Goal: Task Accomplishment & Management: Complete application form

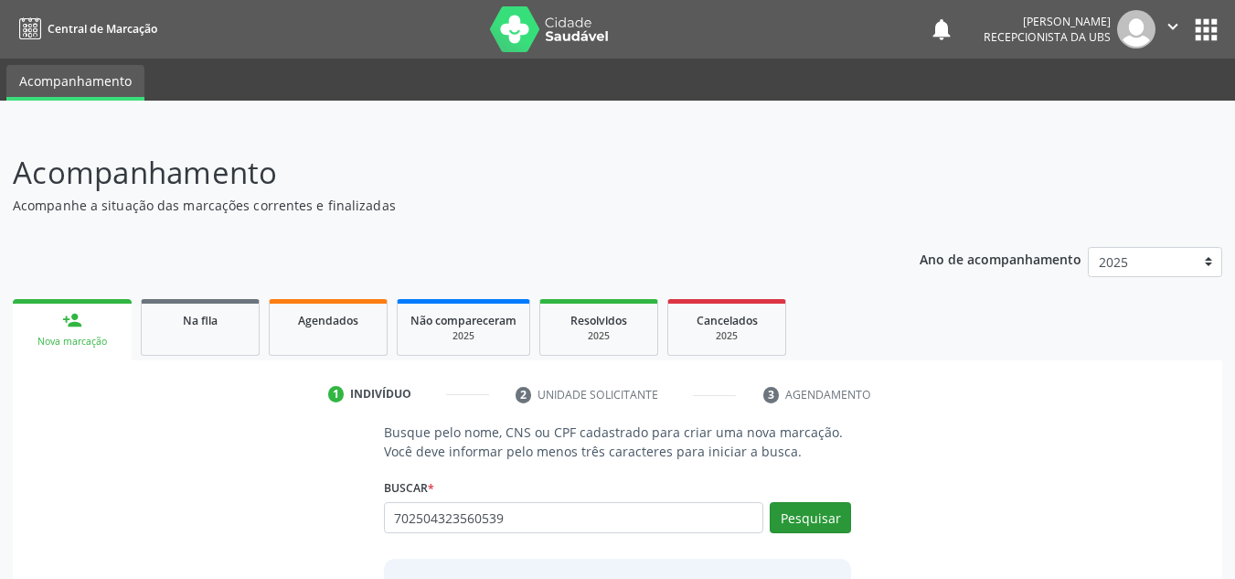
type input "702504323560539"
click at [822, 516] on button "Pesquisar" at bounding box center [810, 517] width 81 height 31
type input "702504323560539"
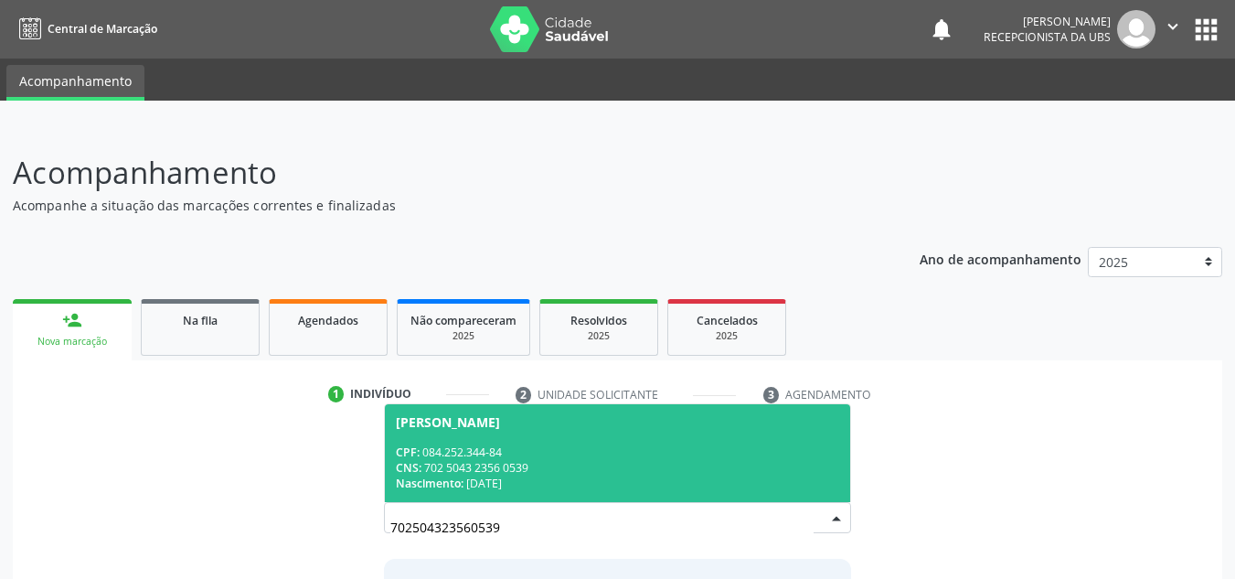
scroll to position [91, 0]
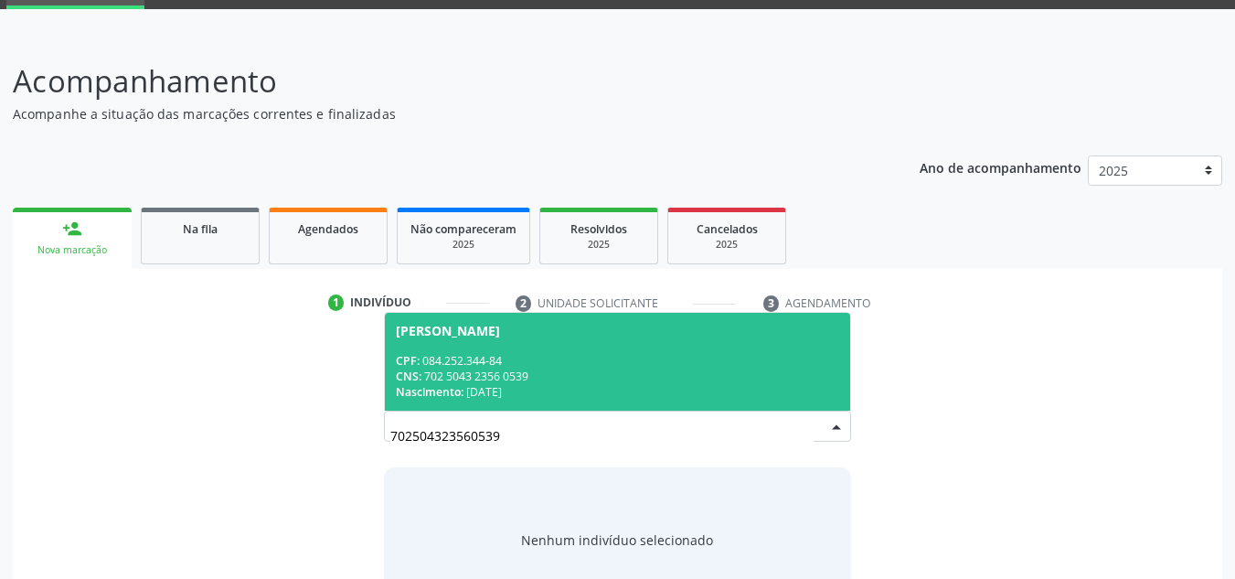
click at [461, 369] on div "CNS: 702 5043 2356 0539" at bounding box center [618, 376] width 444 height 16
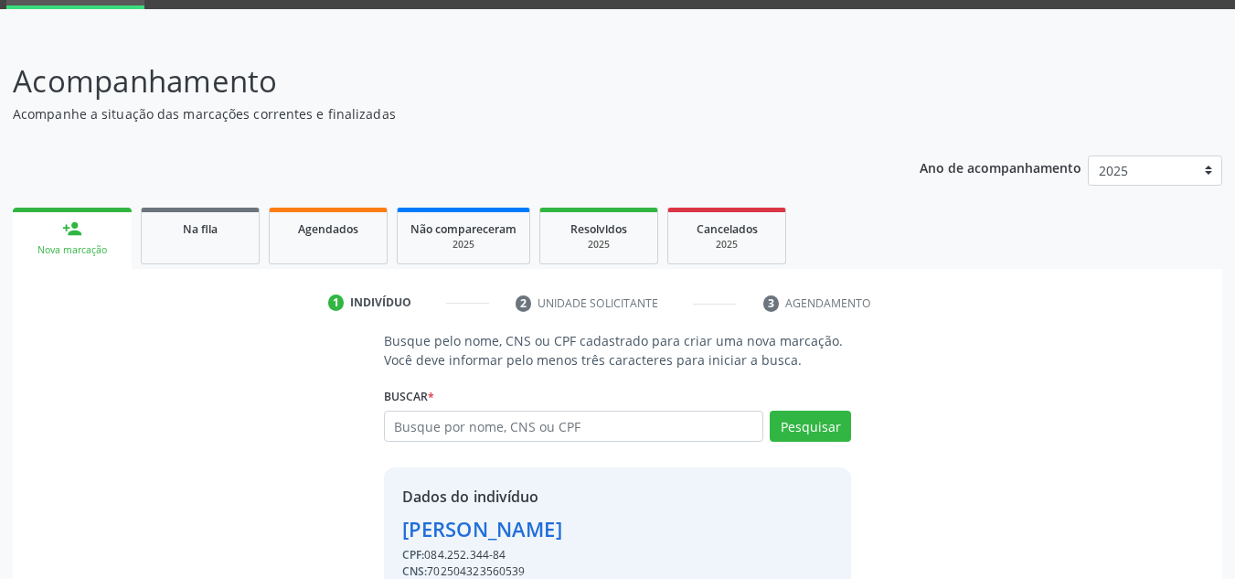
scroll to position [180, 0]
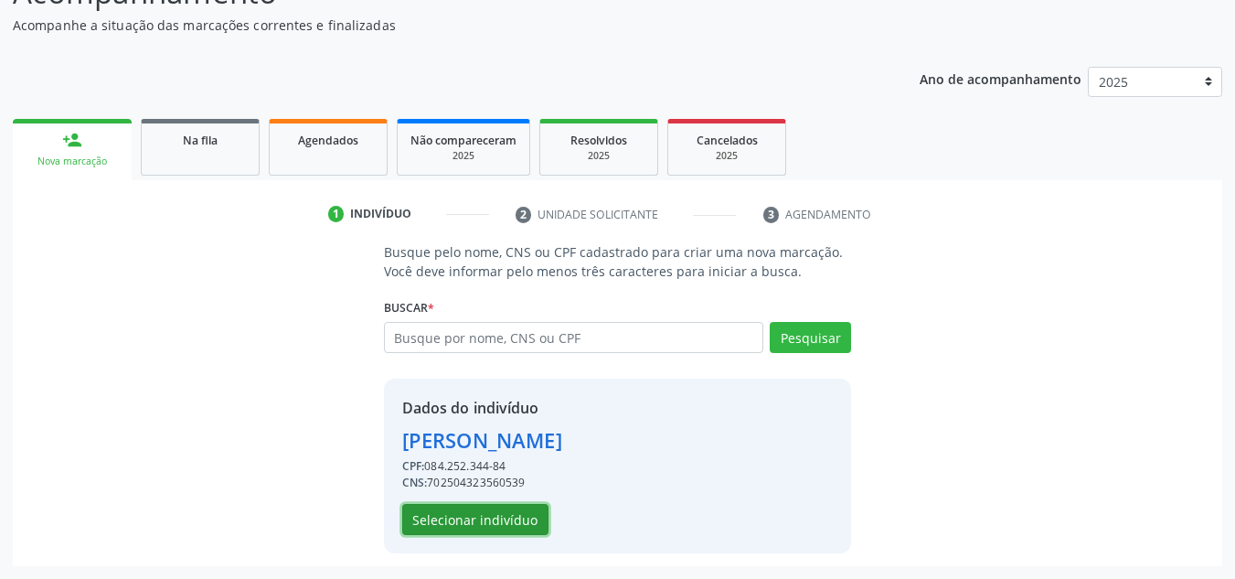
click at [455, 517] on button "Selecionar indivíduo" at bounding box center [475, 519] width 146 height 31
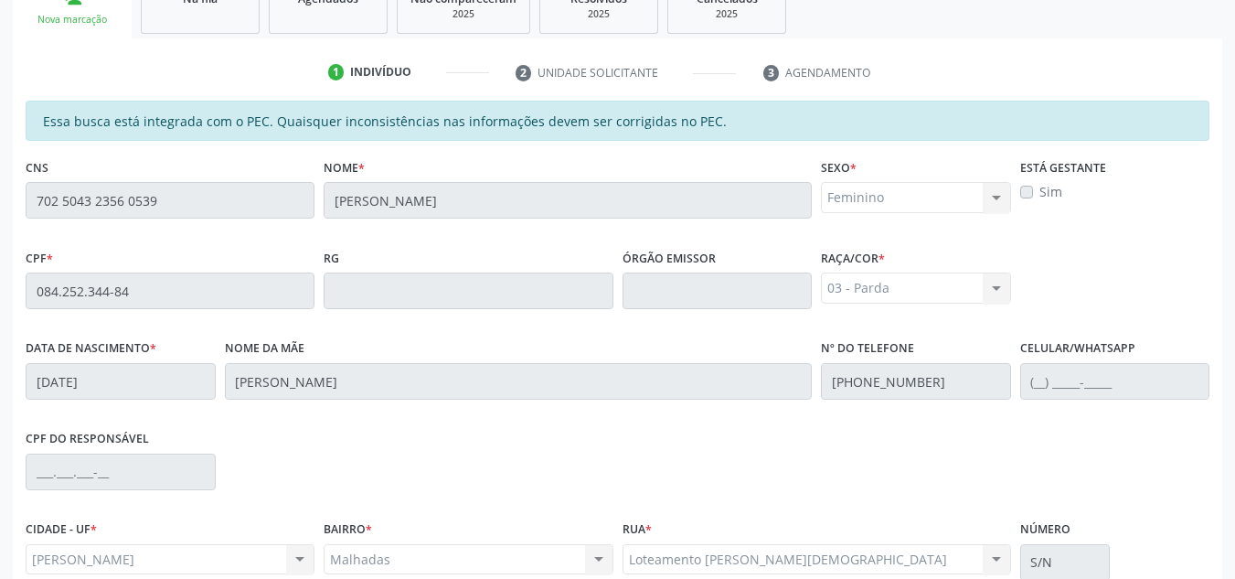
scroll to position [491, 0]
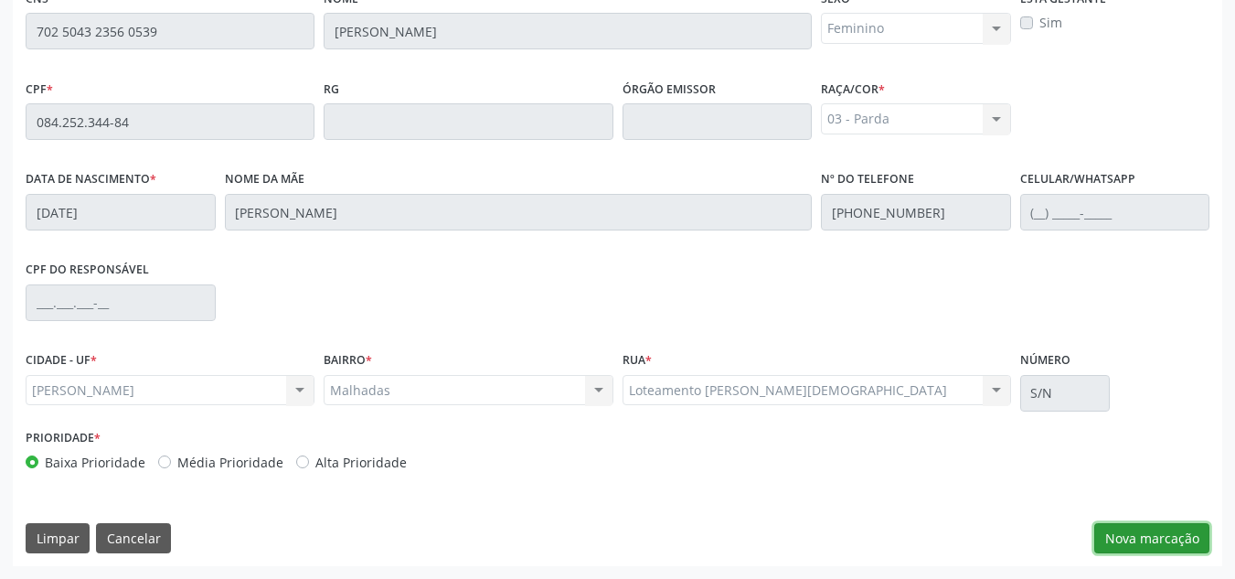
click at [1152, 527] on button "Nova marcação" at bounding box center [1151, 538] width 115 height 31
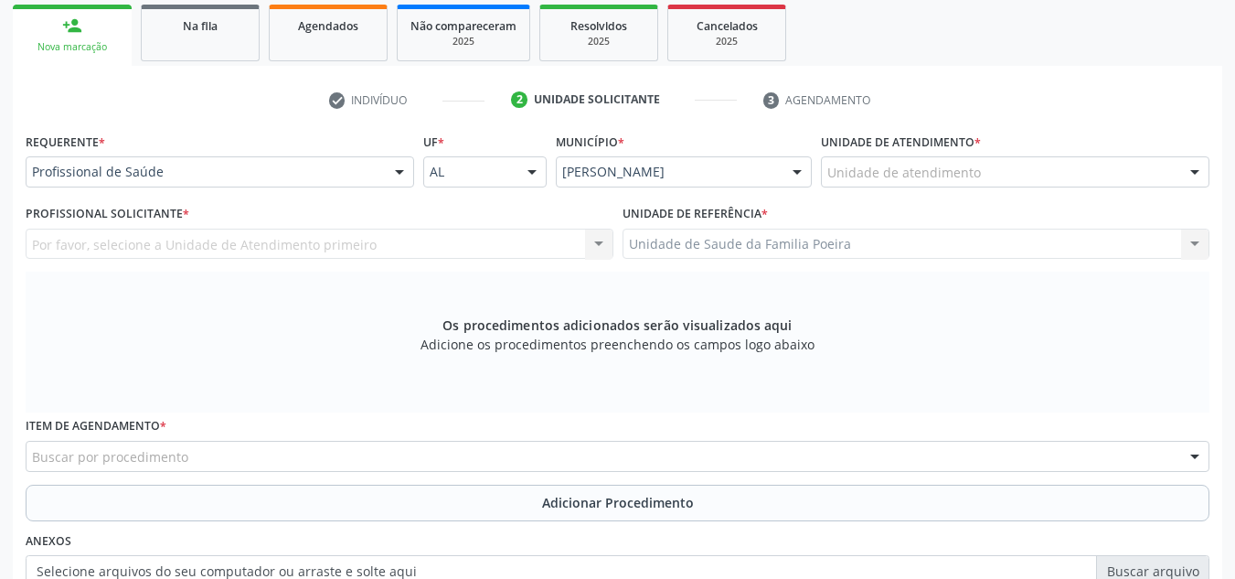
scroll to position [217, 0]
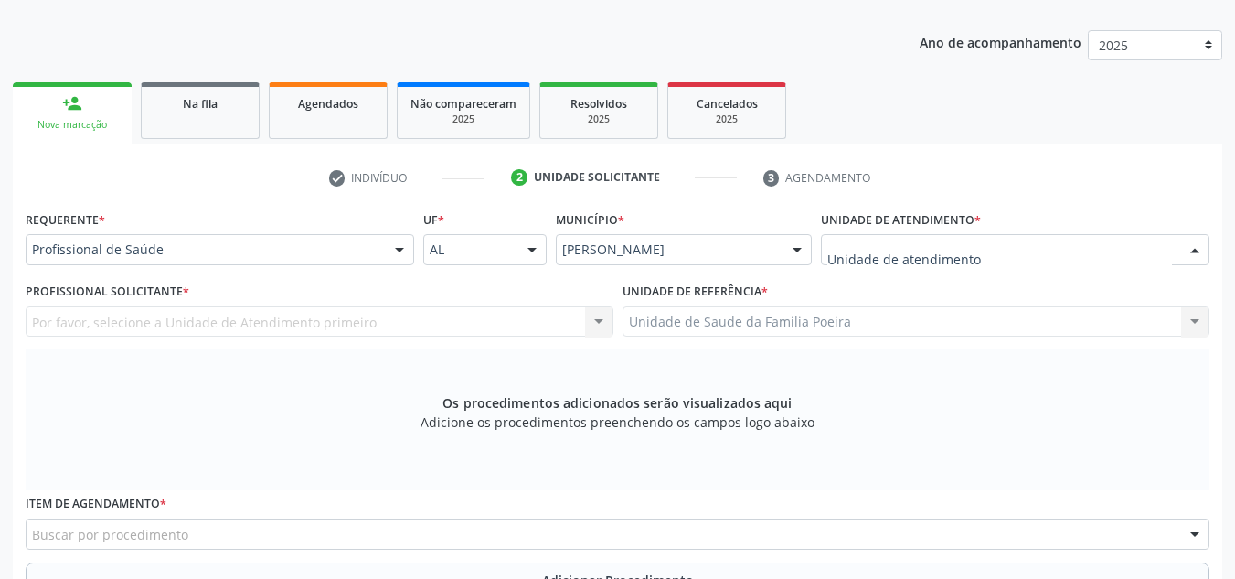
click at [1037, 250] on div at bounding box center [1015, 249] width 388 height 31
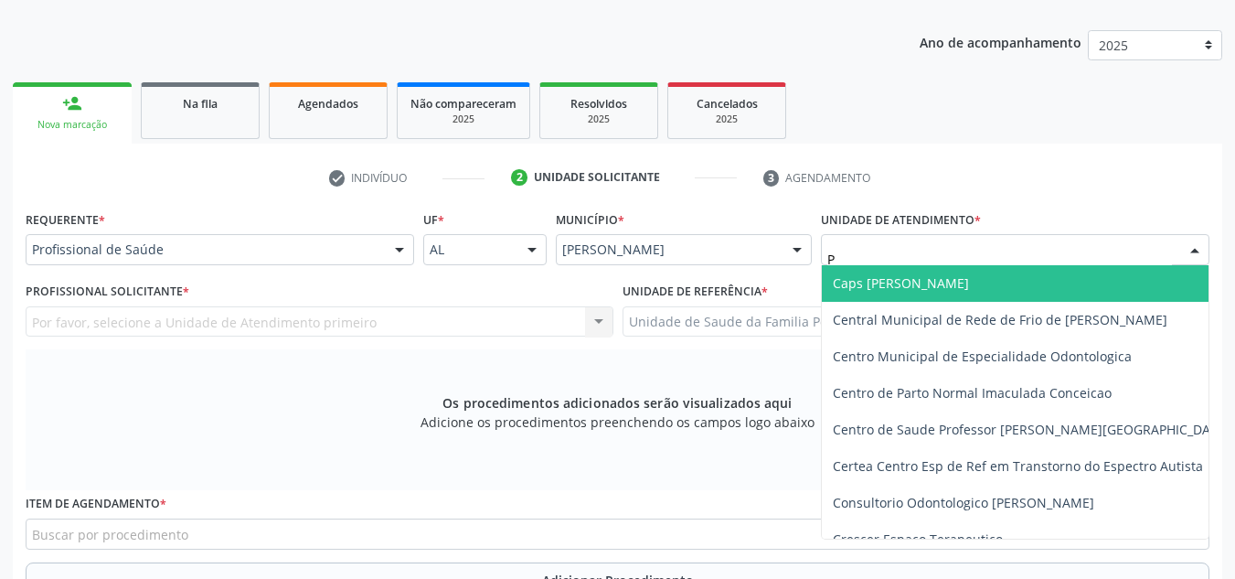
type input "PO"
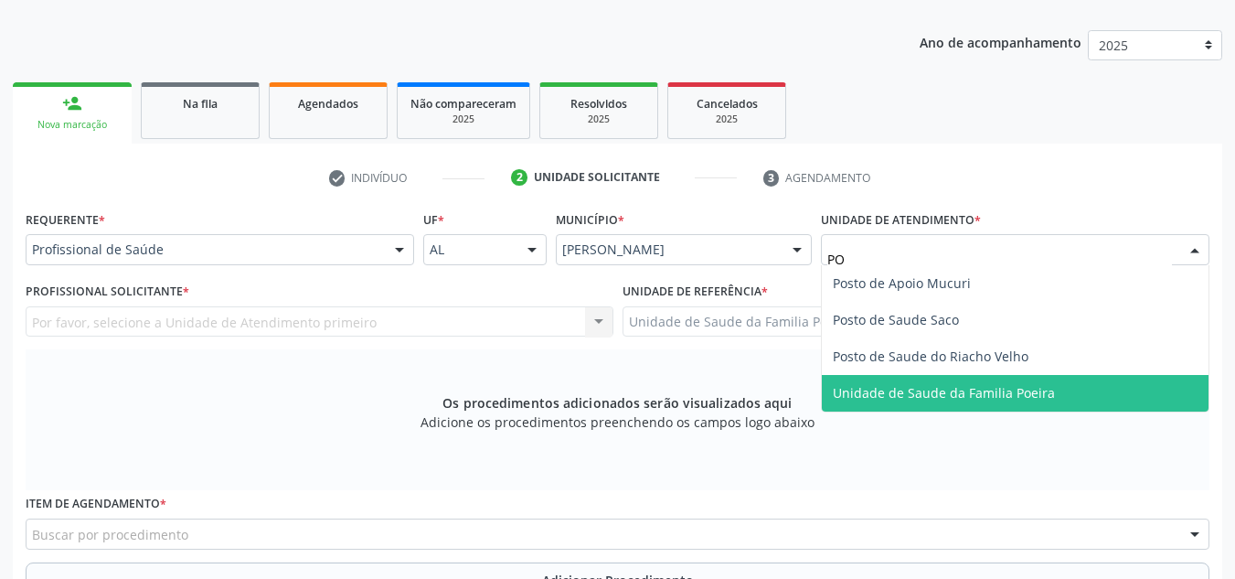
click at [1025, 385] on span "Unidade de Saude da Familia Poeira" at bounding box center [944, 392] width 222 height 17
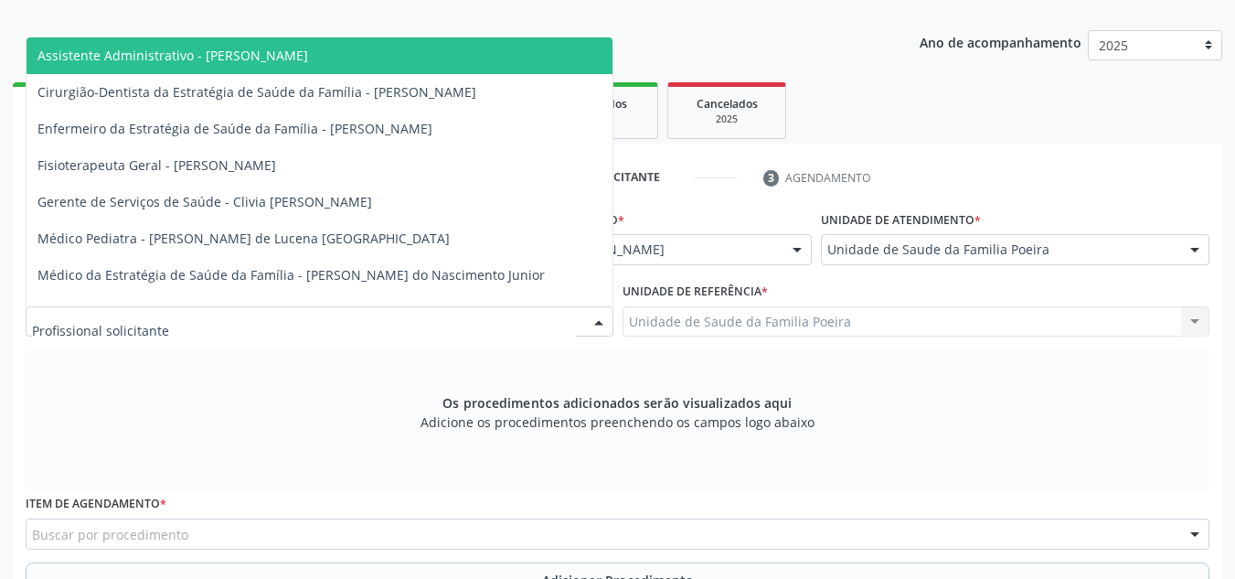
click at [470, 316] on div at bounding box center [320, 321] width 588 height 31
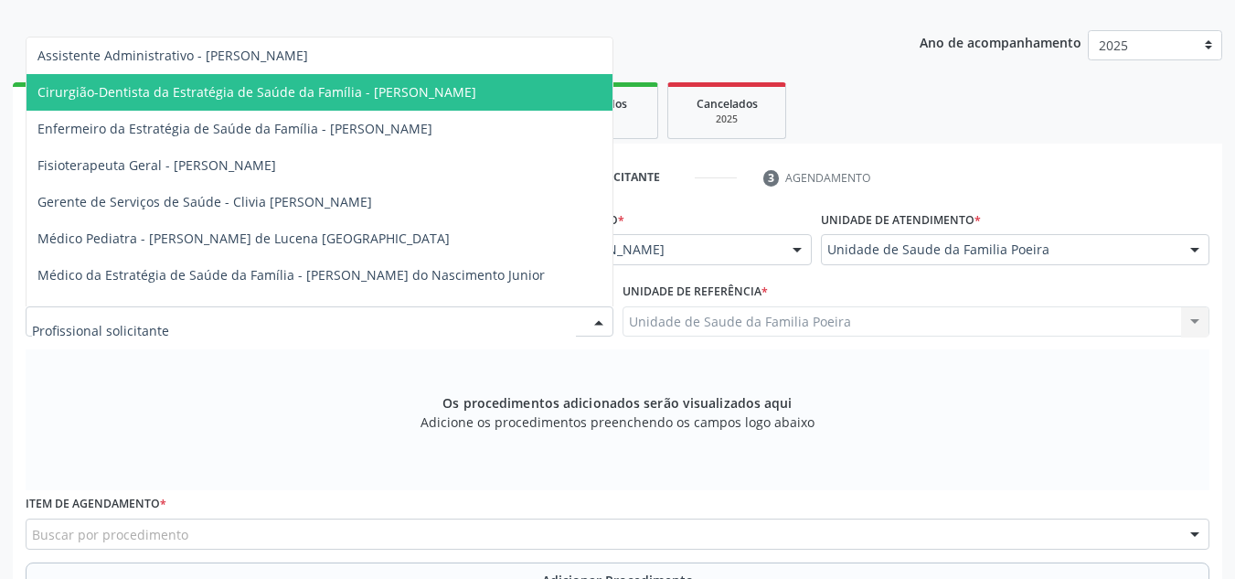
click at [347, 97] on span "Cirurgião-Dentista da Estratégia de Saúde da Família - [PERSON_NAME]" at bounding box center [256, 91] width 439 height 17
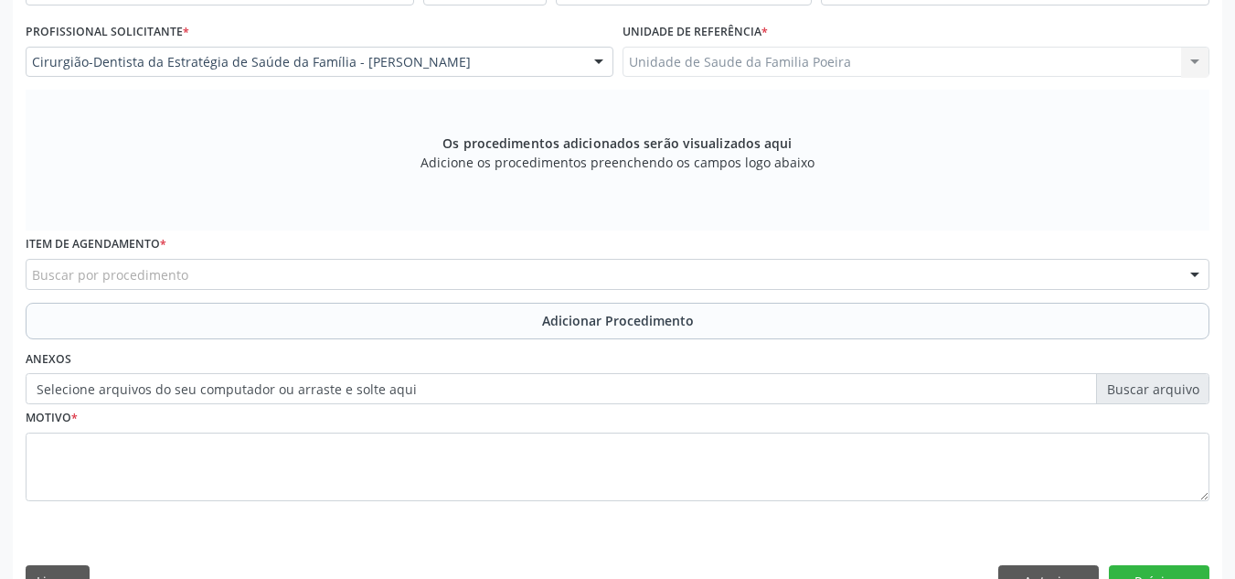
scroll to position [519, 0]
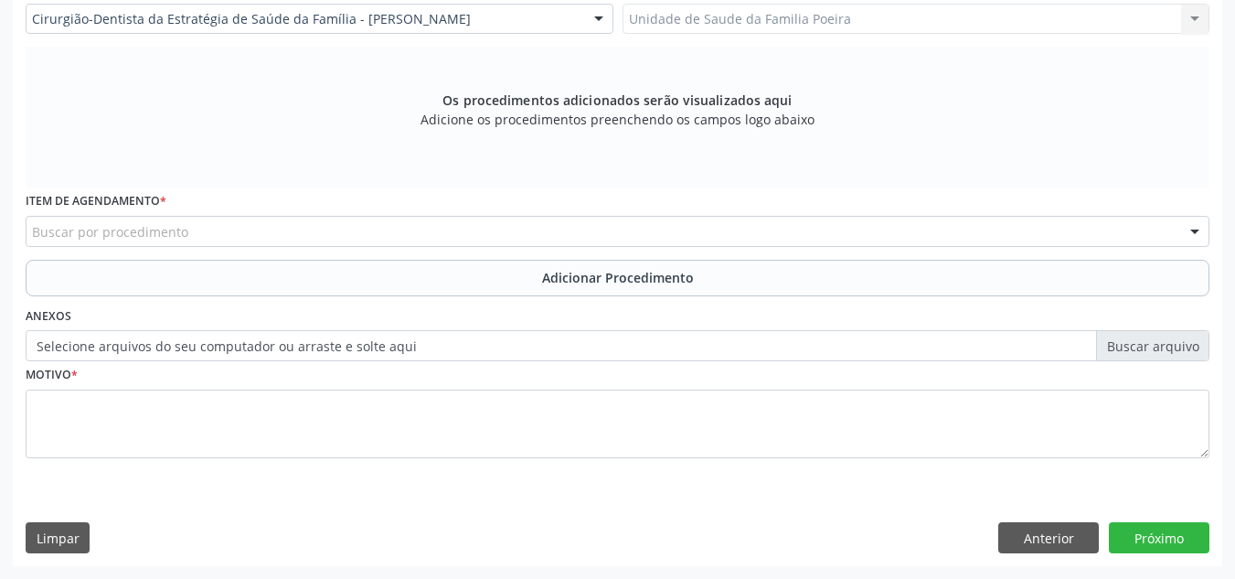
click at [224, 235] on div "Buscar por procedimento" at bounding box center [618, 231] width 1184 height 31
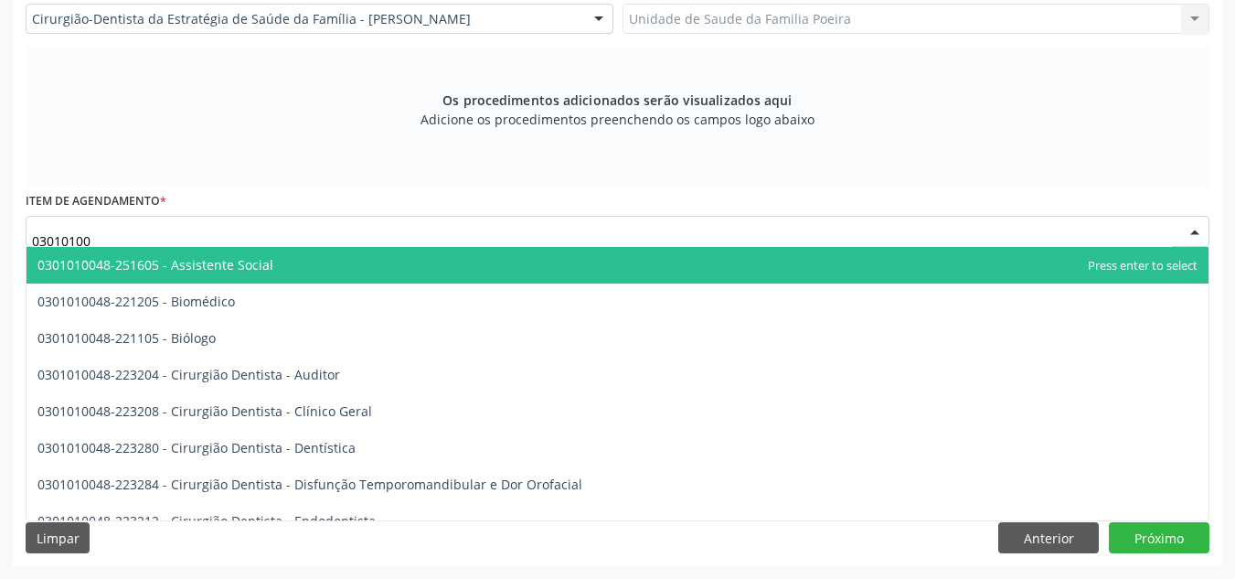
type input "030101003"
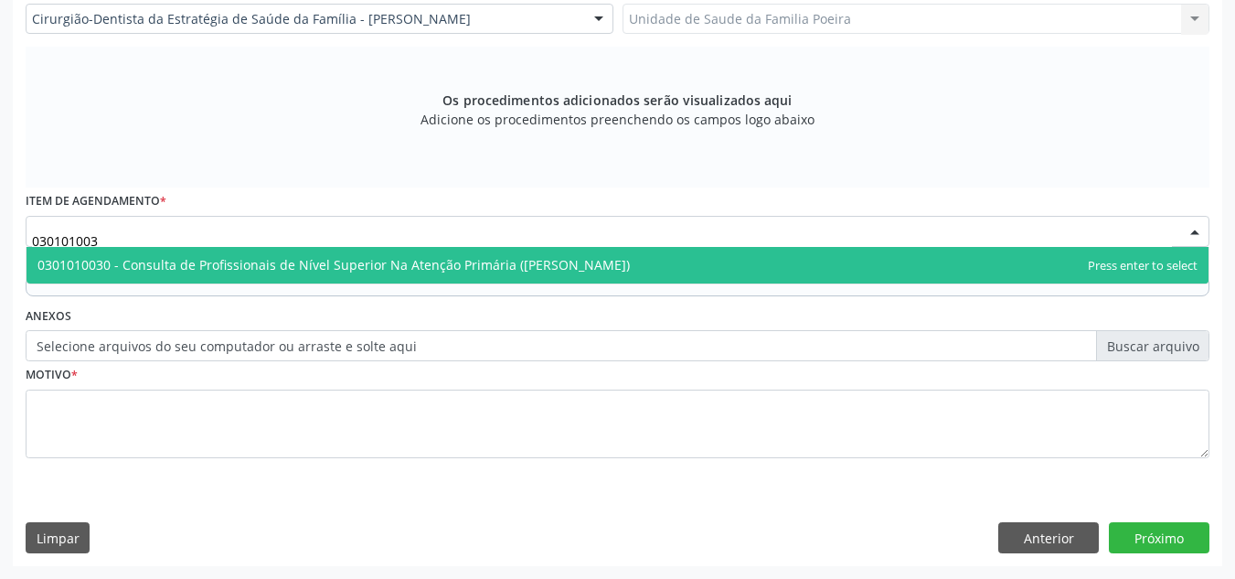
click at [224, 262] on span "0301010030 - Consulta de Profissionais de Nível Superior Na Atenção Primária ([…" at bounding box center [333, 264] width 592 height 17
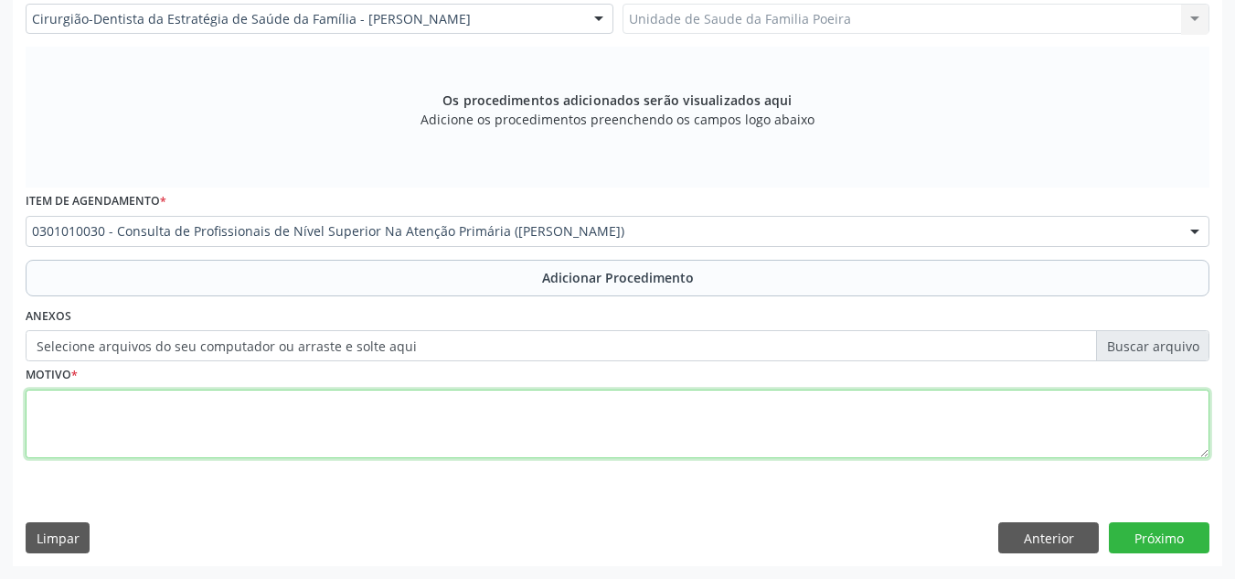
click at [220, 411] on textarea at bounding box center [618, 423] width 1184 height 69
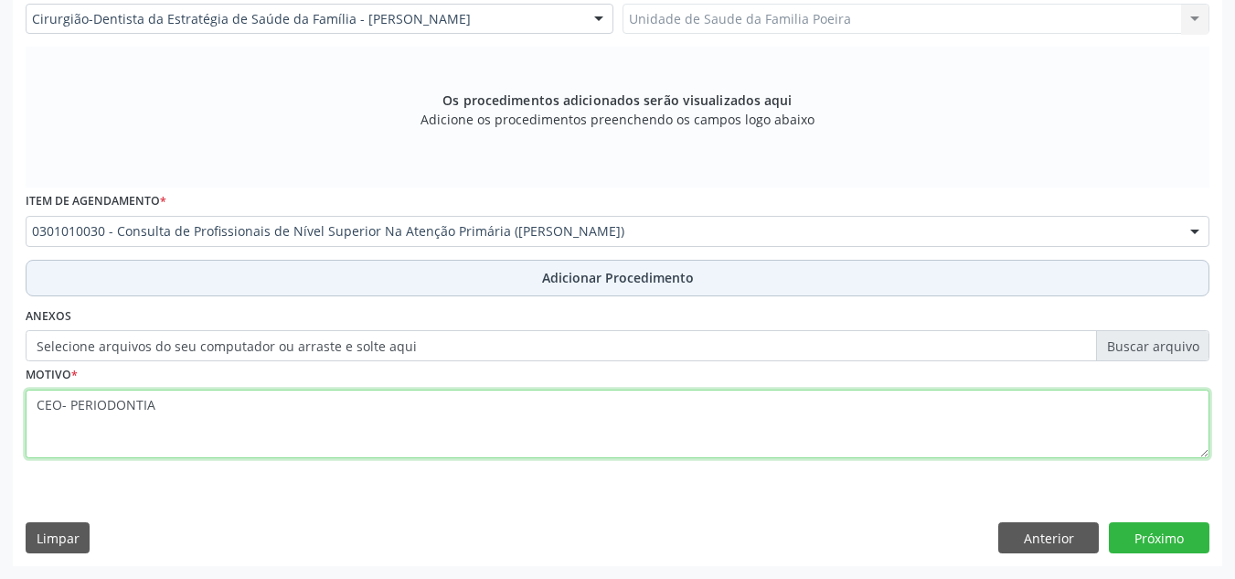
type textarea "CEO- PERIODONTIA"
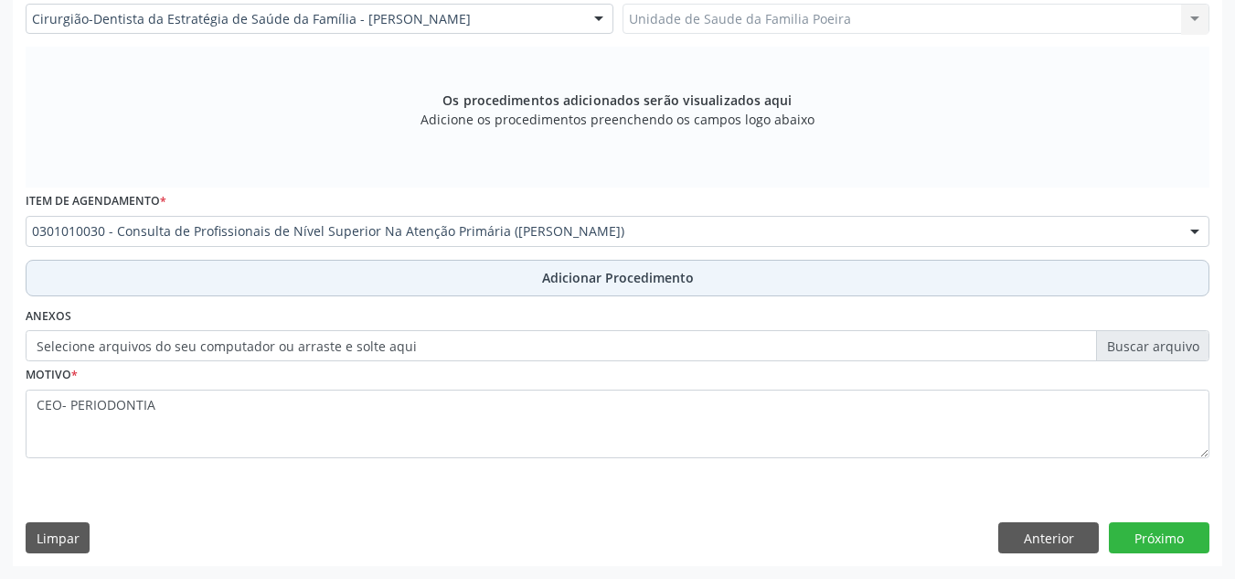
click at [549, 283] on span "Adicionar Procedimento" at bounding box center [618, 277] width 152 height 19
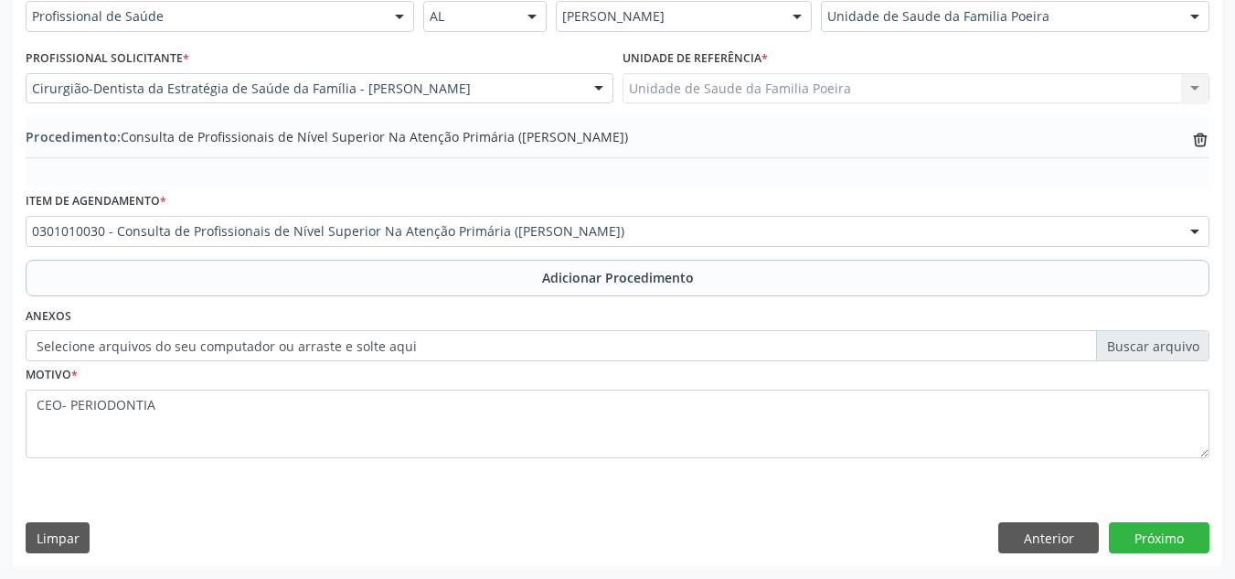
scroll to position [450, 0]
click at [1187, 537] on button "Próximo" at bounding box center [1159, 537] width 101 height 31
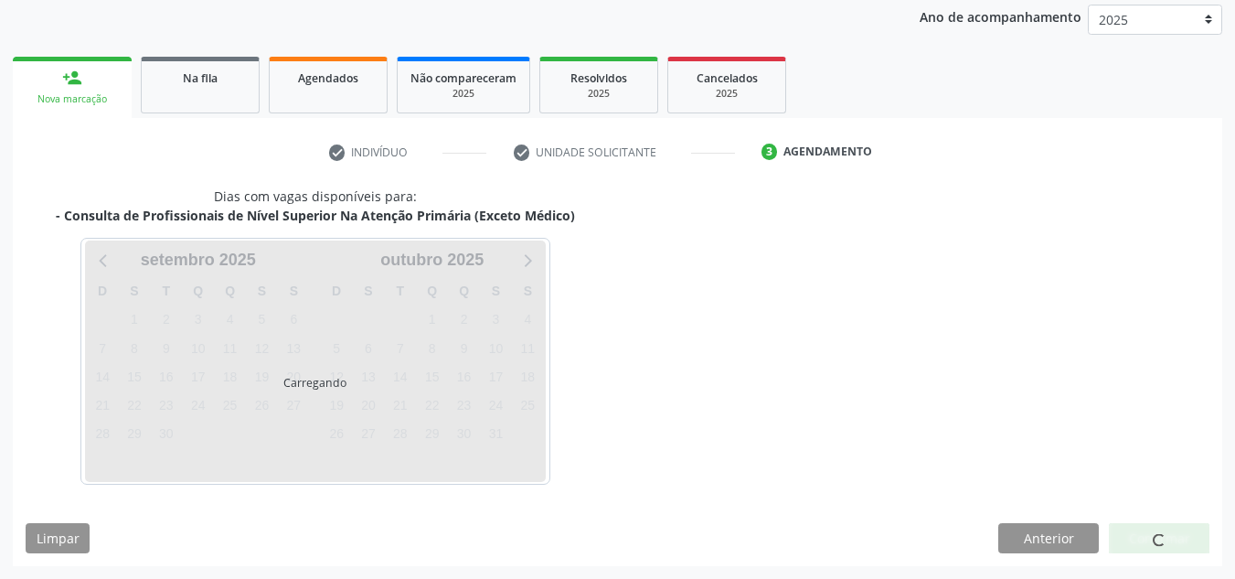
scroll to position [296, 0]
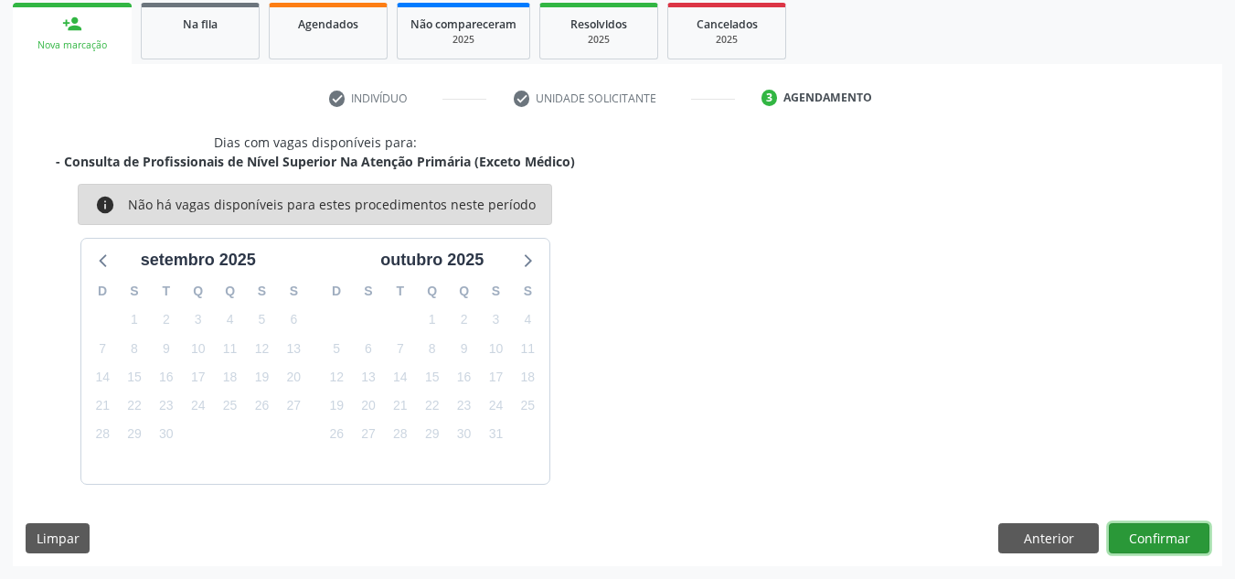
click at [1177, 538] on button "Confirmar" at bounding box center [1159, 538] width 101 height 31
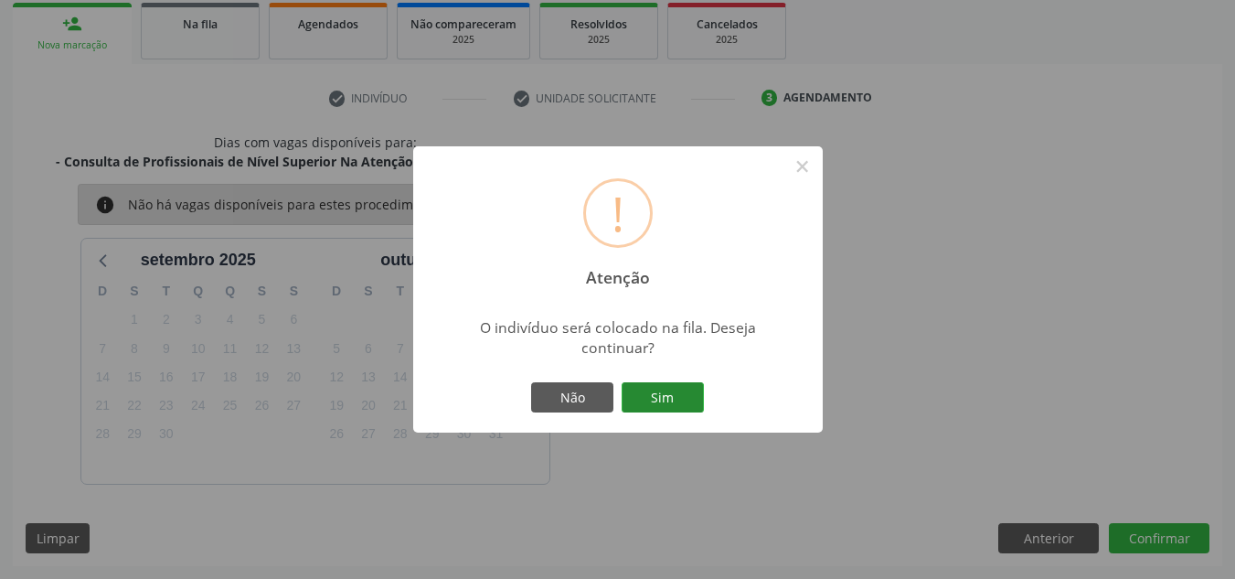
click at [644, 386] on button "Sim" at bounding box center [663, 397] width 82 height 31
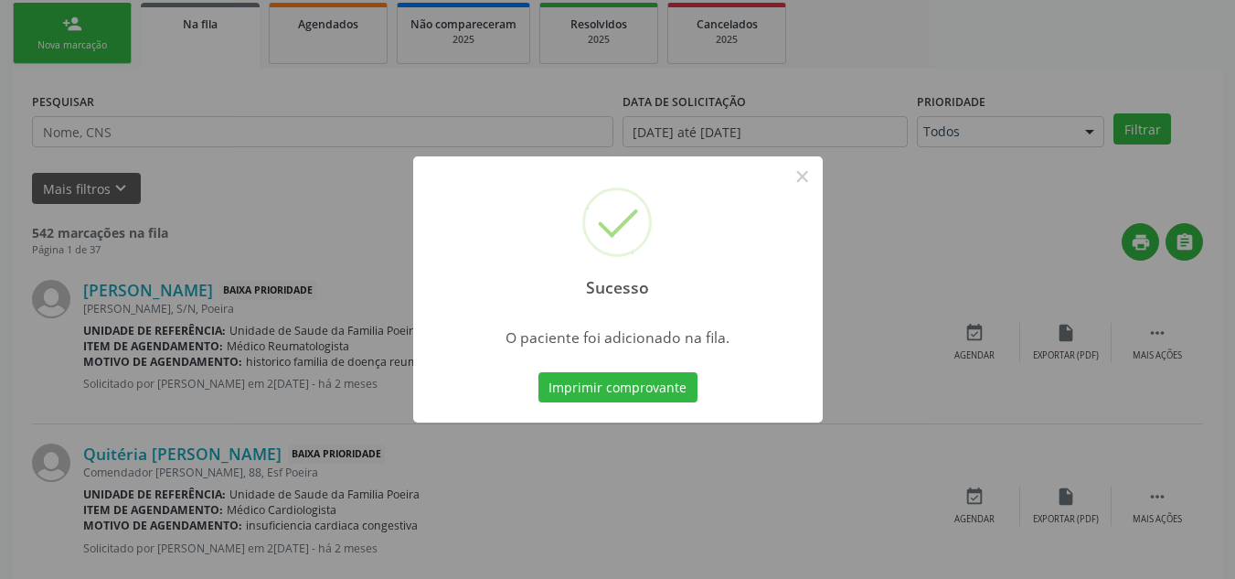
scroll to position [50, 0]
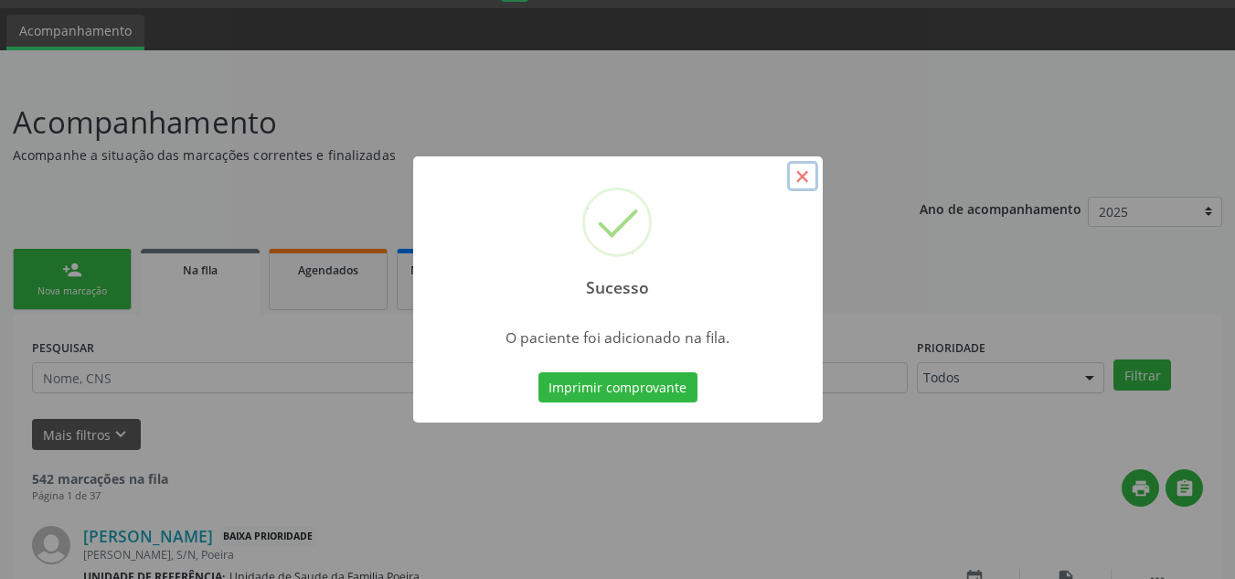
click at [803, 170] on button "×" at bounding box center [802, 176] width 31 height 31
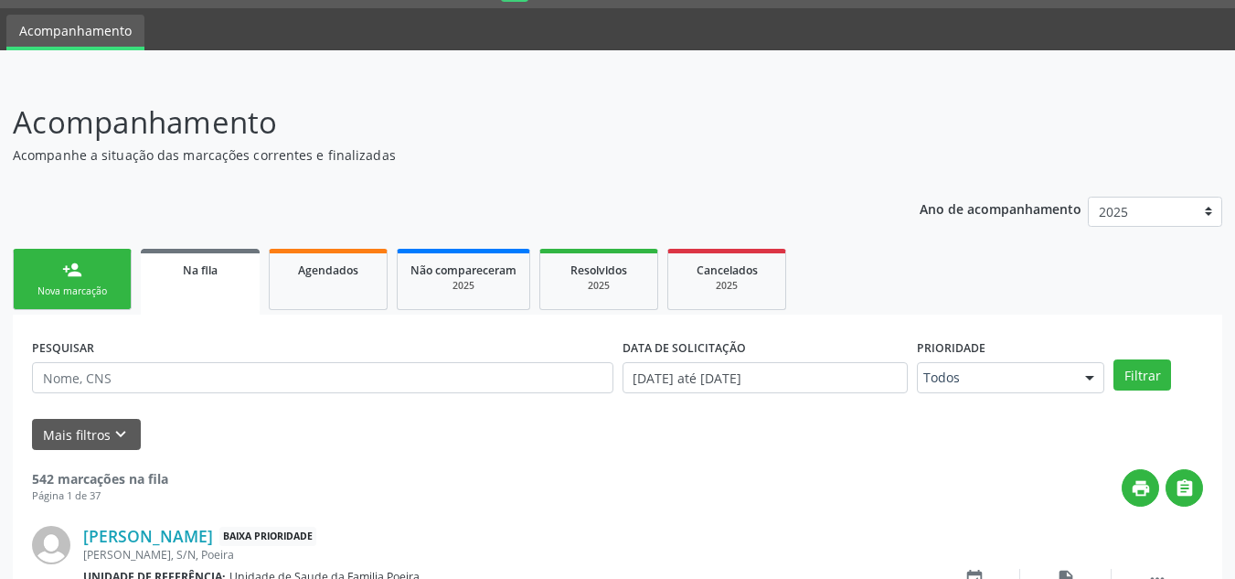
click at [98, 278] on link "person_add Nova marcação" at bounding box center [72, 279] width 119 height 61
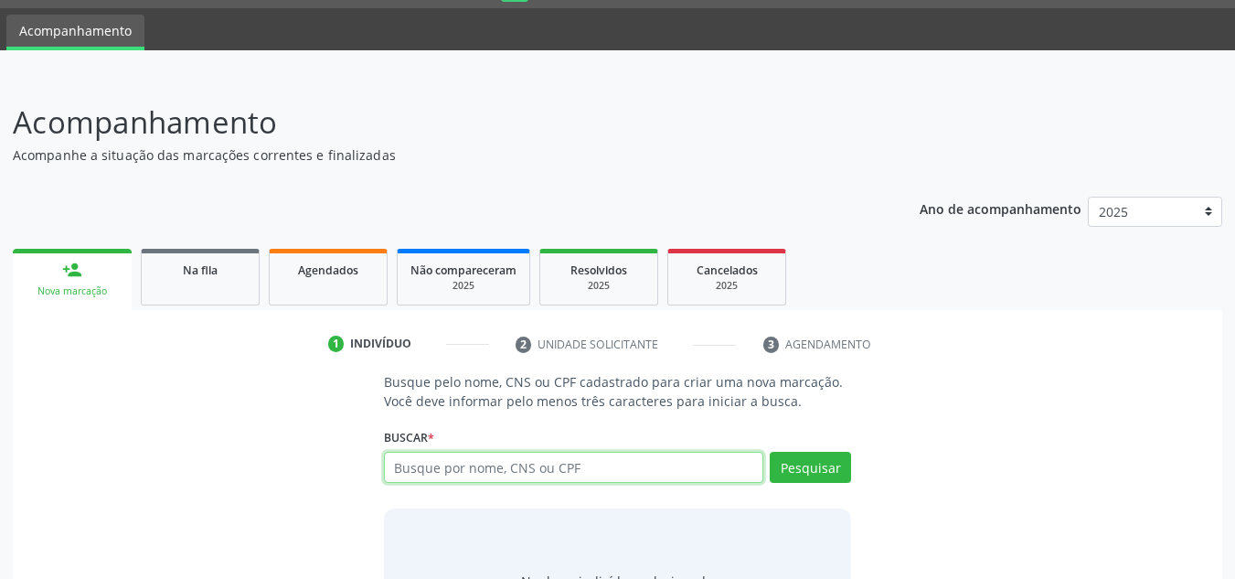
click at [457, 455] on input "text" at bounding box center [574, 467] width 380 height 31
type input "704004322905169"
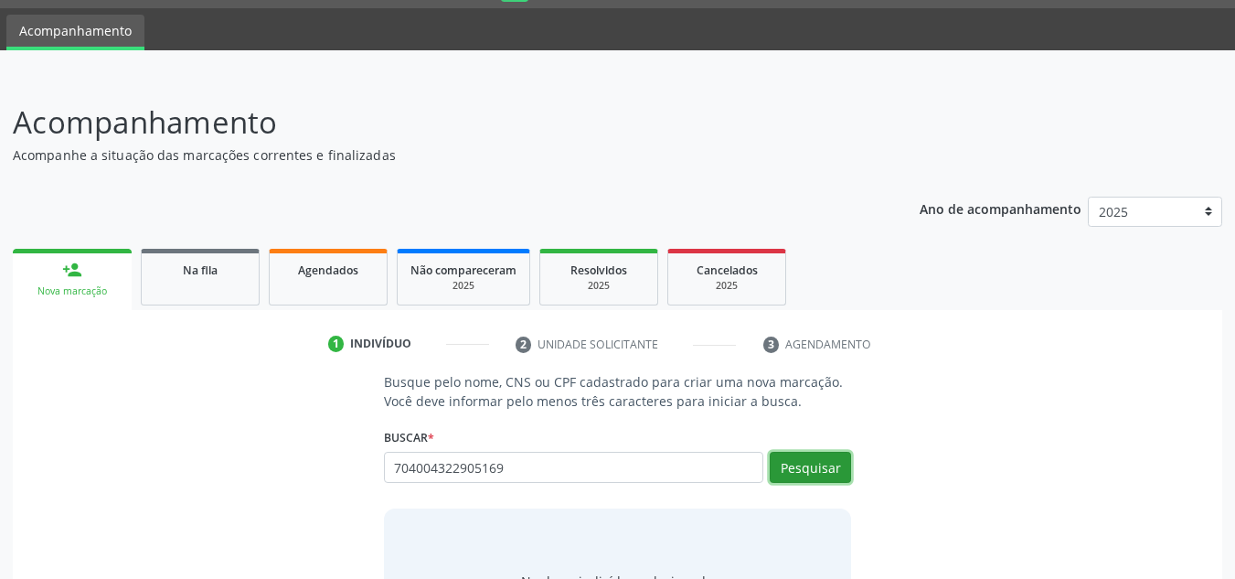
click at [819, 469] on button "Pesquisar" at bounding box center [810, 467] width 81 height 31
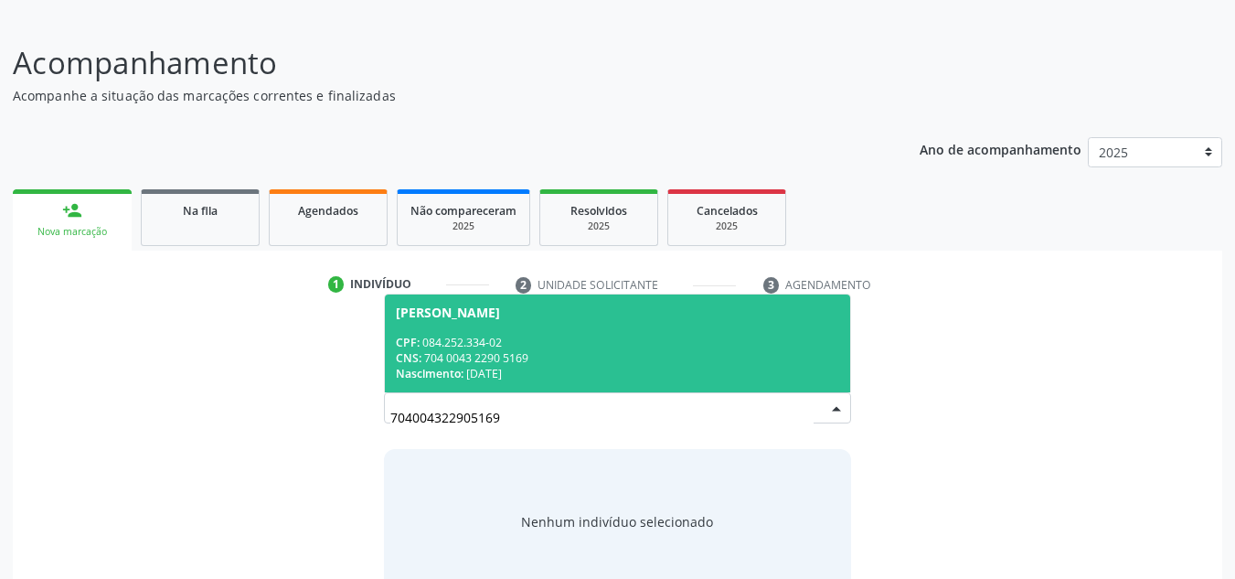
scroll to position [142, 0]
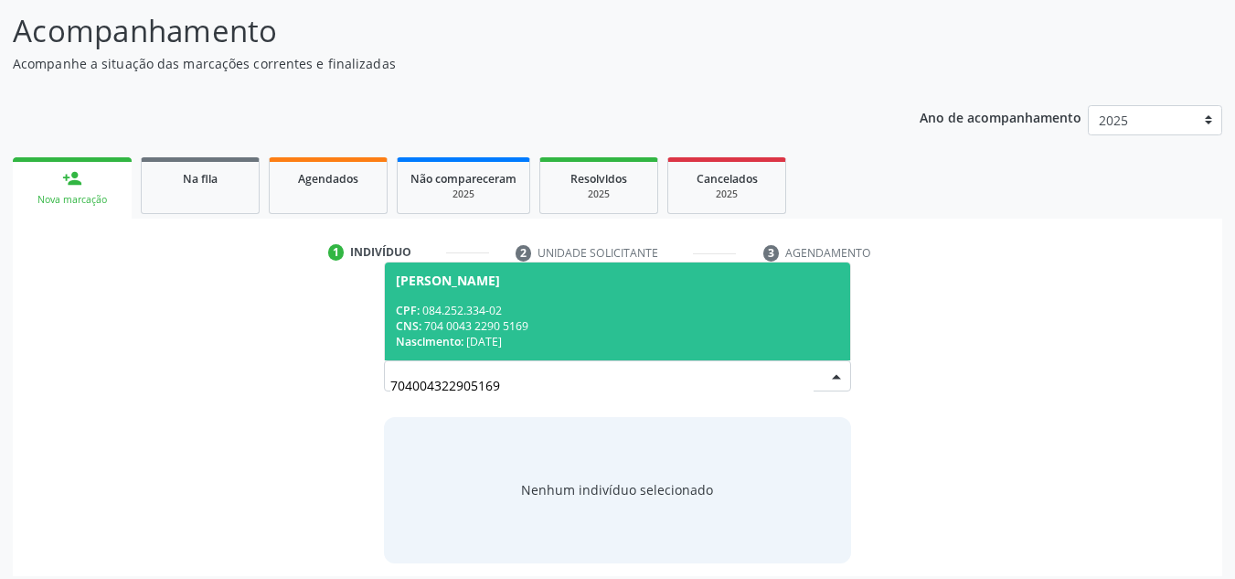
click at [449, 316] on div "CPF: 084.252.334-02" at bounding box center [618, 311] width 444 height 16
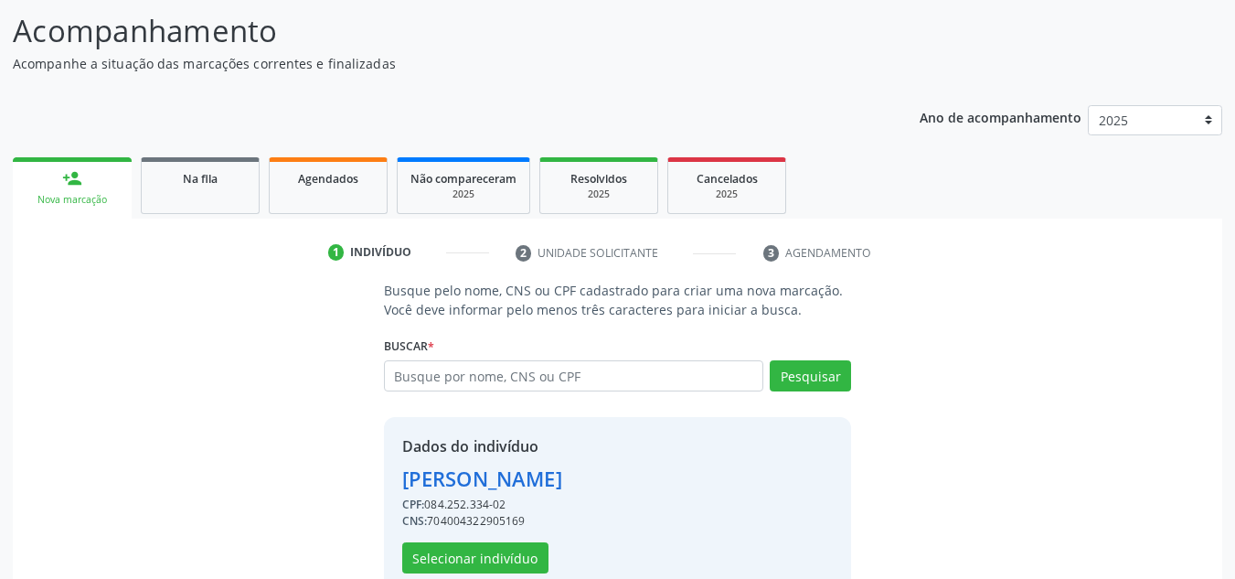
scroll to position [180, 0]
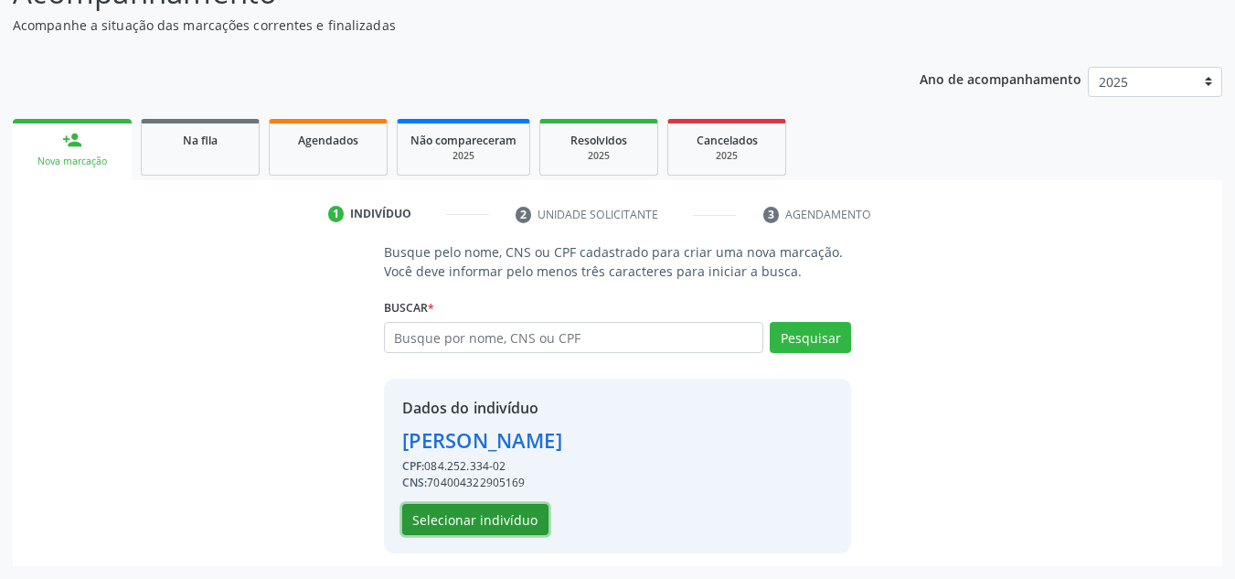
click at [476, 514] on button "Selecionar indivíduo" at bounding box center [475, 519] width 146 height 31
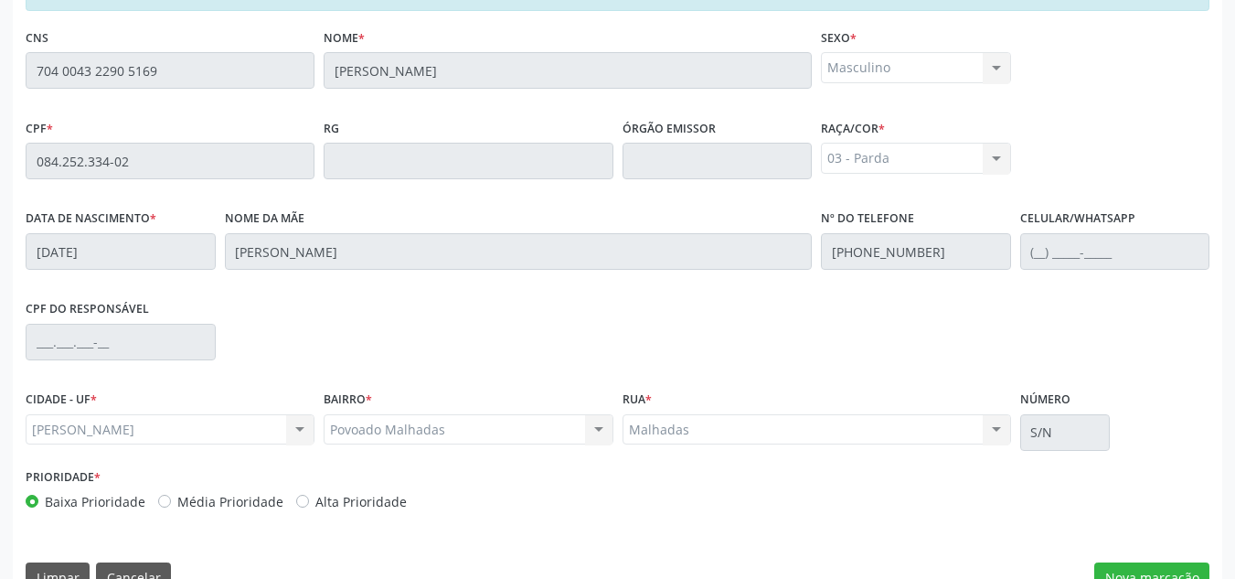
scroll to position [491, 0]
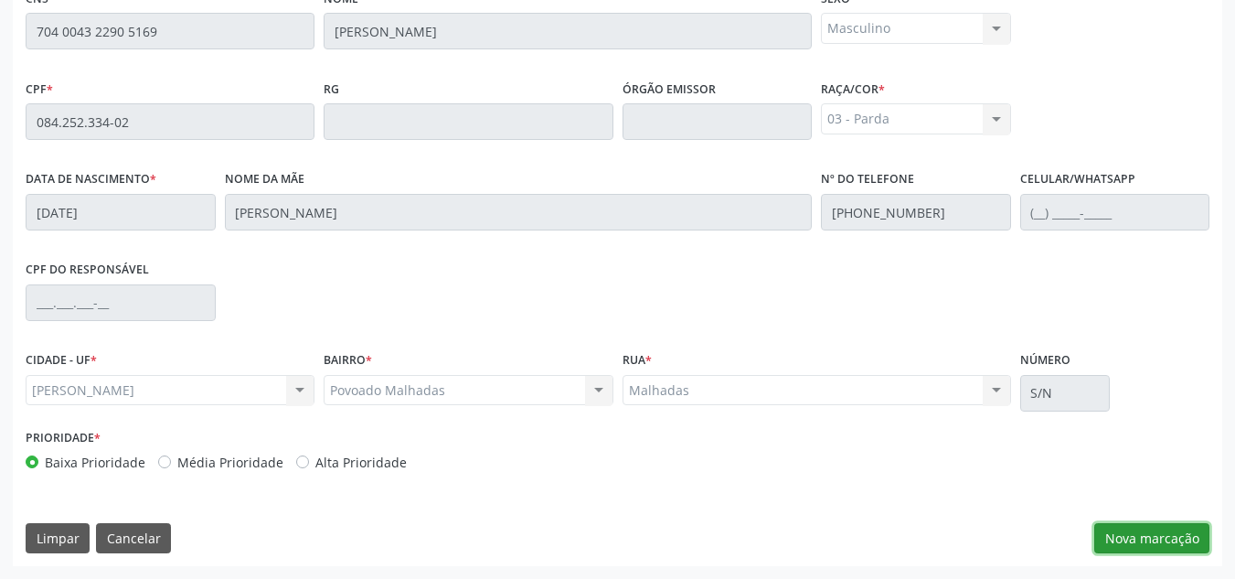
click at [1151, 548] on button "Nova marcação" at bounding box center [1151, 538] width 115 height 31
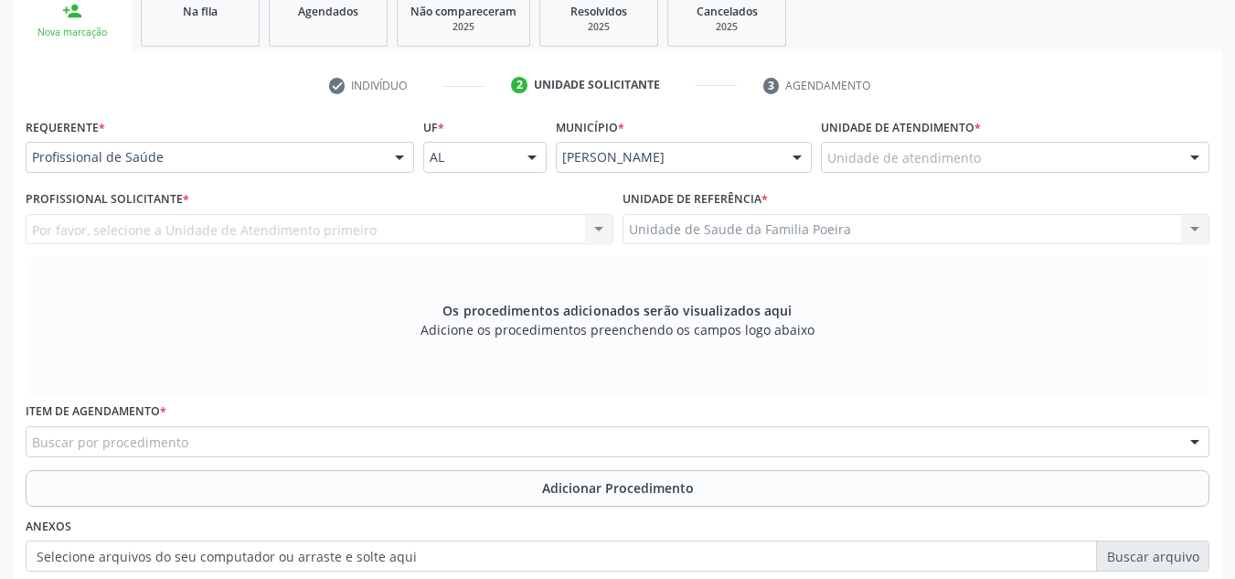
scroll to position [308, 0]
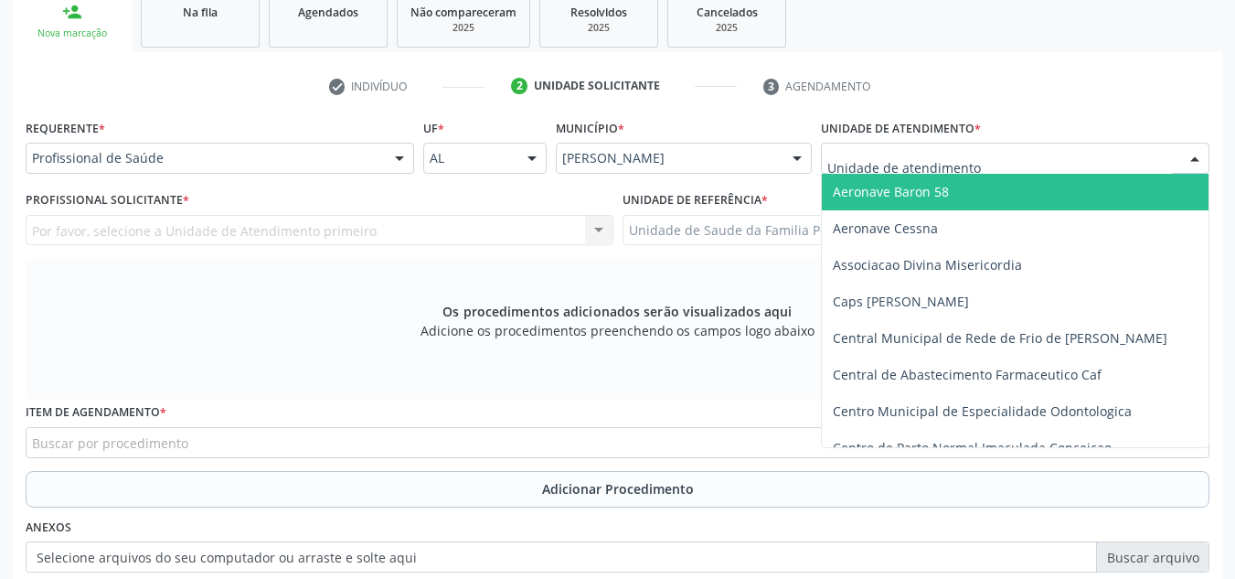
click at [1022, 167] on div at bounding box center [1015, 158] width 388 height 31
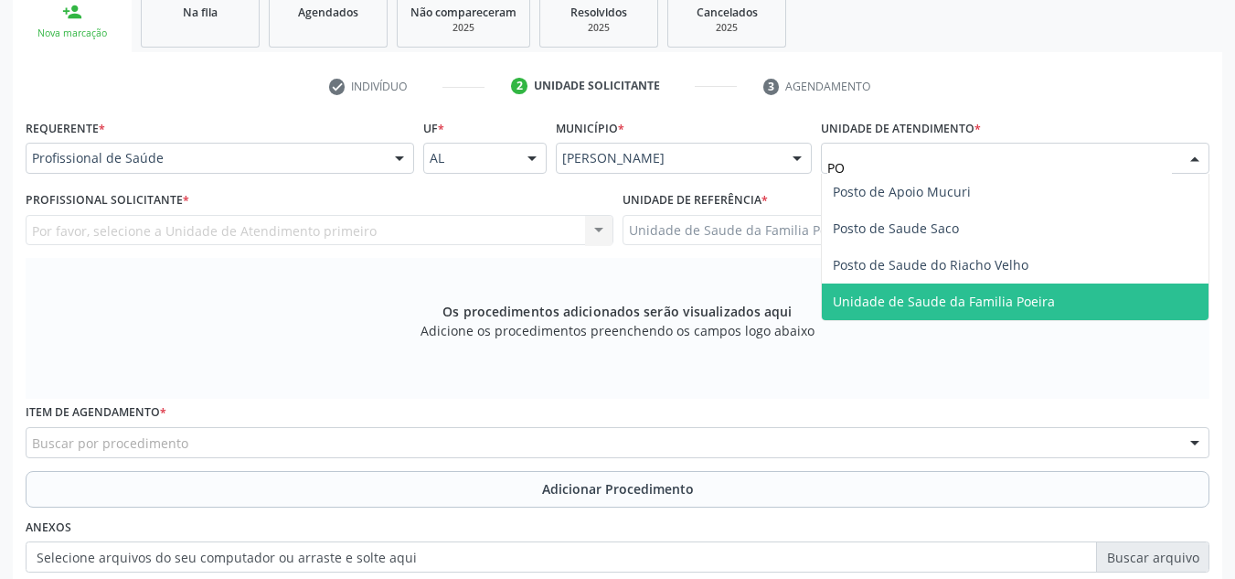
click at [1036, 306] on span "Unidade de Saude da Familia Poeira" at bounding box center [944, 301] width 222 height 17
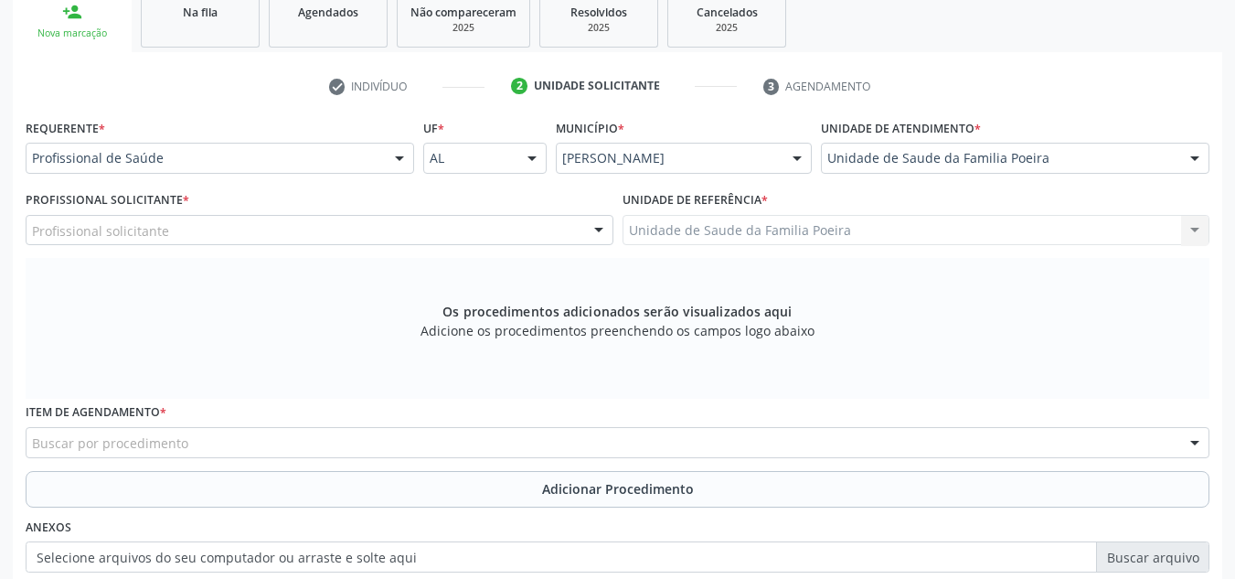
click at [229, 232] on div "Profissional solicitante" at bounding box center [320, 230] width 588 height 31
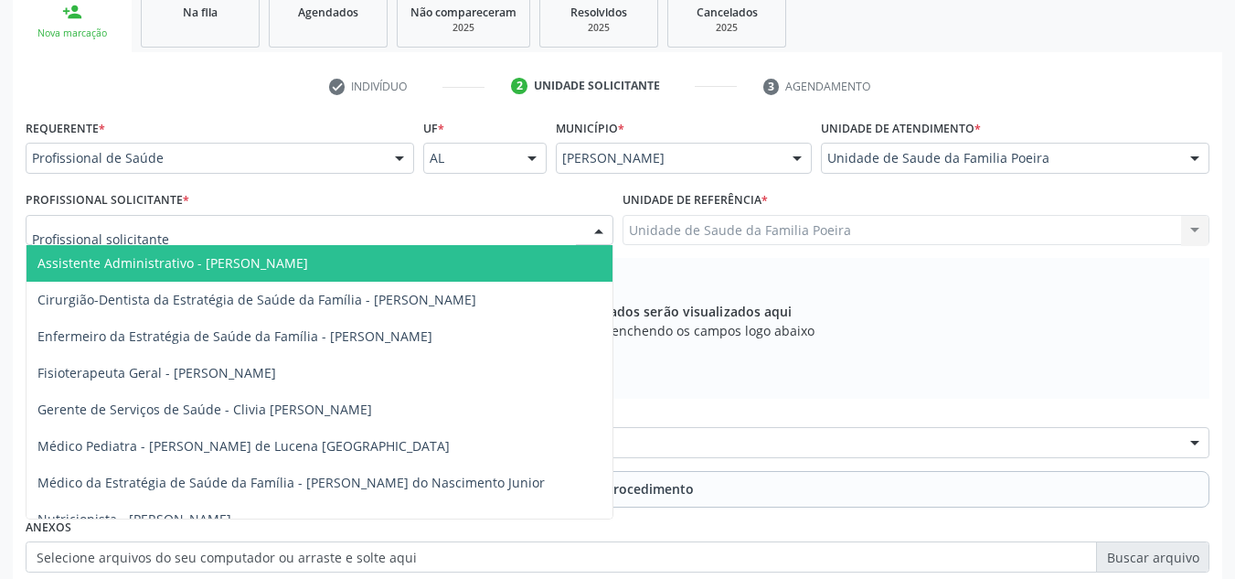
click at [1091, 172] on div "Unidade de Saude da Familia Poeira" at bounding box center [1015, 158] width 388 height 31
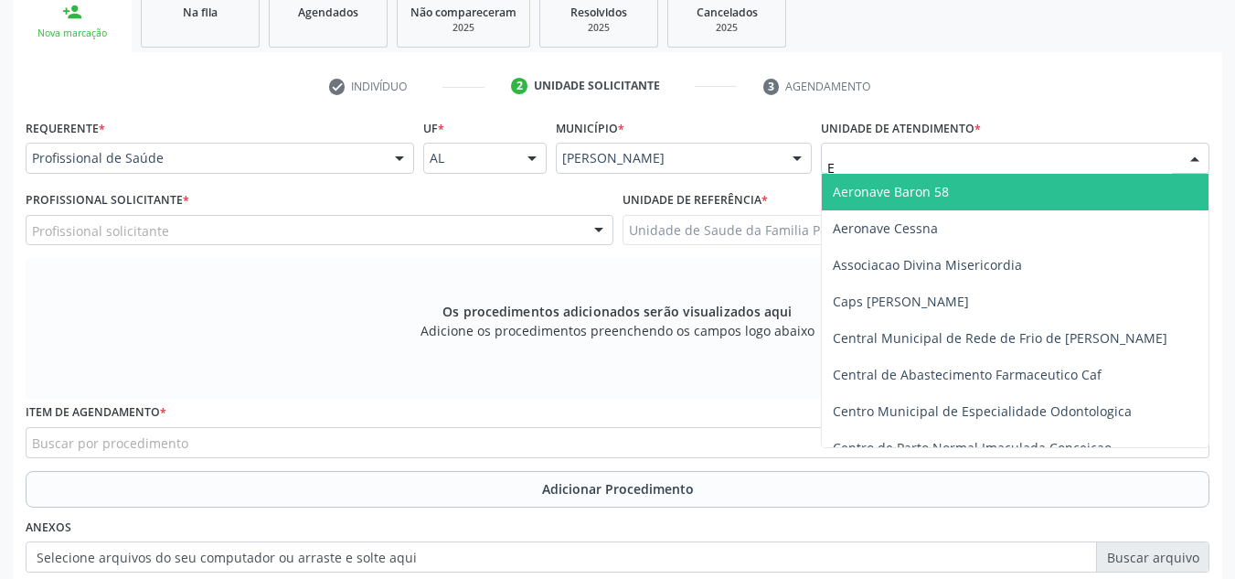
type input "ES"
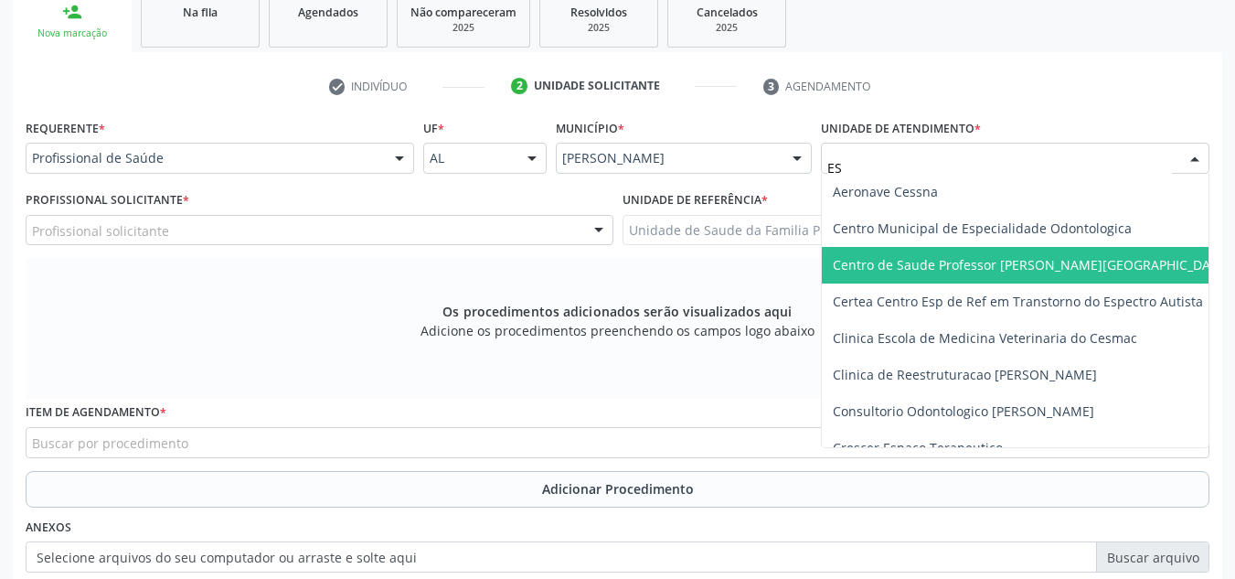
click at [1023, 256] on span "Centro de Saude Professor [PERSON_NAME][GEOGRAPHIC_DATA]" at bounding box center [1032, 264] width 398 height 17
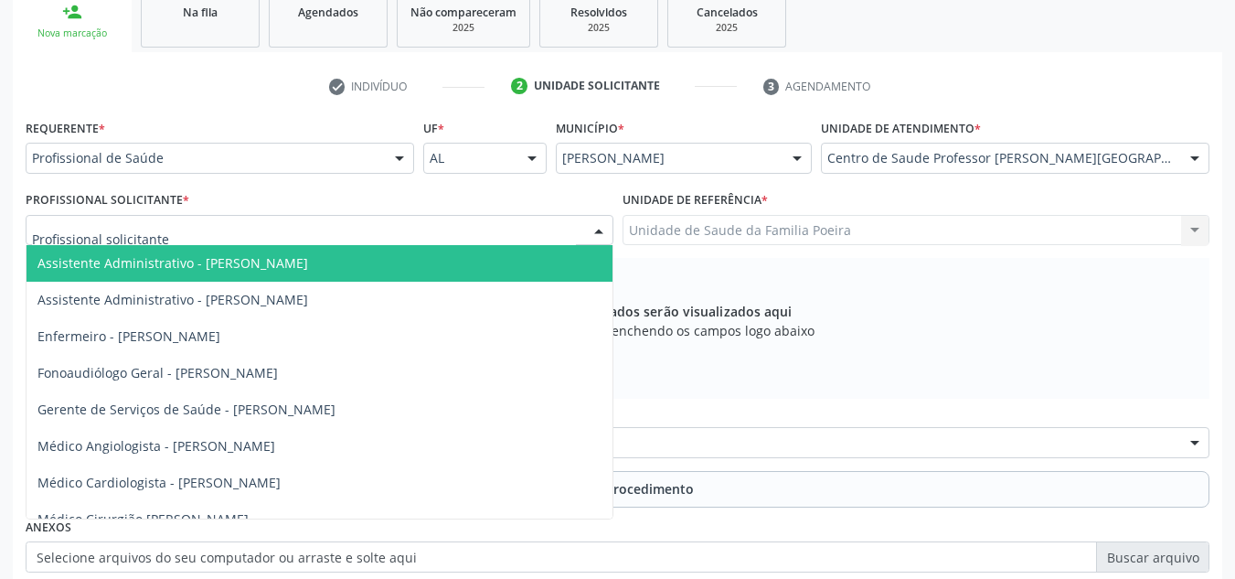
click at [265, 233] on div at bounding box center [320, 230] width 588 height 31
type input "D"
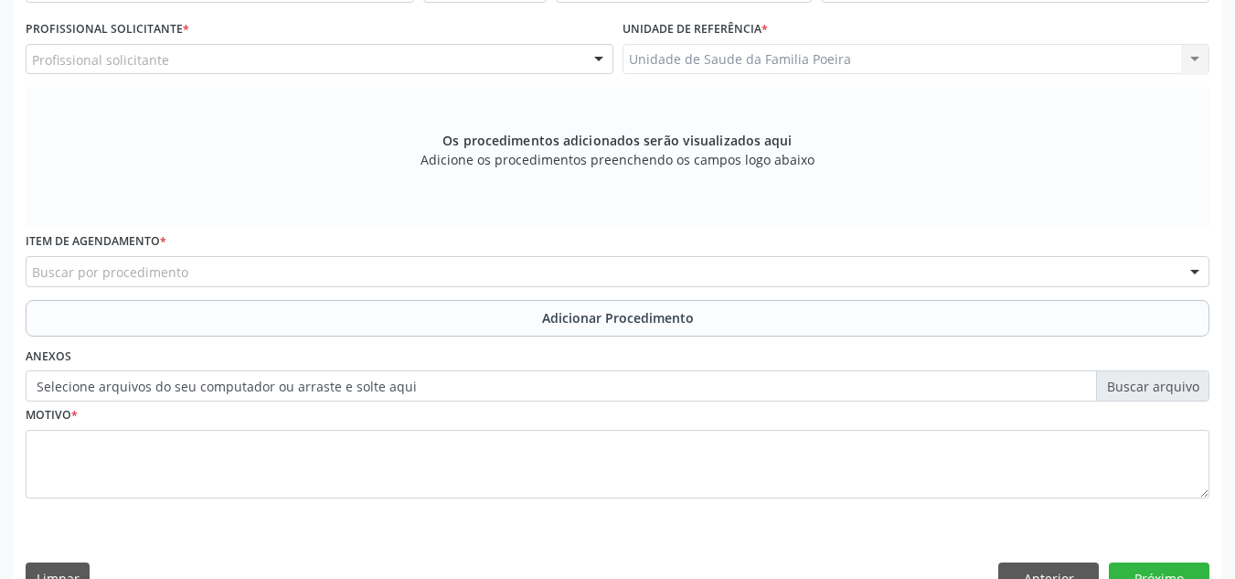
scroll to position [519, 0]
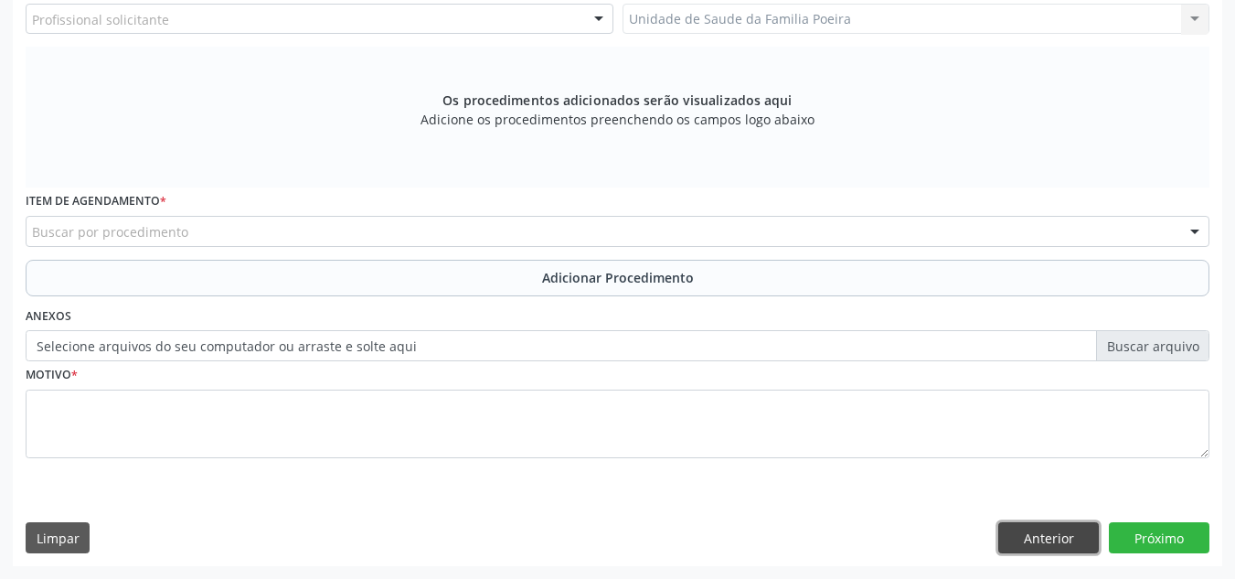
click at [1069, 537] on button "Anterior" at bounding box center [1048, 537] width 101 height 31
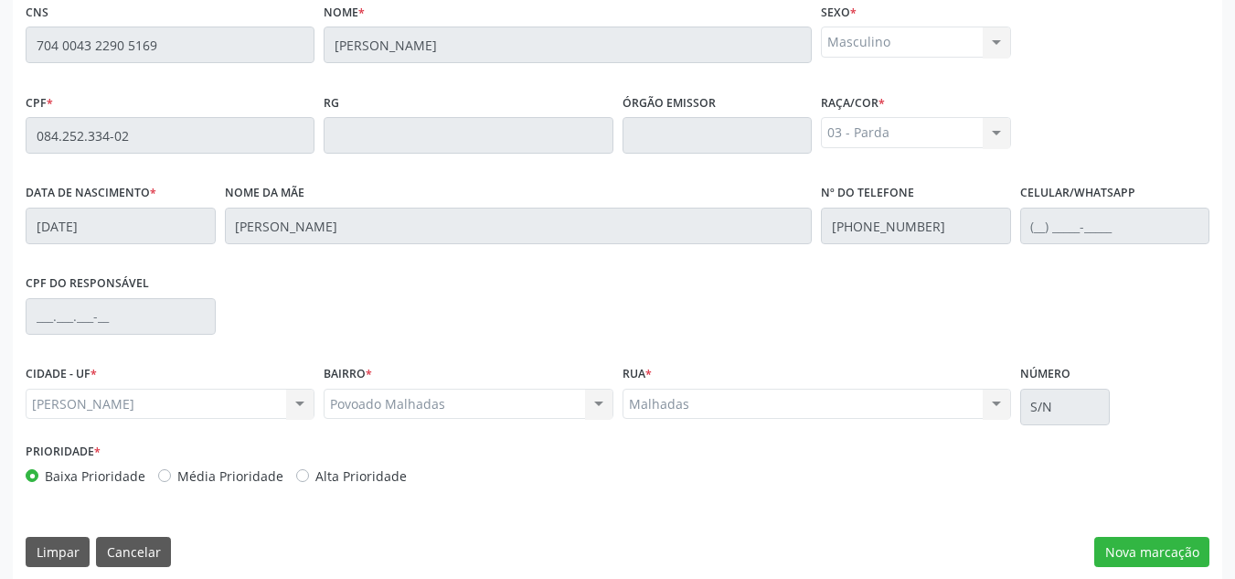
scroll to position [491, 0]
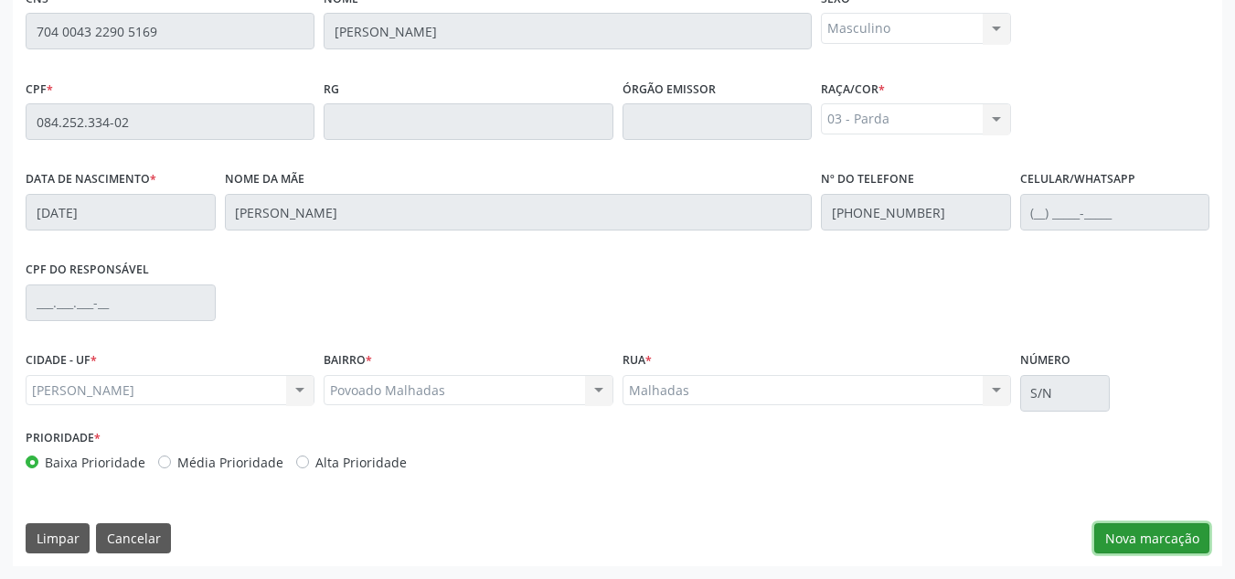
click at [1163, 534] on button "Nova marcação" at bounding box center [1151, 538] width 115 height 31
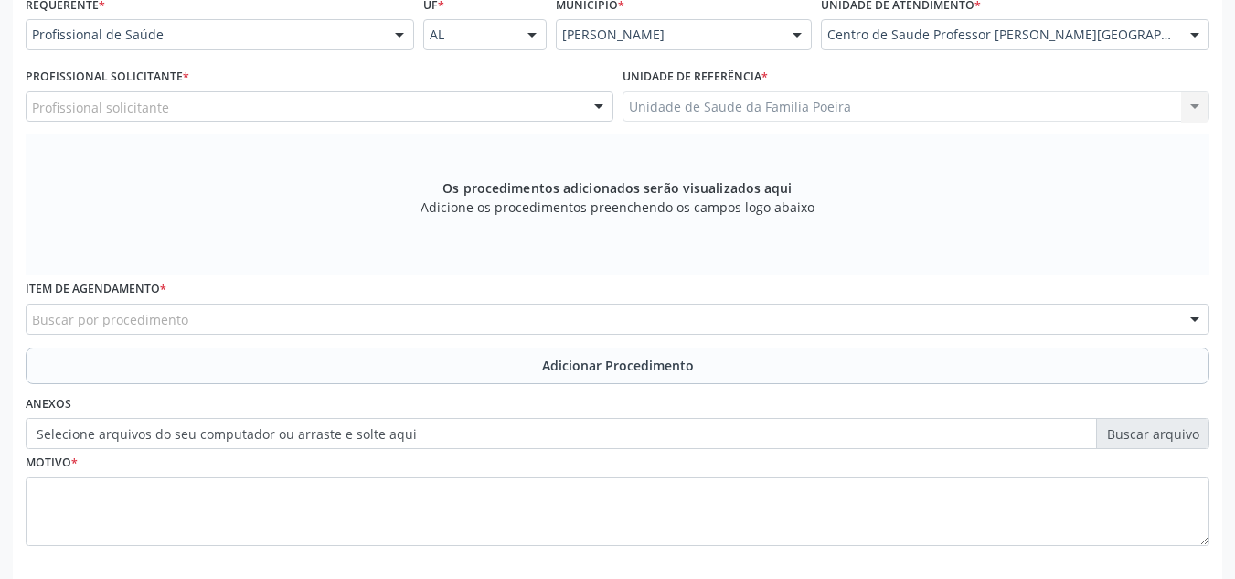
scroll to position [399, 0]
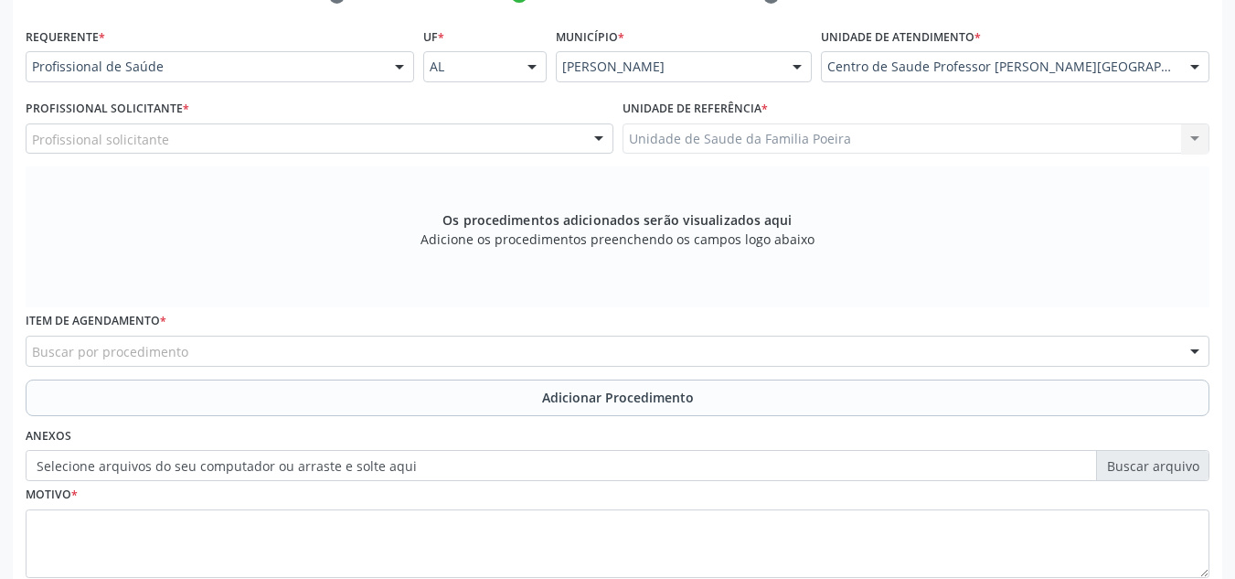
click at [1200, 65] on div at bounding box center [1194, 67] width 27 height 31
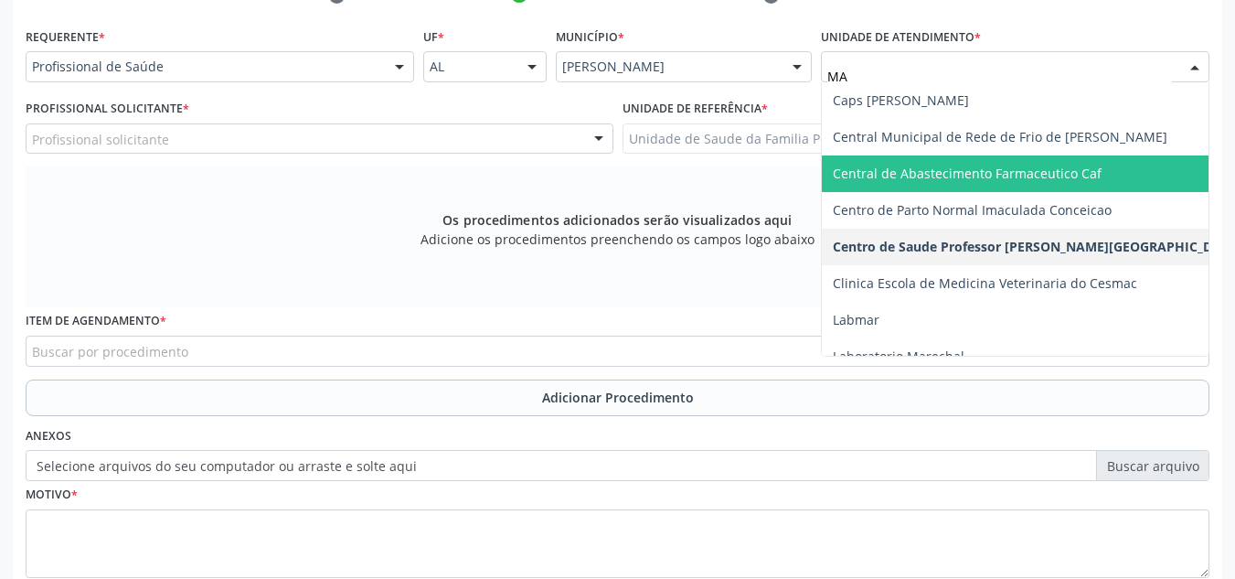
type input "MAL"
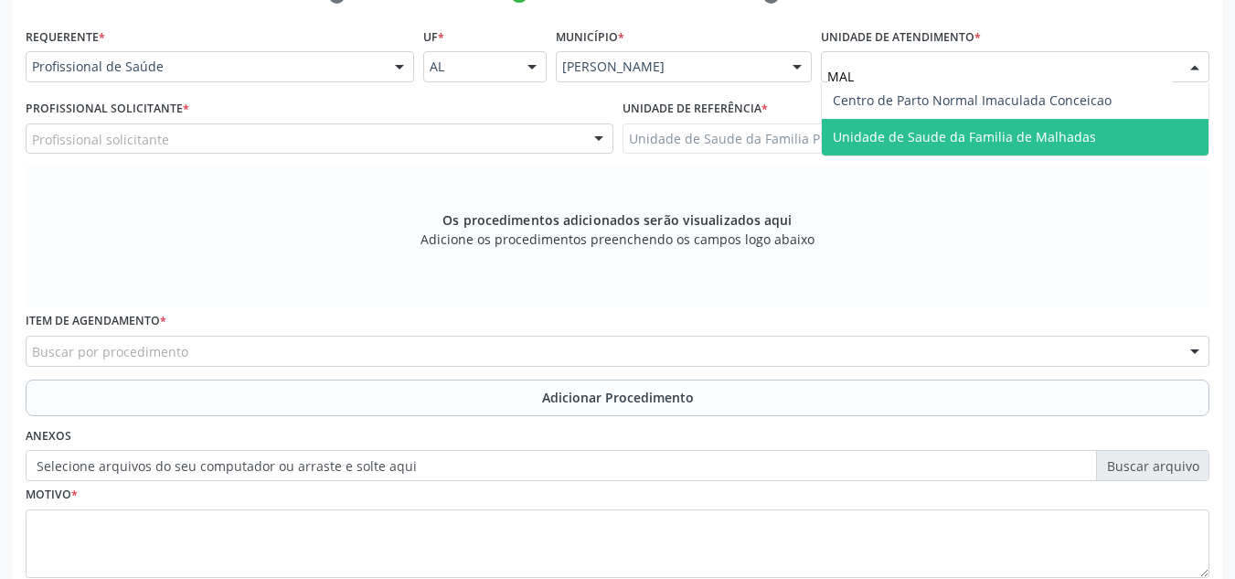
click at [1012, 138] on span "Unidade de Saude da Familia de Malhadas" at bounding box center [964, 136] width 263 height 17
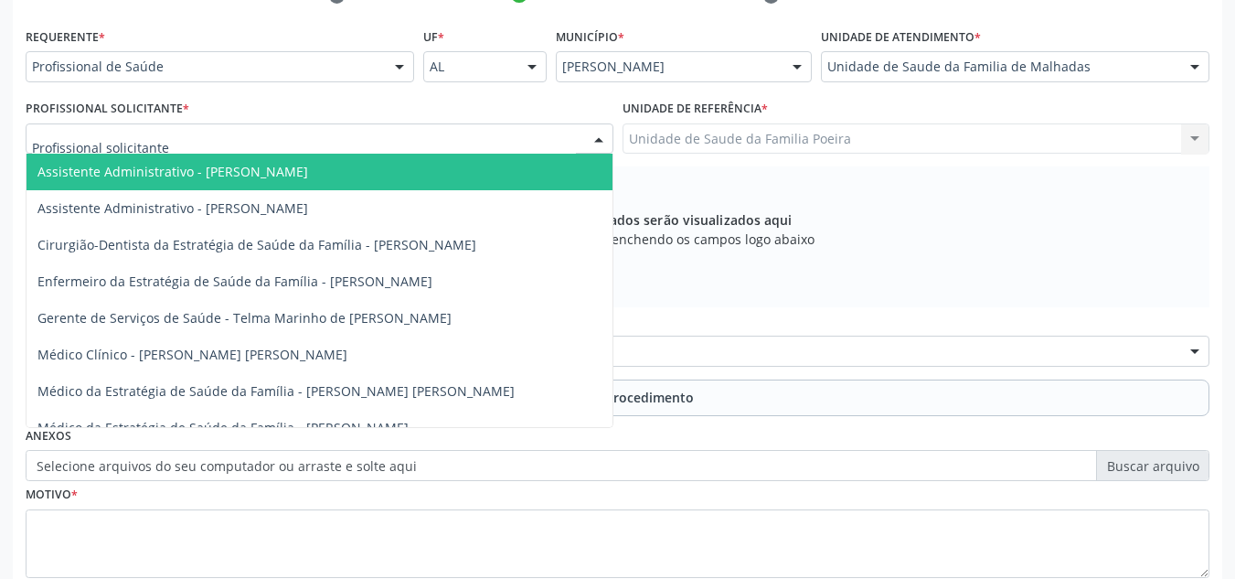
click at [262, 145] on div at bounding box center [320, 138] width 588 height 31
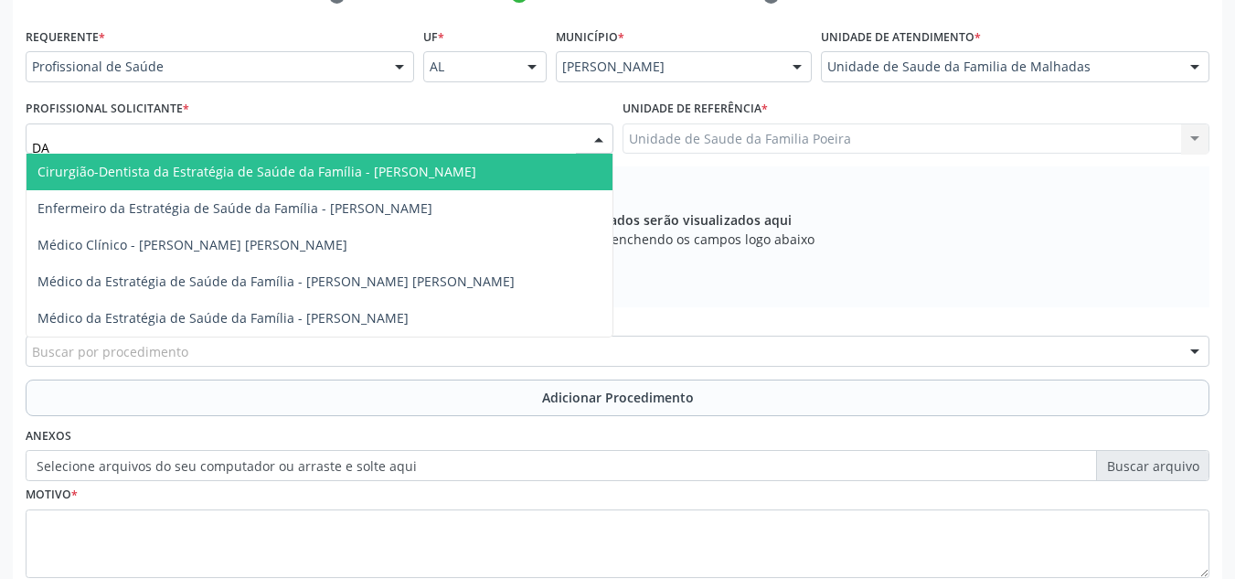
type input "DAN"
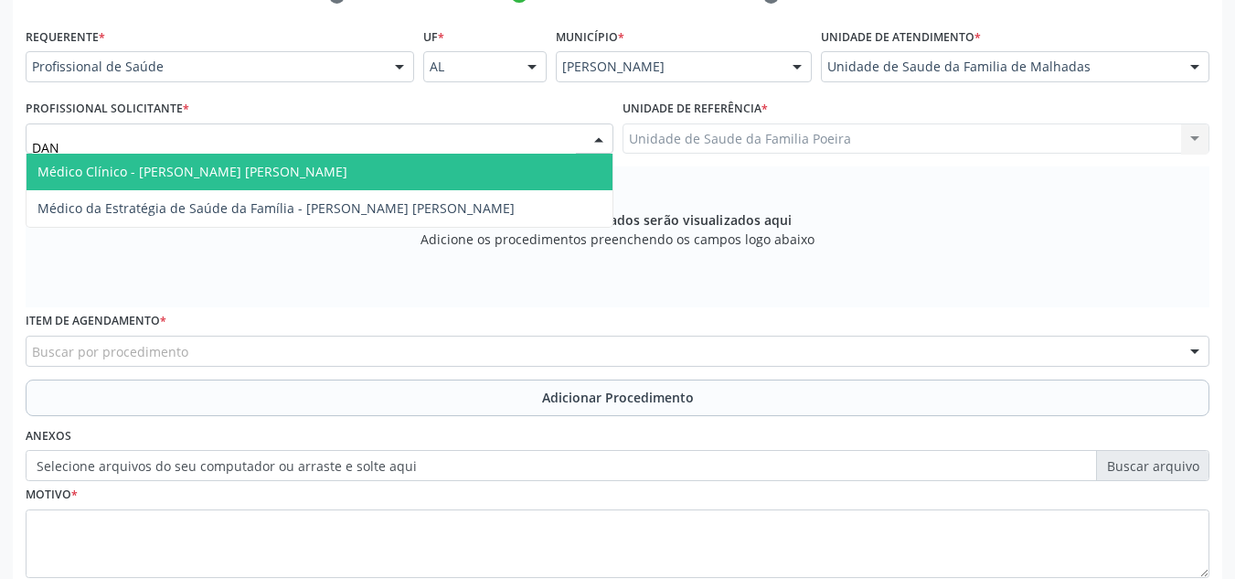
click at [276, 179] on span "Médico Clínico - Dan Reuter Ferraz de Araujo" at bounding box center [192, 171] width 310 height 17
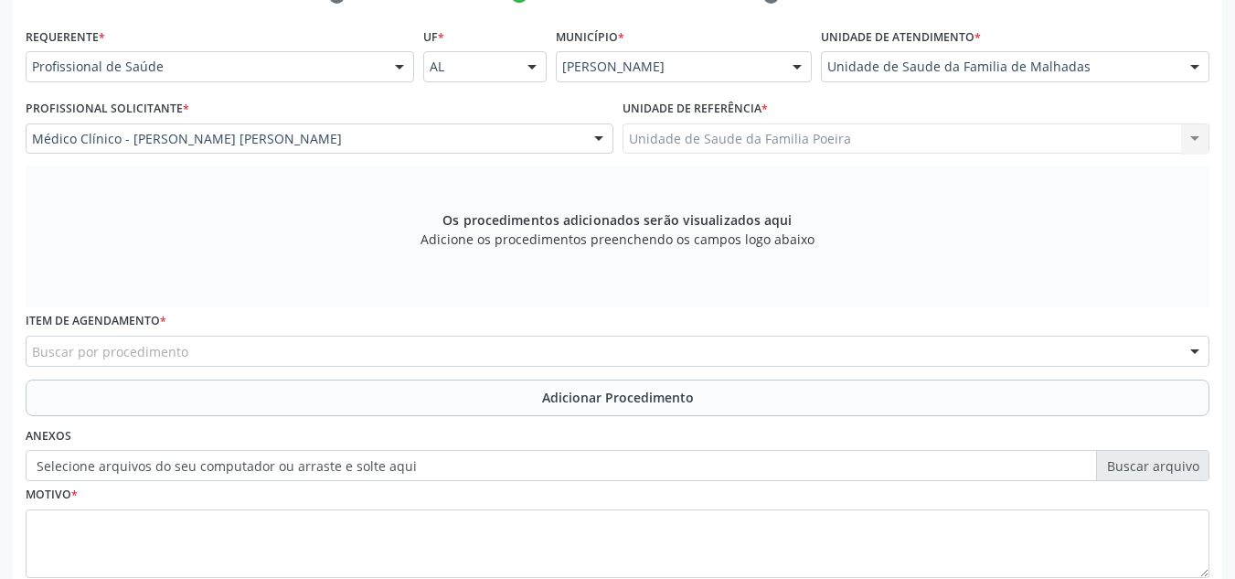
click at [209, 356] on div "Buscar por procedimento" at bounding box center [618, 350] width 1184 height 31
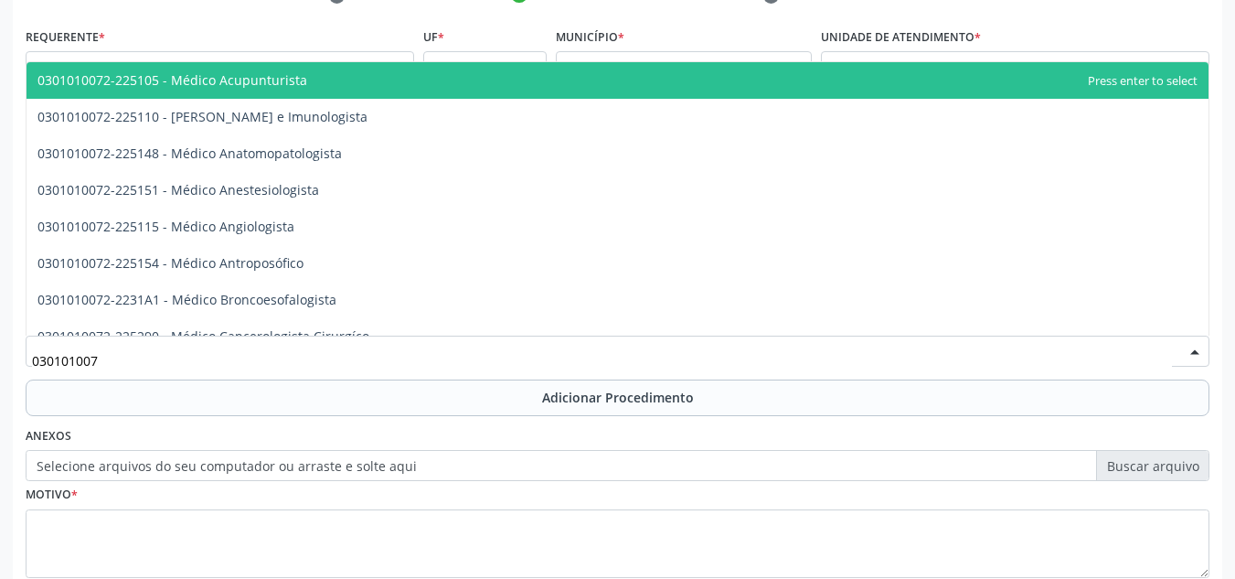
type input "0301010072"
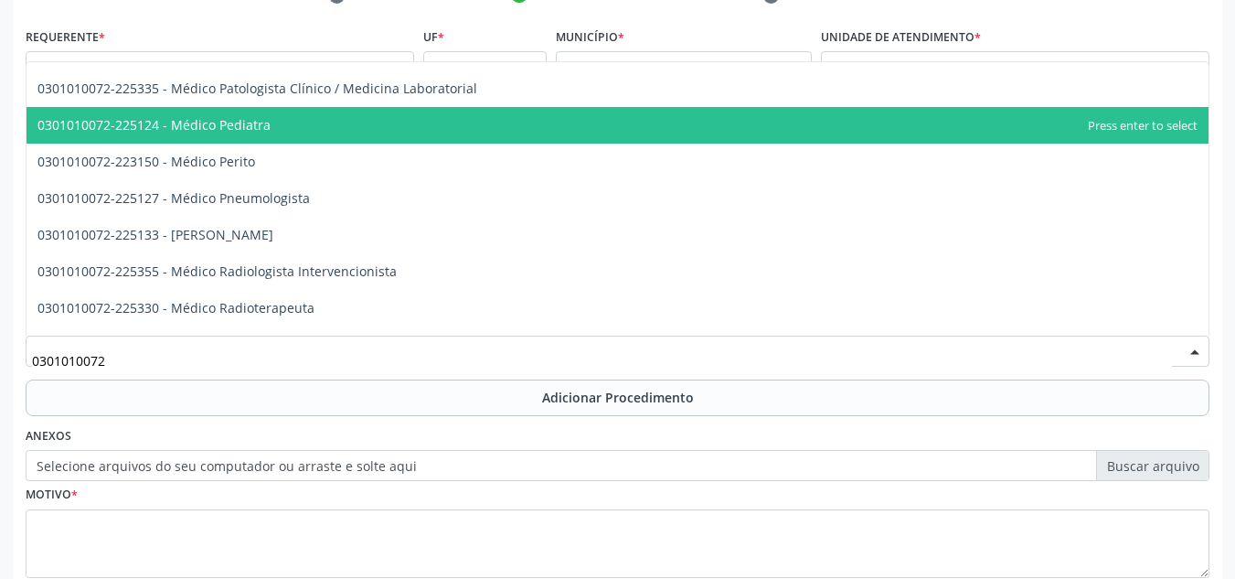
scroll to position [1737, 0]
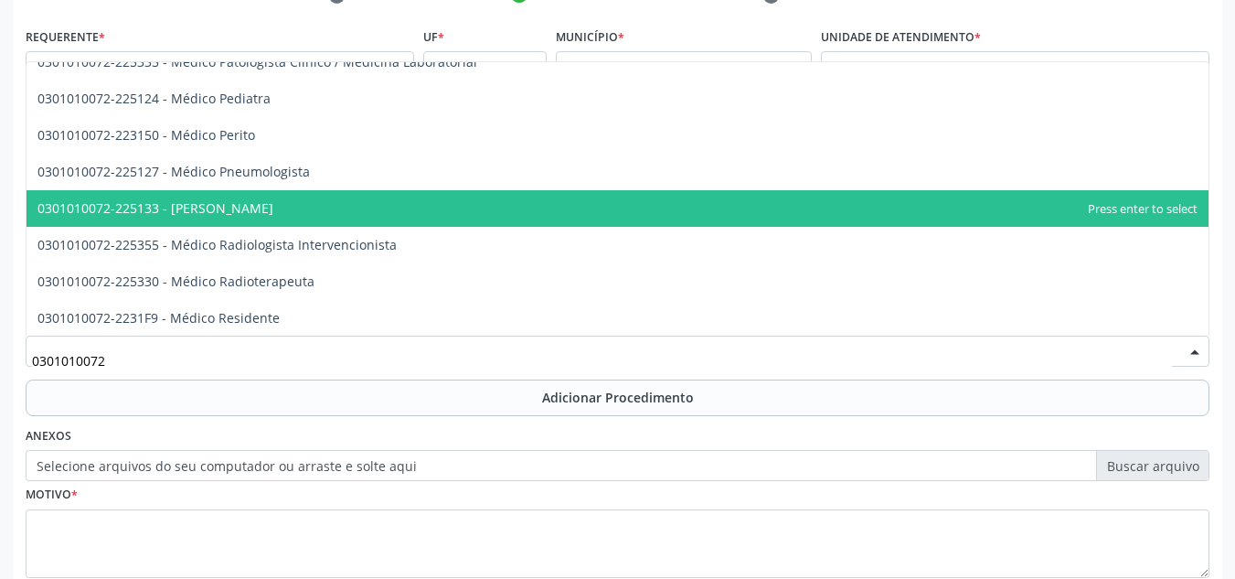
click at [219, 210] on span "0301010072-225133 - [PERSON_NAME]" at bounding box center [155, 207] width 236 height 17
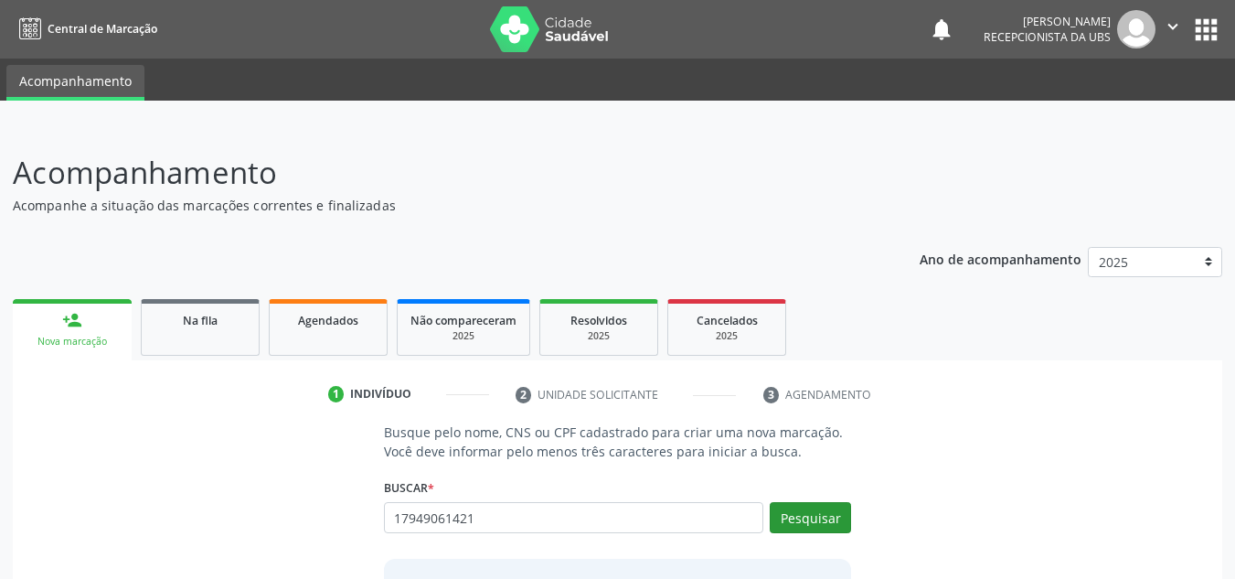
type input "17949061421"
click at [810, 522] on button "Pesquisar" at bounding box center [810, 517] width 81 height 31
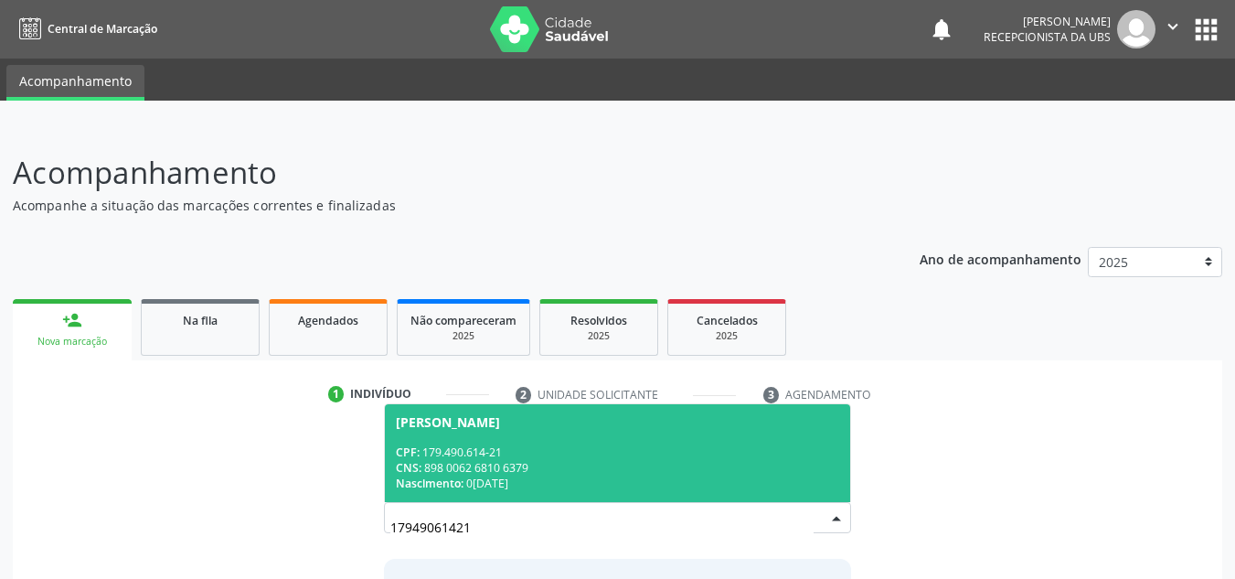
drag, startPoint x: 463, startPoint y: 452, endPoint x: 426, endPoint y: 500, distance: 60.5
click at [465, 454] on div "CPF: 179.490.614-21" at bounding box center [618, 452] width 444 height 16
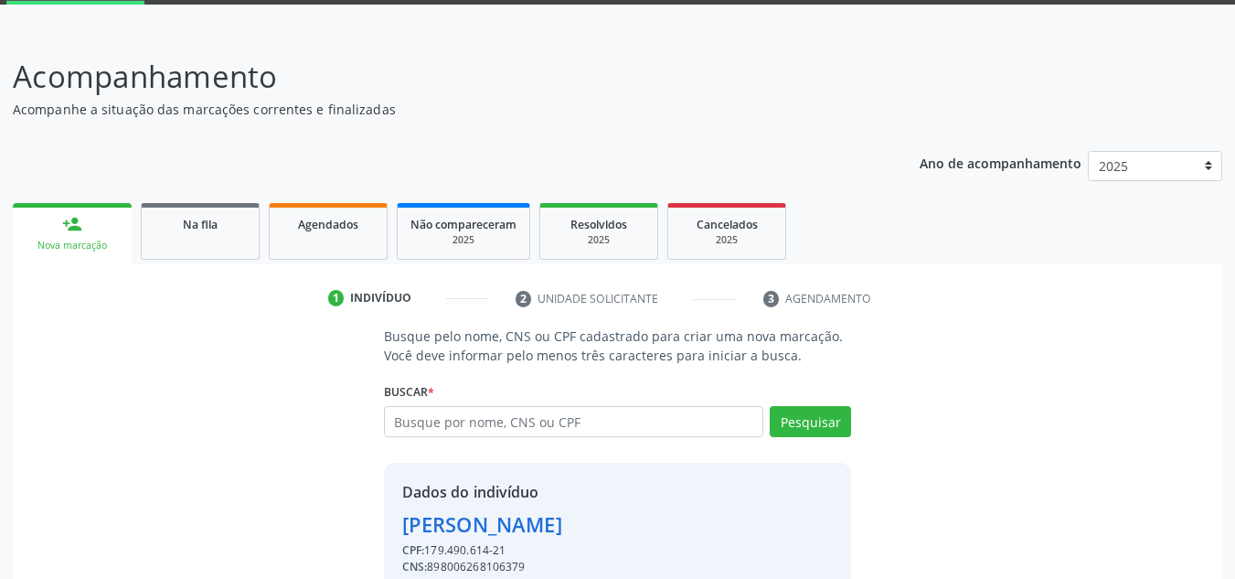
scroll to position [180, 0]
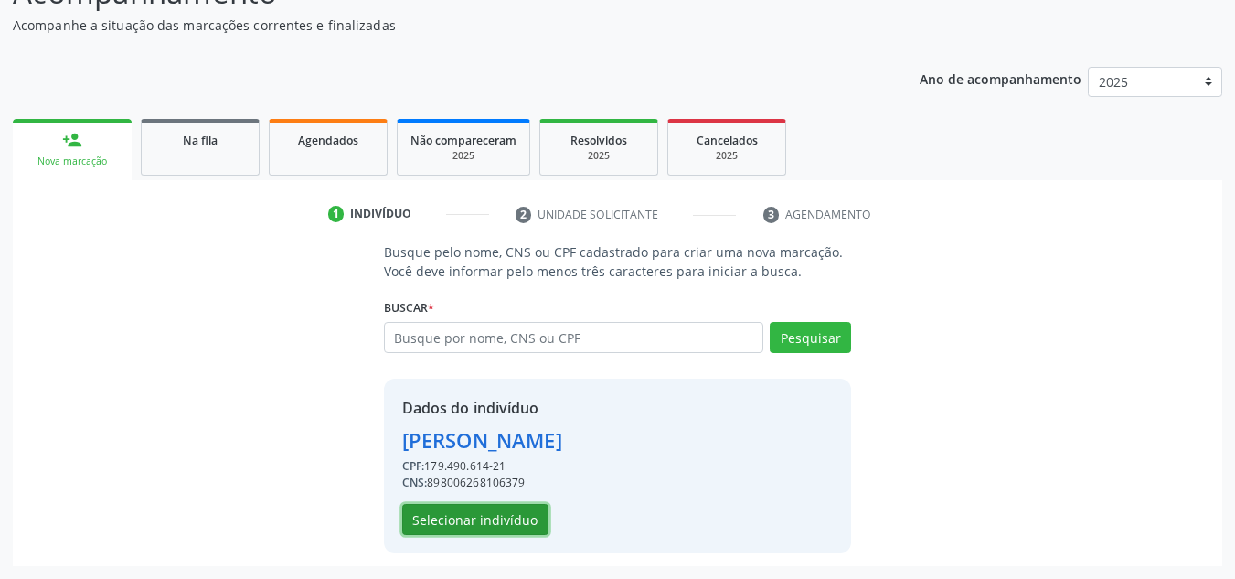
click at [499, 527] on button "Selecionar indivíduo" at bounding box center [475, 519] width 146 height 31
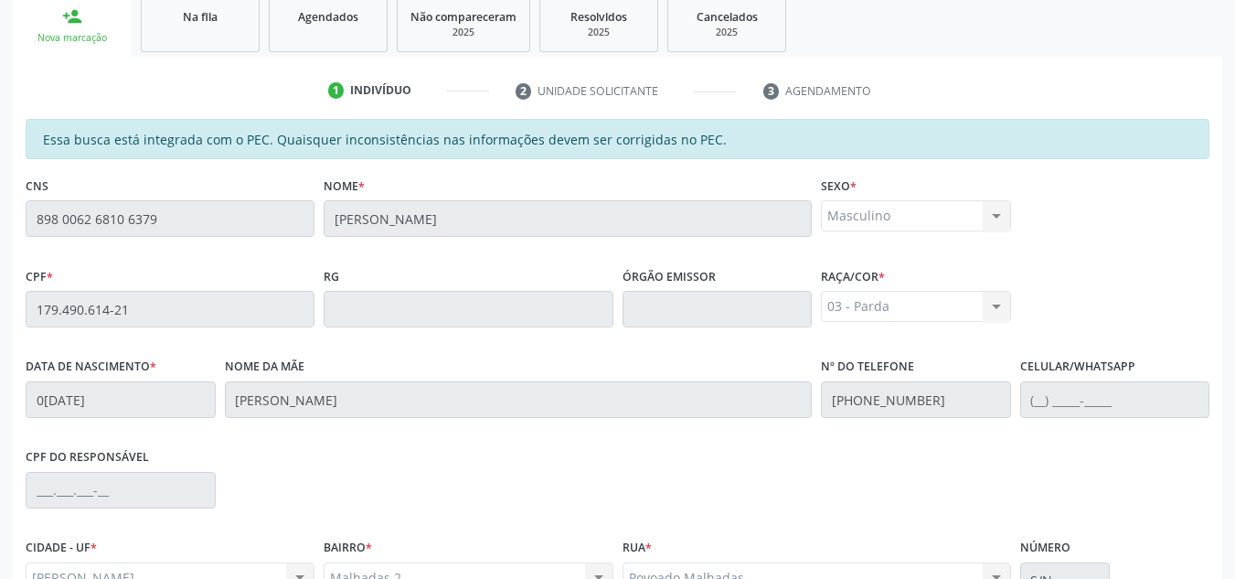
scroll to position [491, 0]
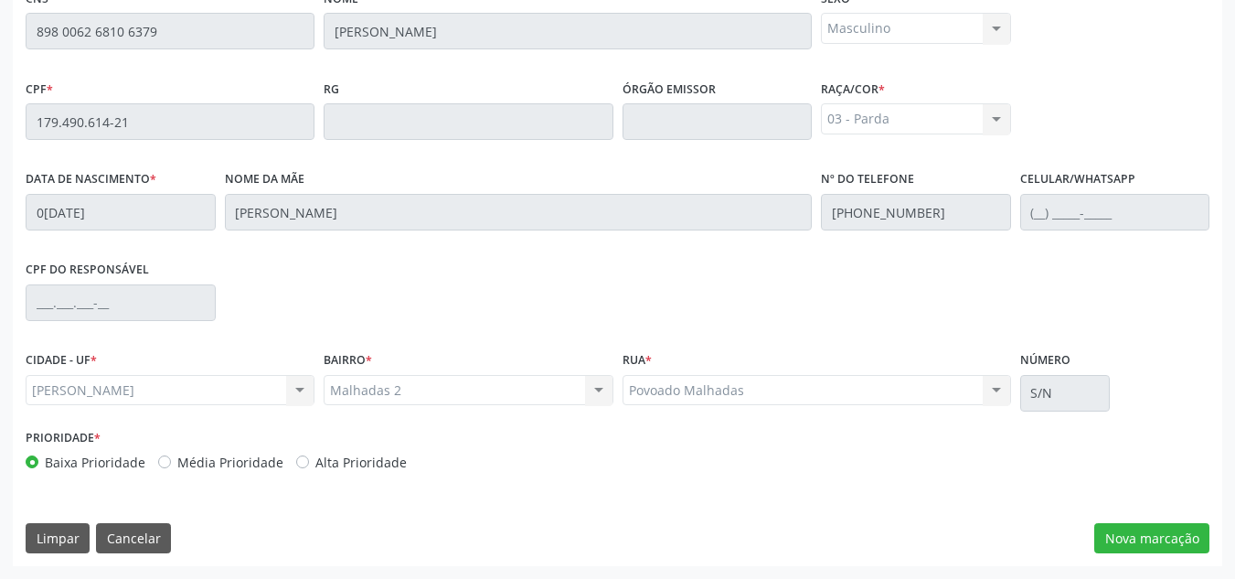
click at [1144, 514] on div "Essa busca está integrada com o PEC. Quaisquer inconsistências nas informações …" at bounding box center [617, 248] width 1209 height 634
click at [1144, 531] on button "Nova marcação" at bounding box center [1151, 538] width 115 height 31
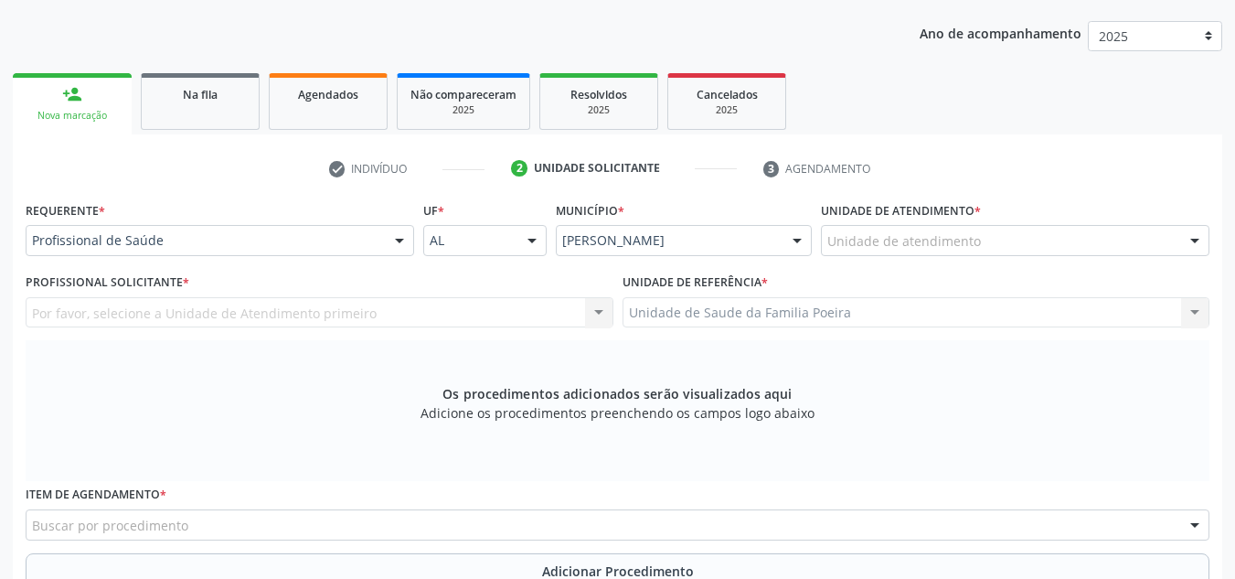
scroll to position [217, 0]
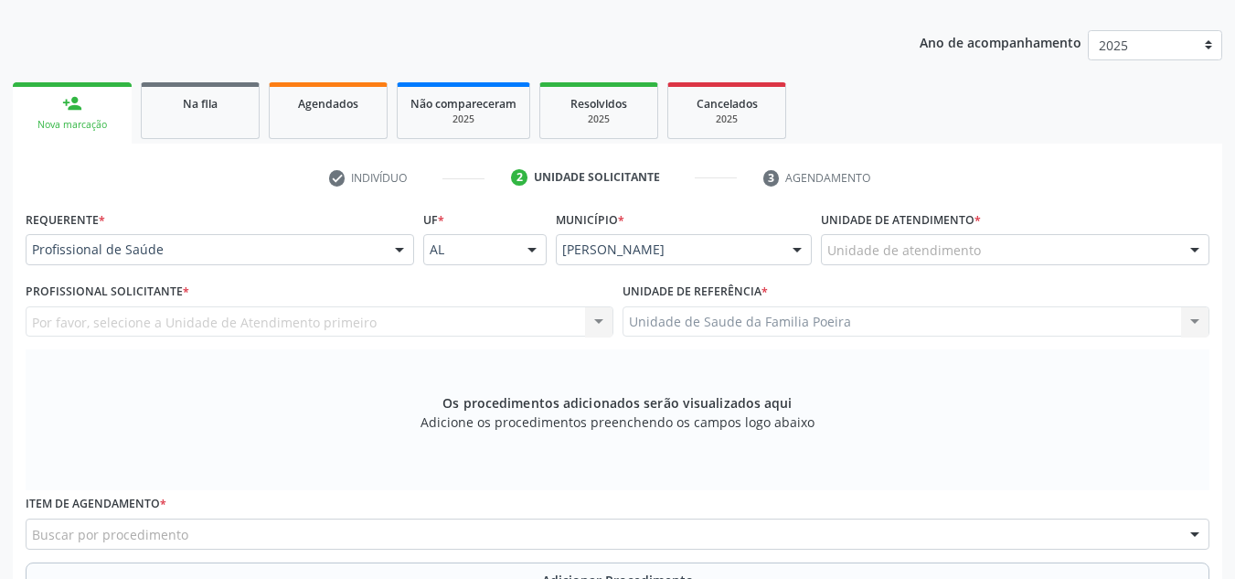
click at [1088, 246] on div "Unidade de atendimento" at bounding box center [1015, 249] width 388 height 31
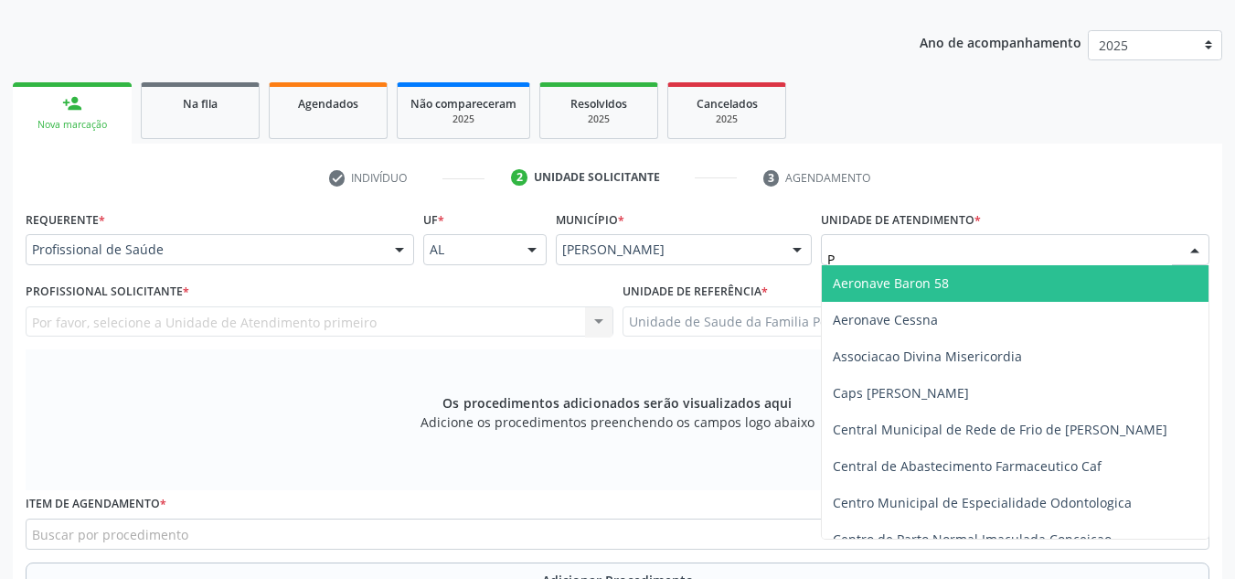
type input "PO"
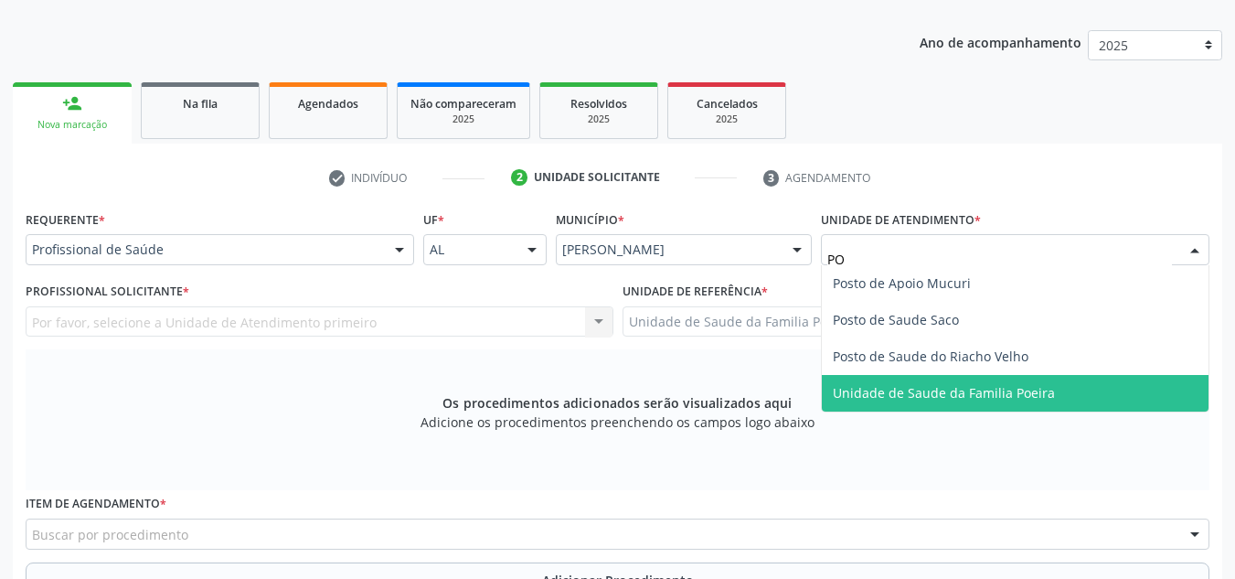
click at [1015, 391] on span "Unidade de Saude da Familia Poeira" at bounding box center [944, 392] width 222 height 17
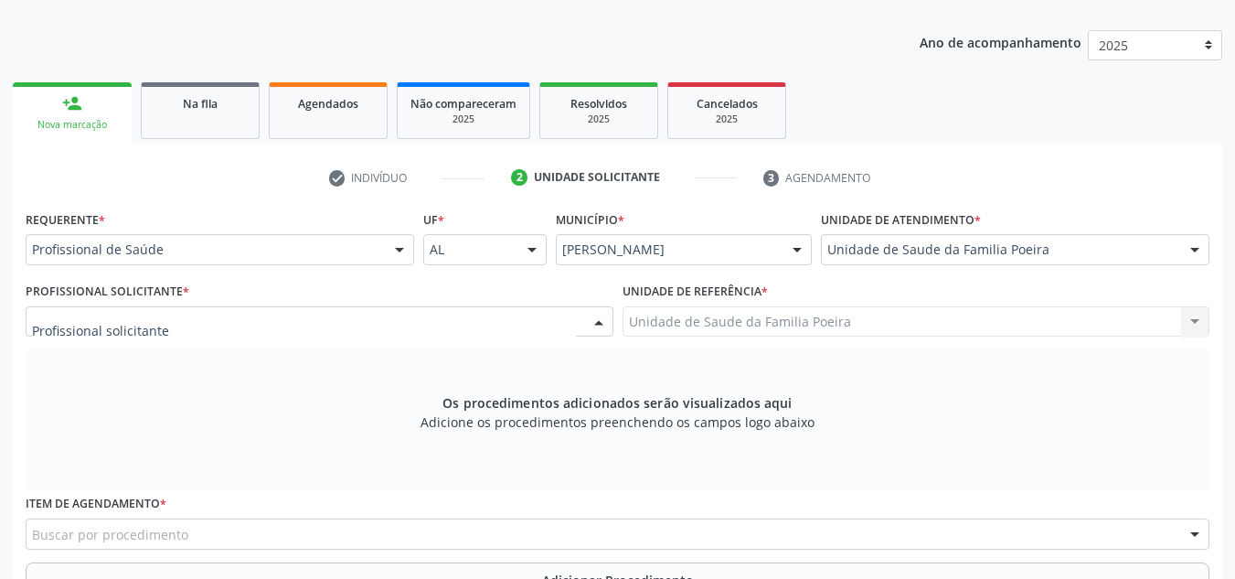
click at [210, 328] on div at bounding box center [320, 321] width 588 height 31
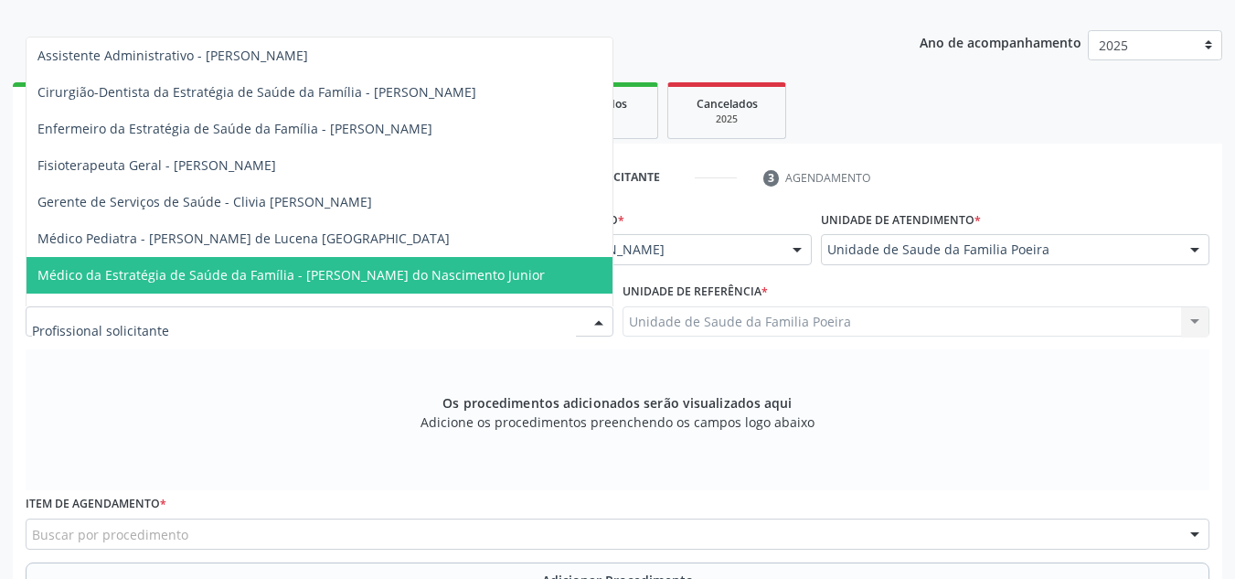
click at [166, 267] on span "Médico da Estratégia de Saúde da Família - [PERSON_NAME] do Nascimento Junior" at bounding box center [290, 274] width 507 height 17
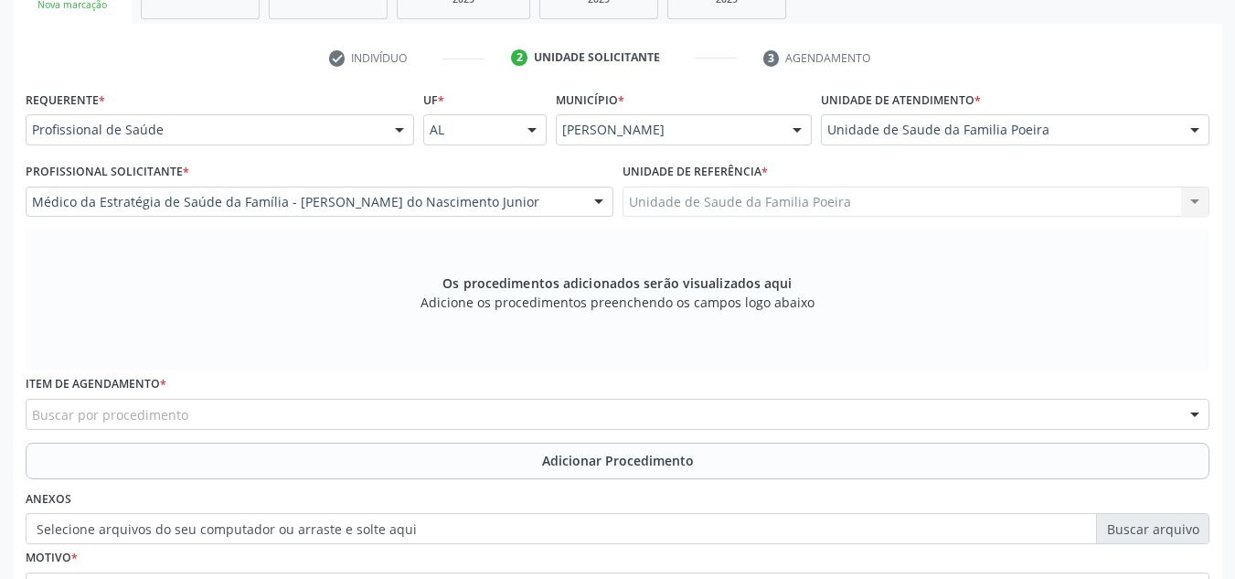
scroll to position [491, 0]
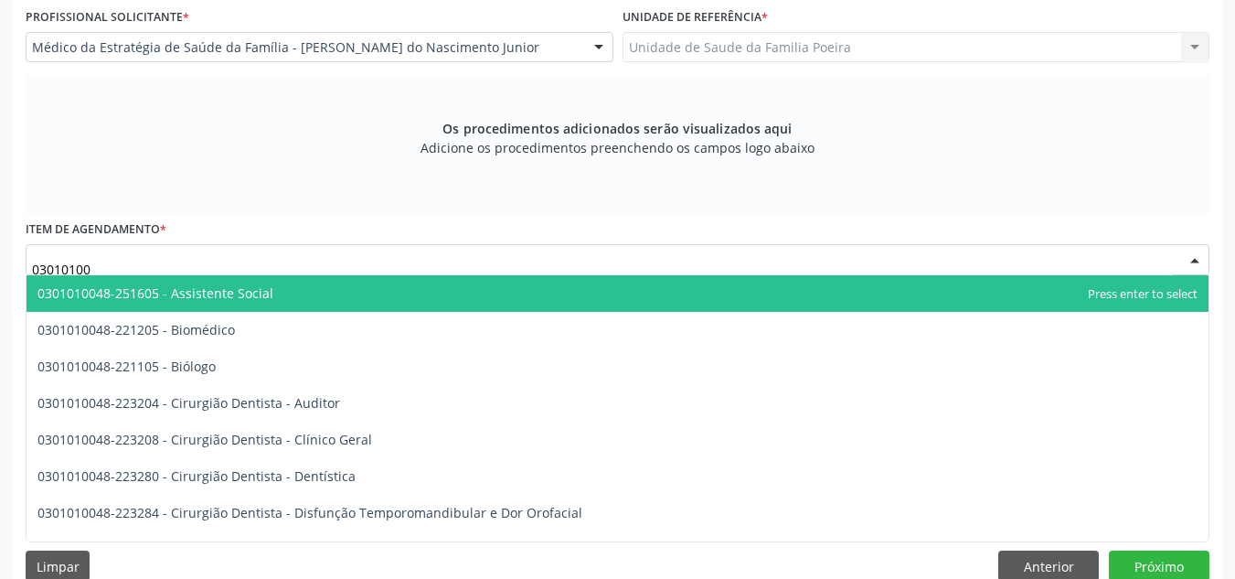
type input "030101003"
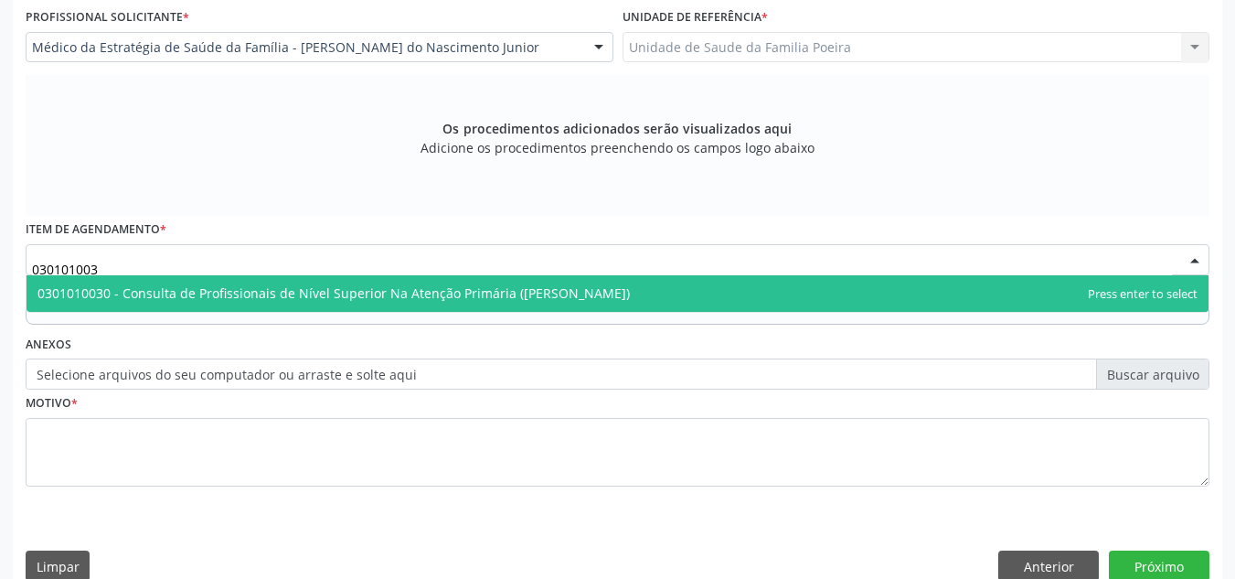
click at [192, 290] on span "0301010030 - Consulta de Profissionais de Nível Superior Na Atenção Primária ([…" at bounding box center [333, 292] width 592 height 17
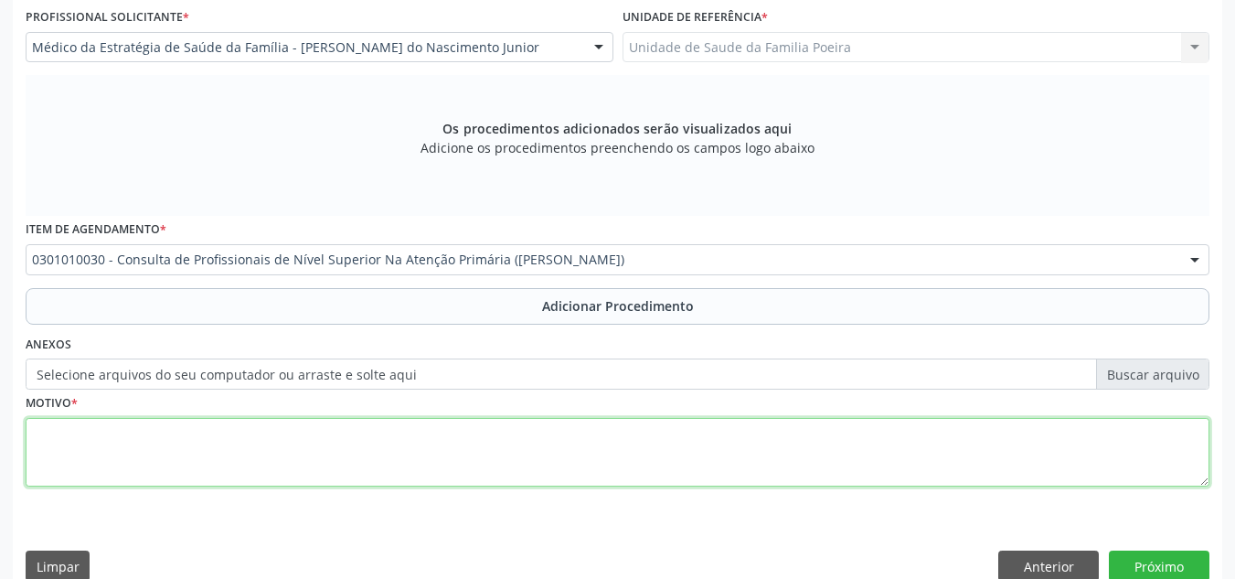
click at [168, 445] on textarea at bounding box center [618, 452] width 1184 height 69
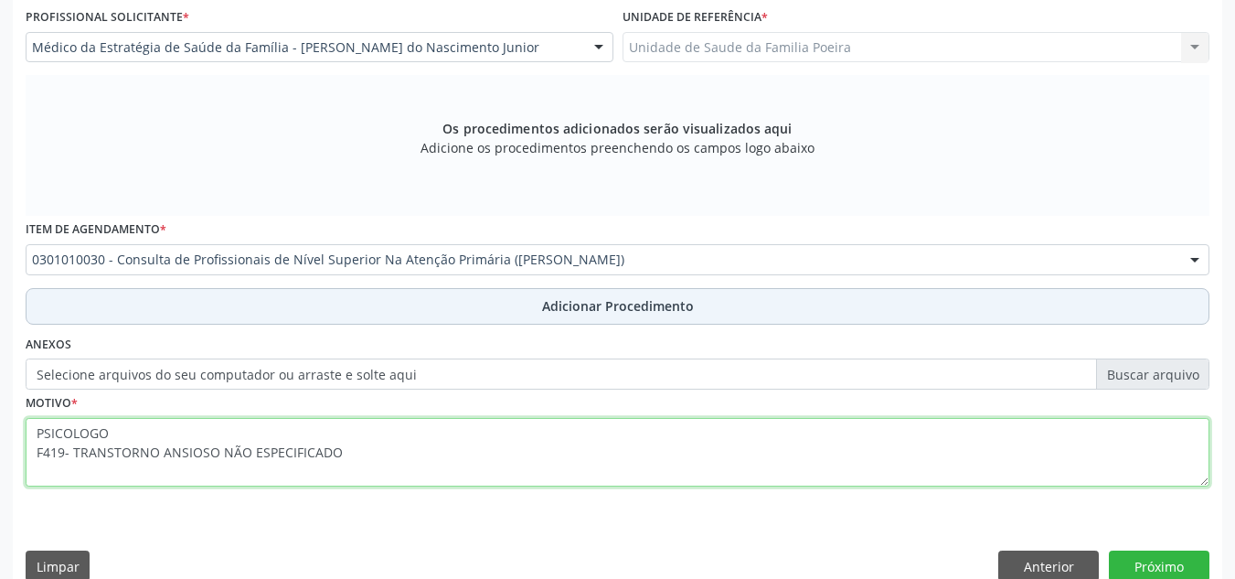
type textarea "PSICOLOGO F419- TRANSTORNO ANSIOSO NÃO ESPECIFICADO"
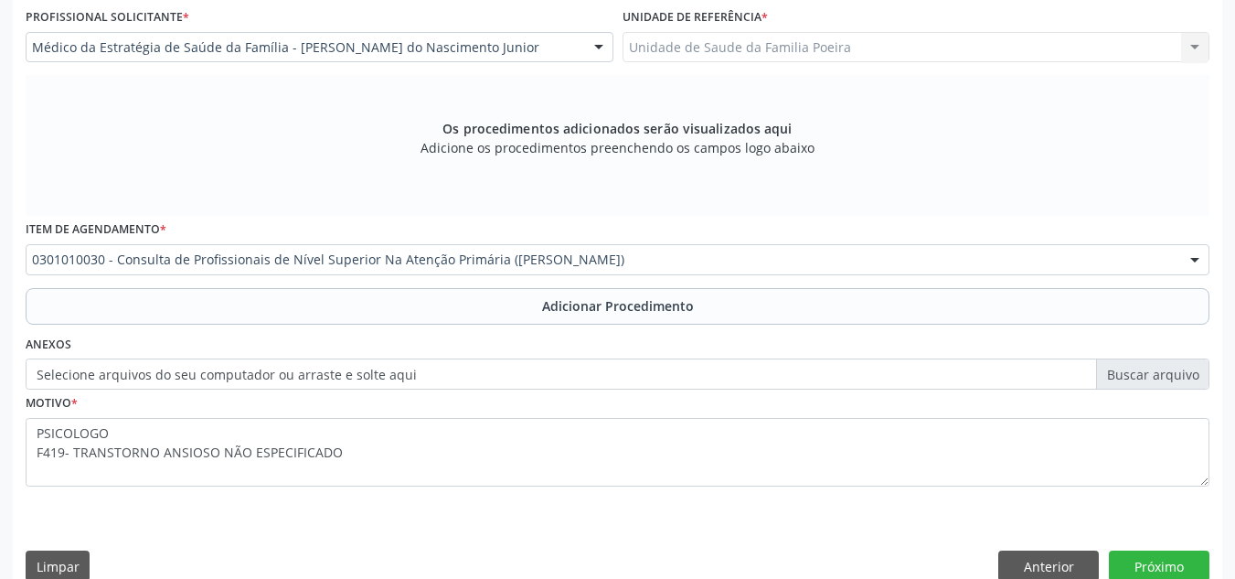
click at [604, 319] on button "Adicionar Procedimento" at bounding box center [618, 306] width 1184 height 37
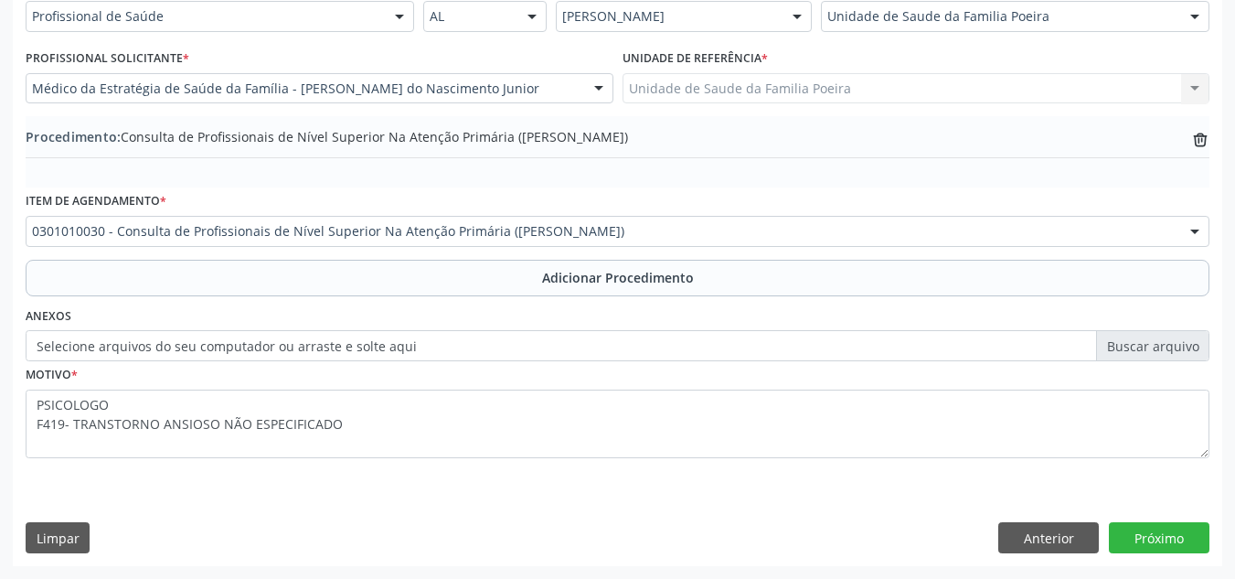
scroll to position [450, 0]
click at [1176, 545] on button "Próximo" at bounding box center [1159, 537] width 101 height 31
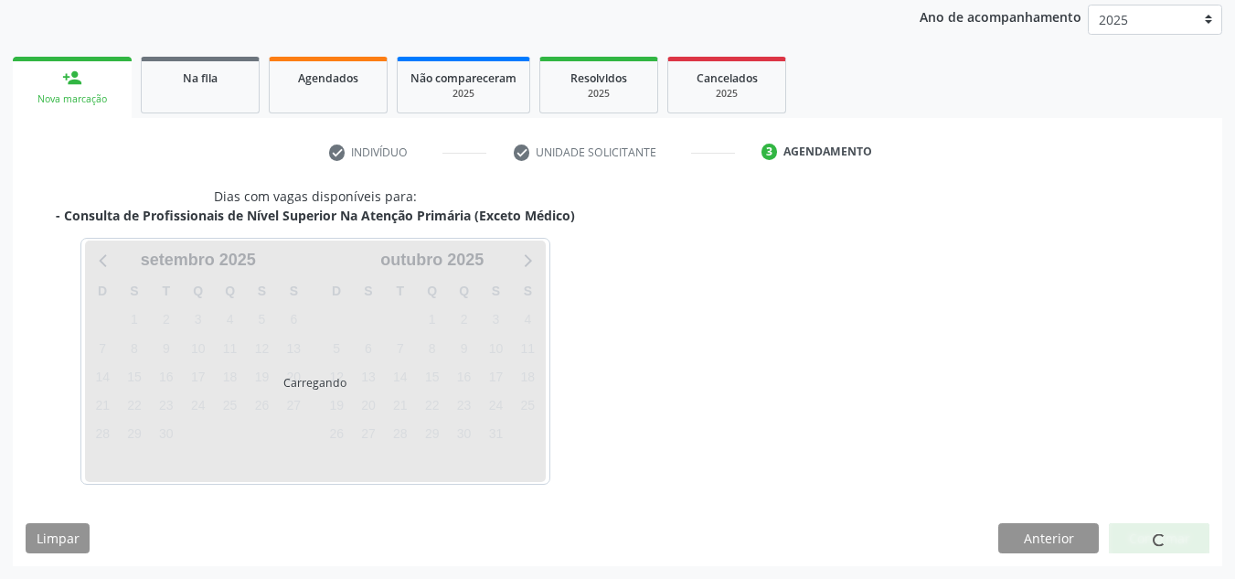
scroll to position [296, 0]
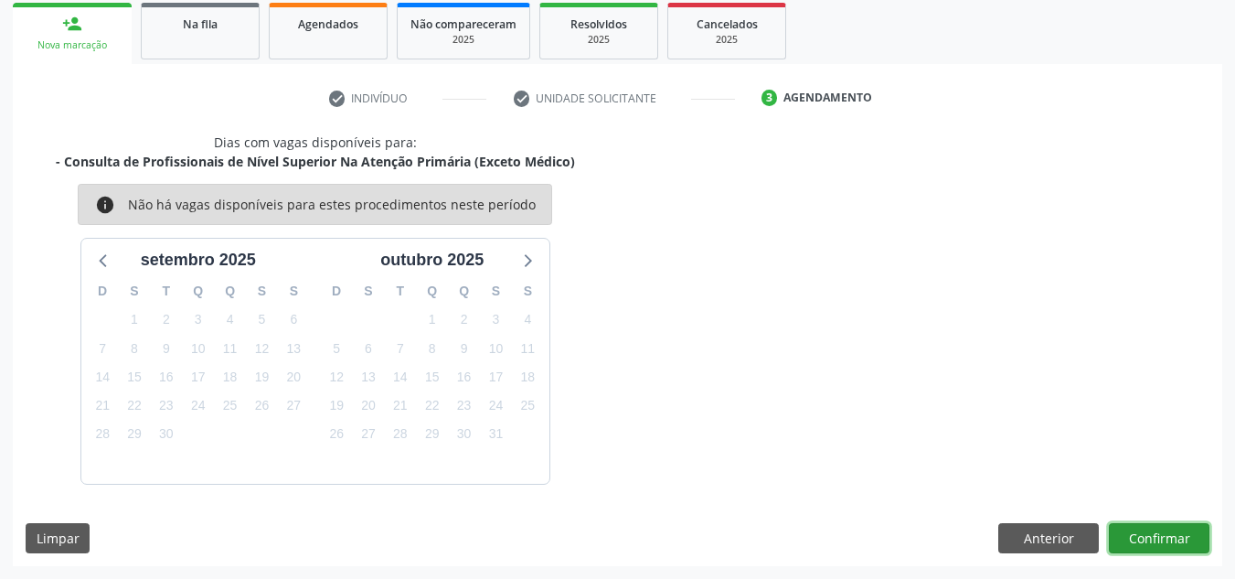
click at [1175, 544] on button "Confirmar" at bounding box center [1159, 538] width 101 height 31
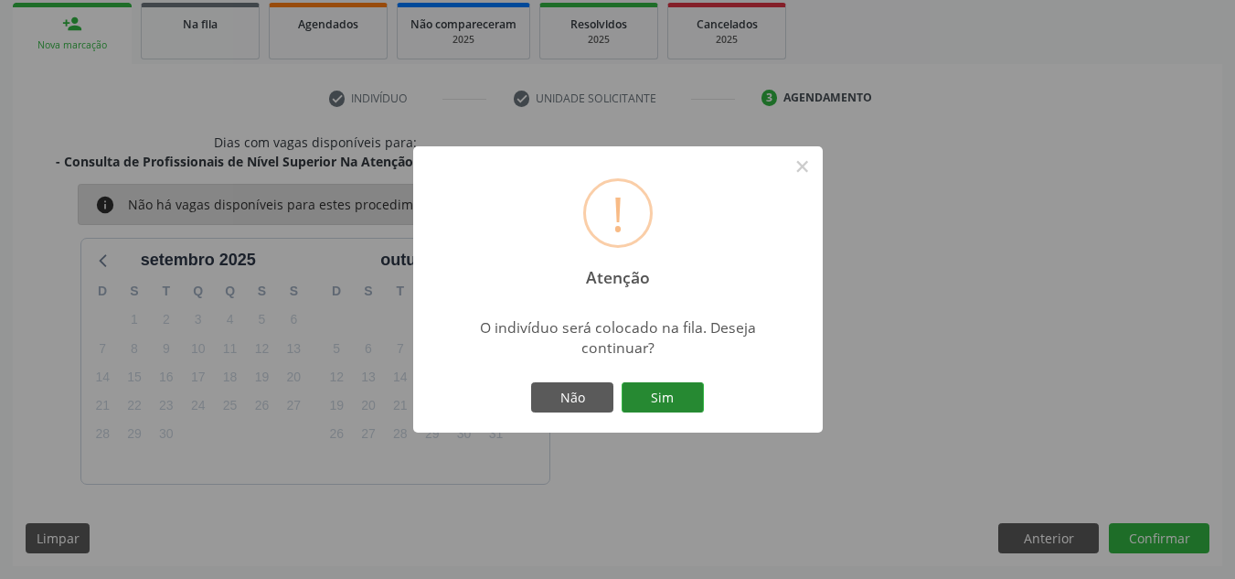
click at [647, 393] on button "Sim" at bounding box center [663, 397] width 82 height 31
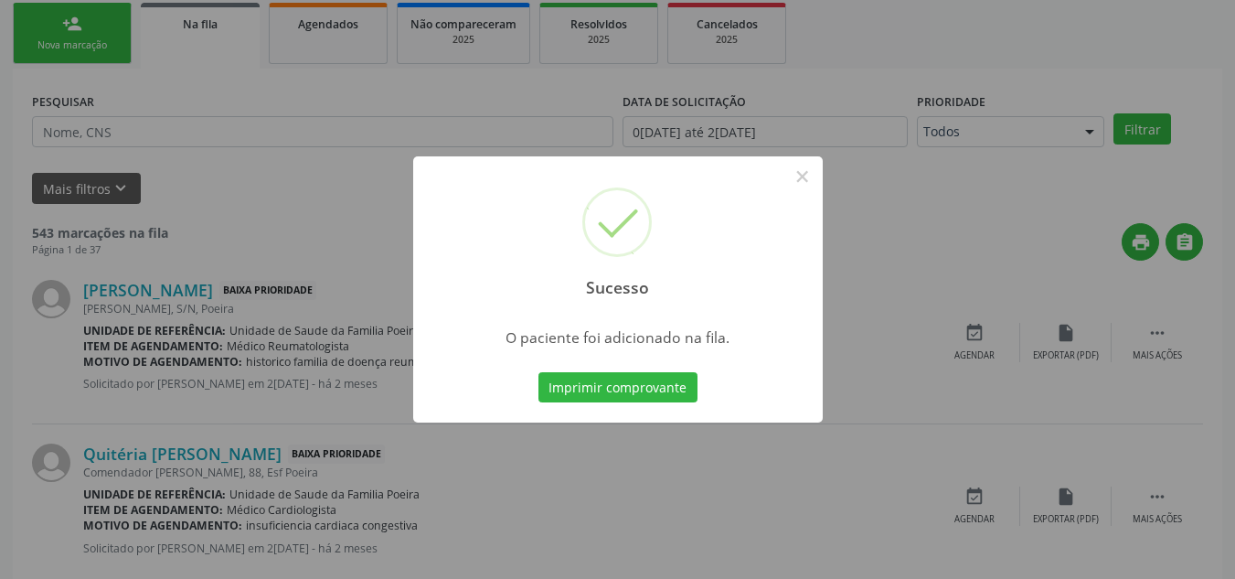
scroll to position [50, 0]
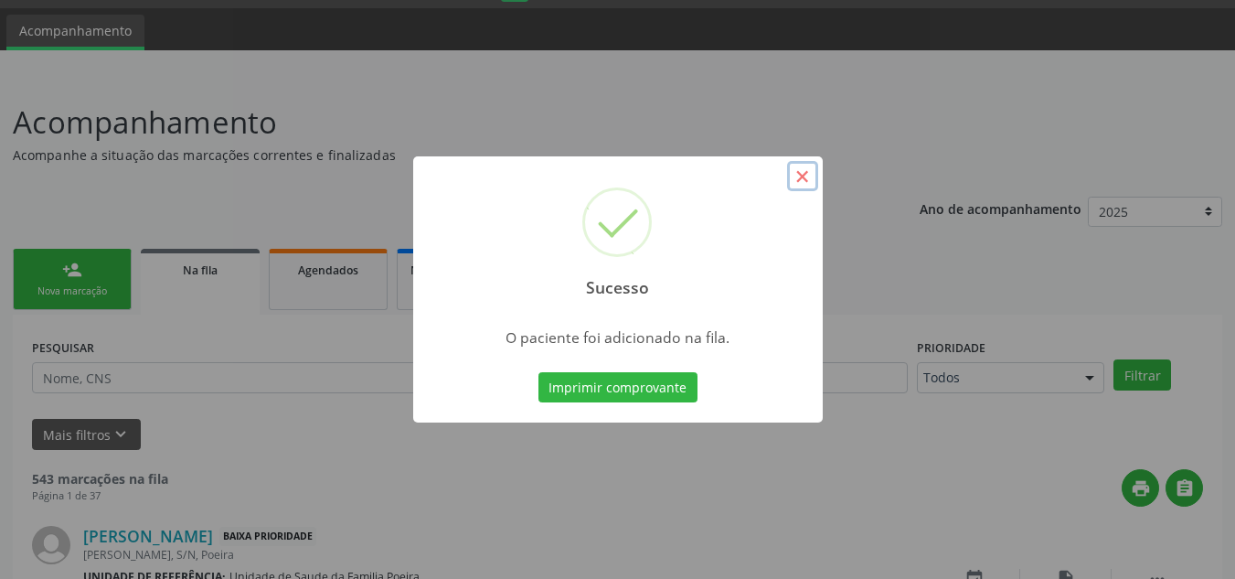
click at [804, 168] on button "×" at bounding box center [802, 176] width 31 height 31
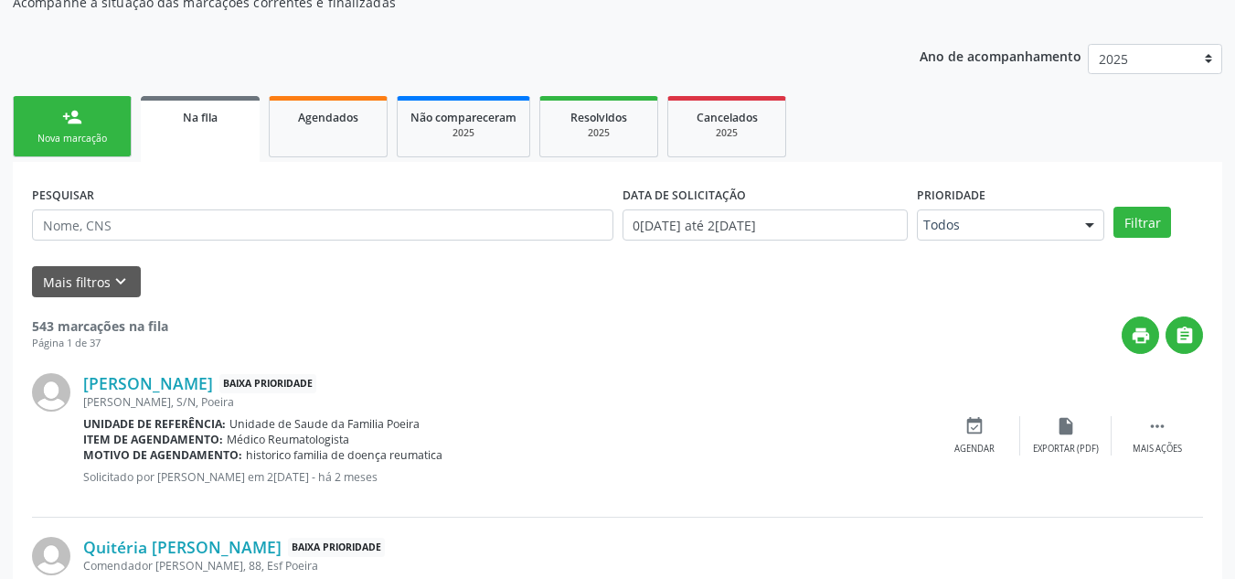
scroll to position [233, 0]
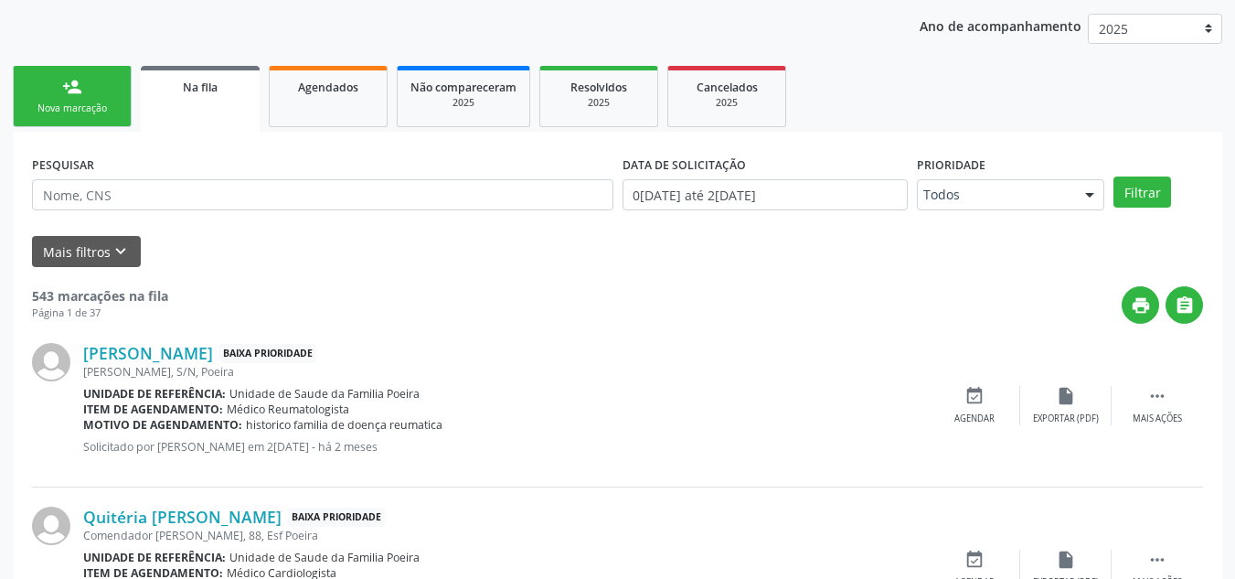
click at [108, 116] on link "person_add Nova marcação" at bounding box center [72, 96] width 119 height 61
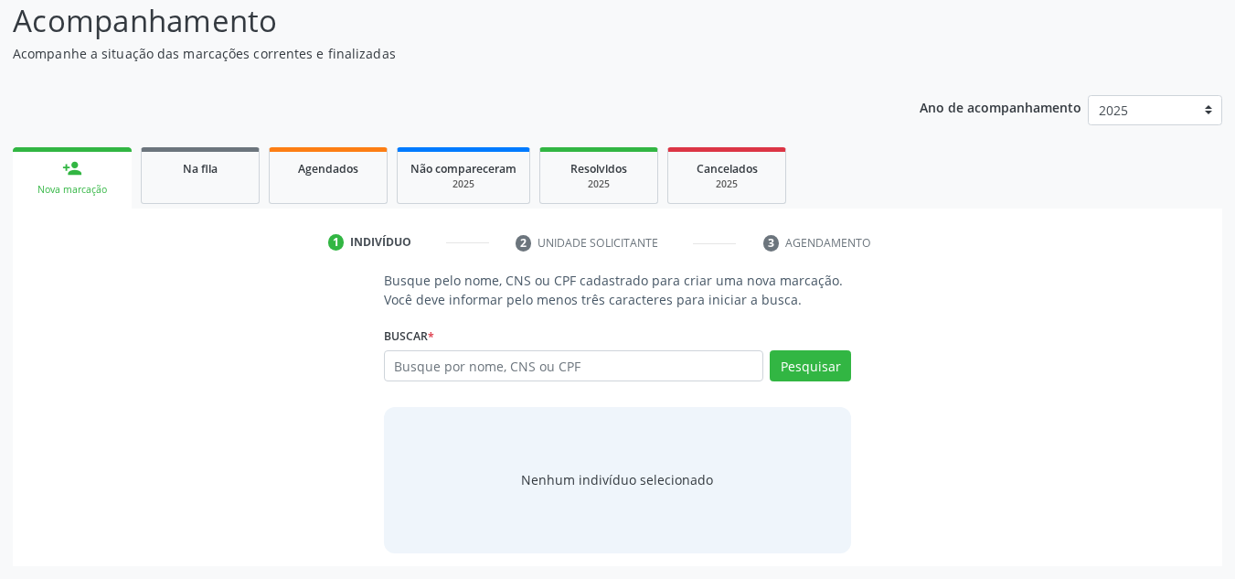
scroll to position [152, 0]
click at [418, 367] on input "text" at bounding box center [574, 365] width 380 height 31
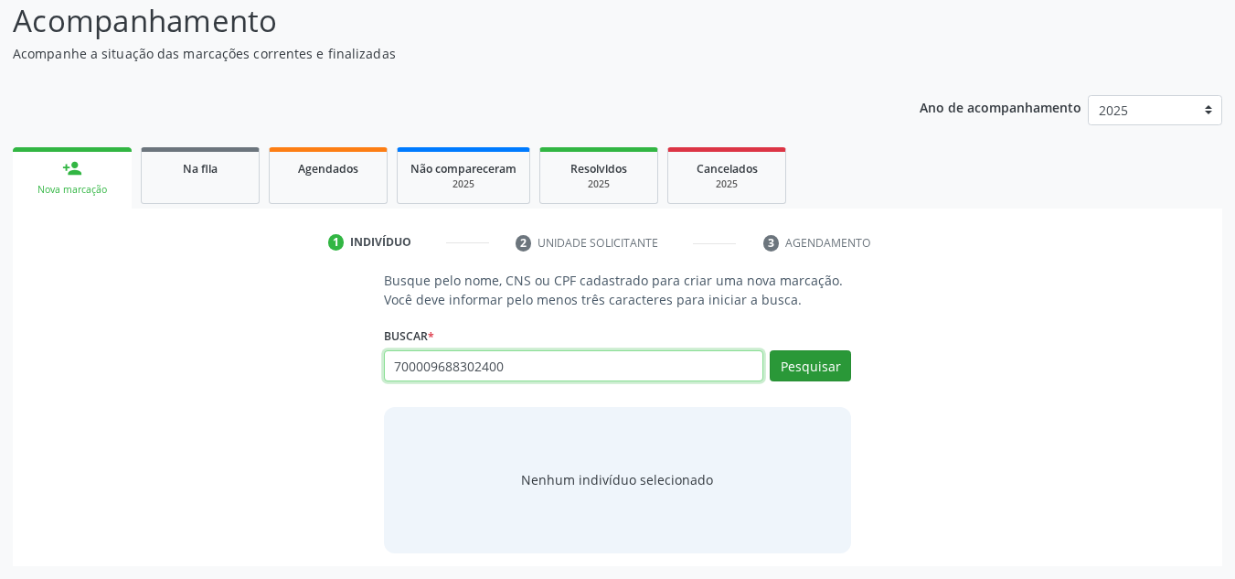
type input "700009688302400"
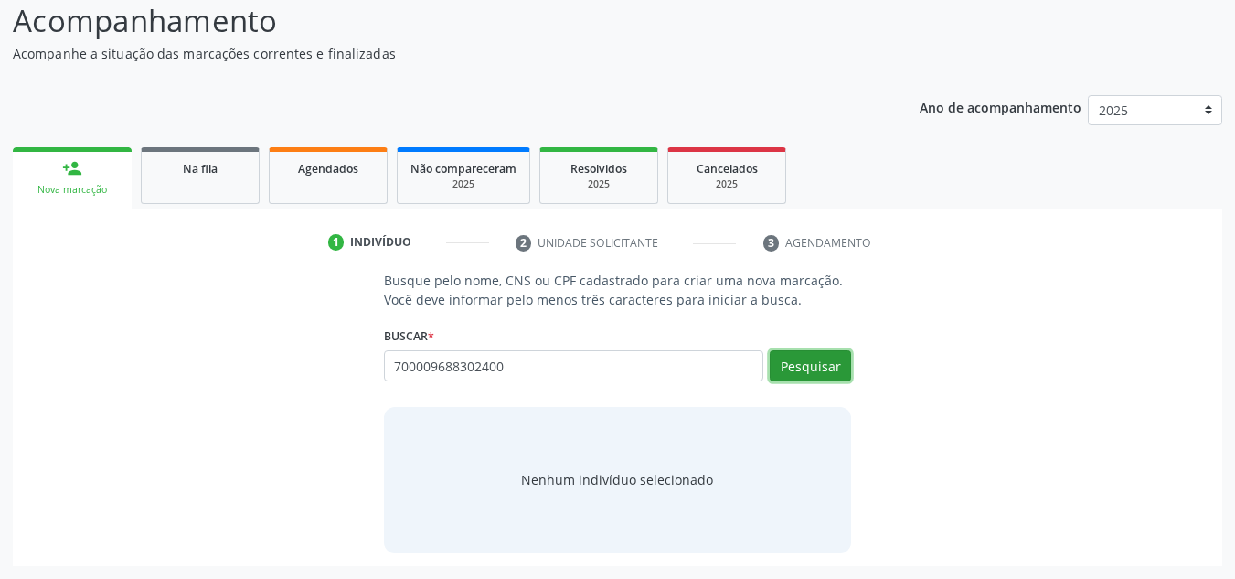
click at [819, 360] on button "Pesquisar" at bounding box center [810, 365] width 81 height 31
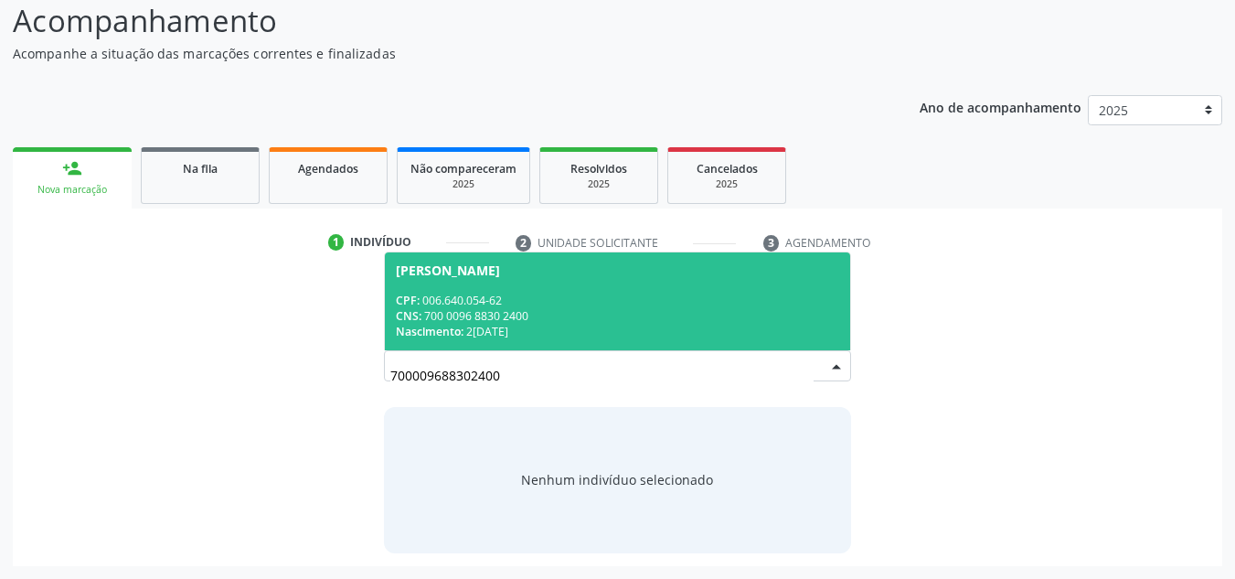
click at [517, 325] on div "Nascimento: 2[DATE]" at bounding box center [618, 332] width 444 height 16
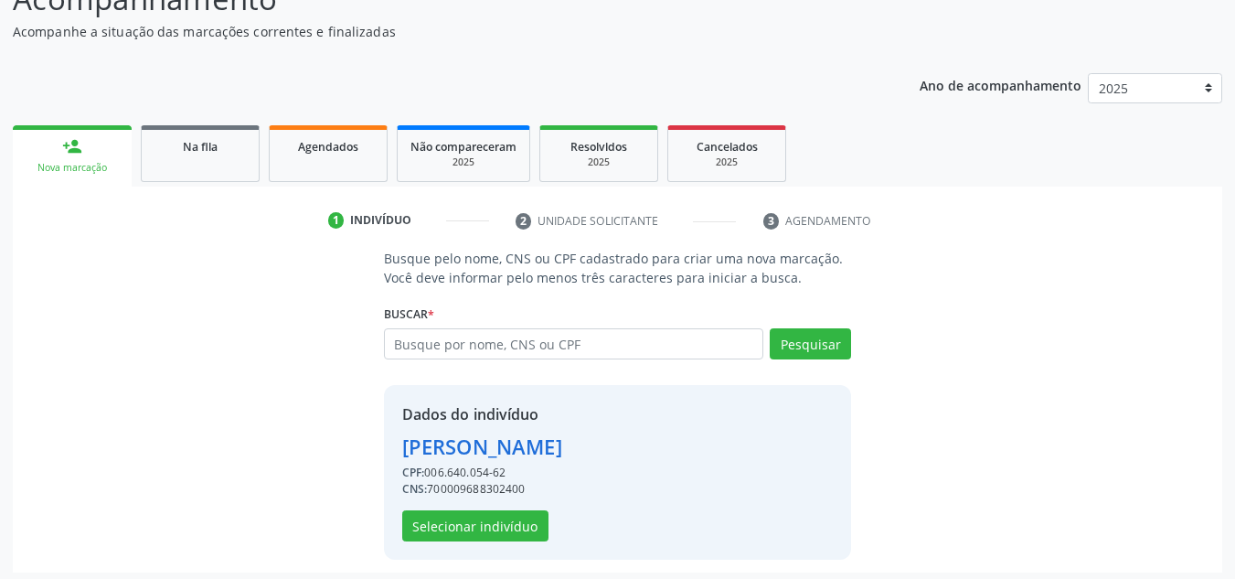
scroll to position [180, 0]
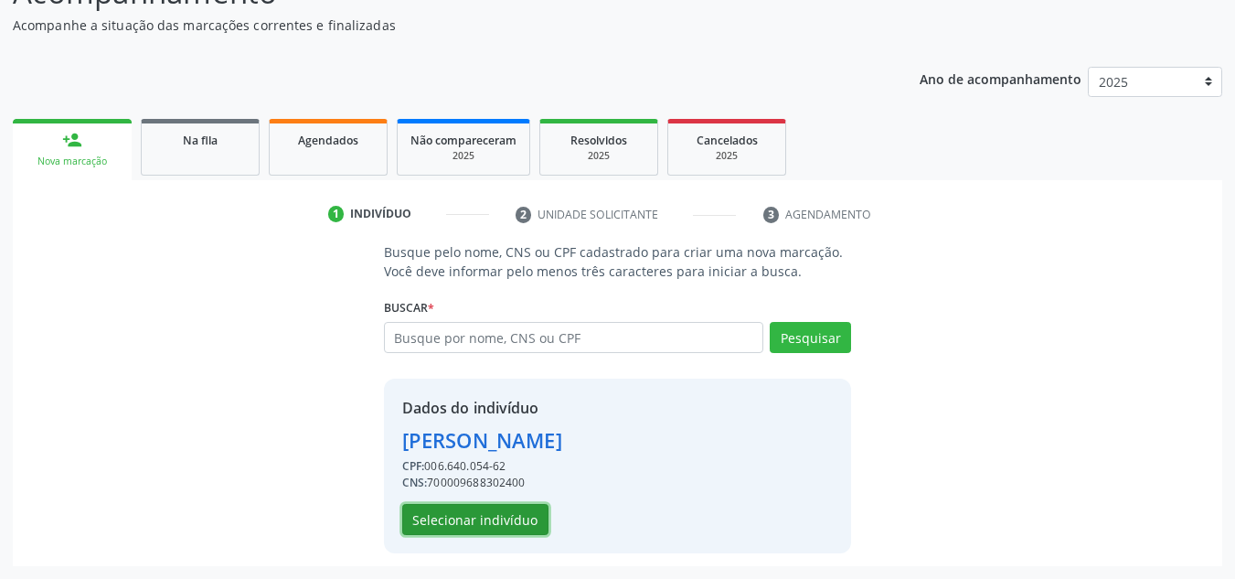
click at [483, 530] on button "Selecionar indivíduo" at bounding box center [475, 519] width 146 height 31
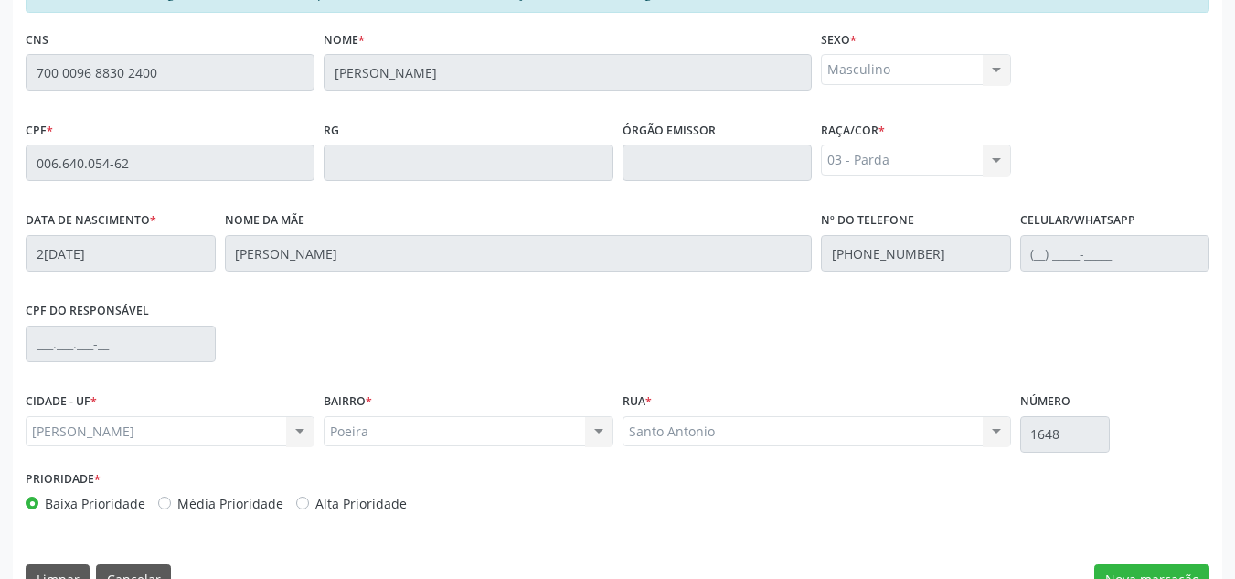
scroll to position [491, 0]
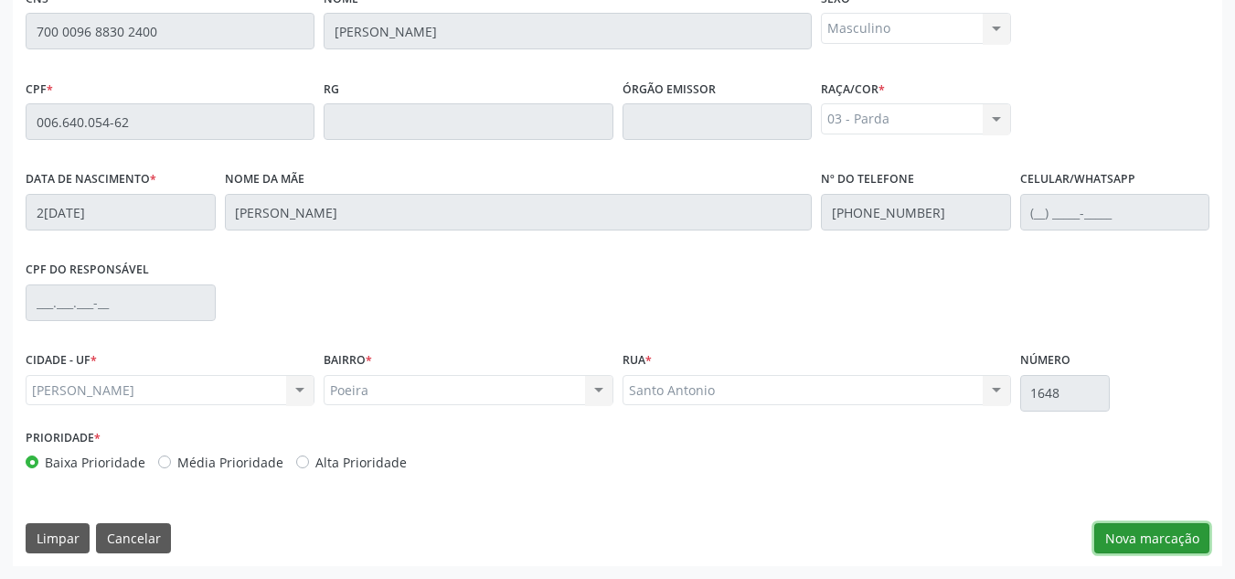
click at [1183, 538] on button "Nova marcação" at bounding box center [1151, 538] width 115 height 31
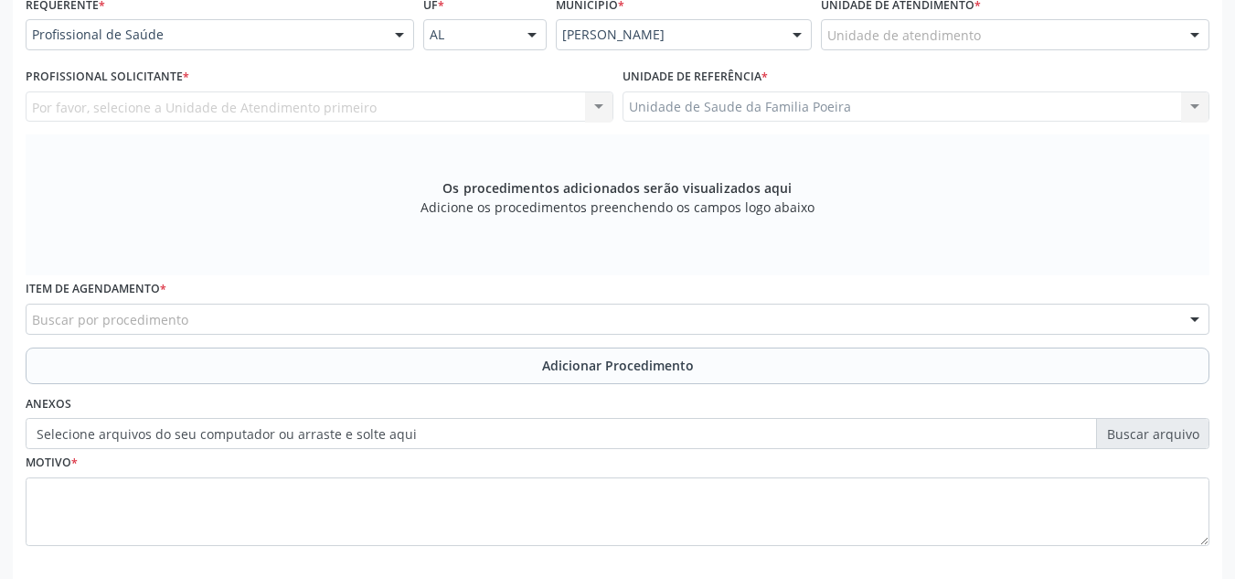
scroll to position [399, 0]
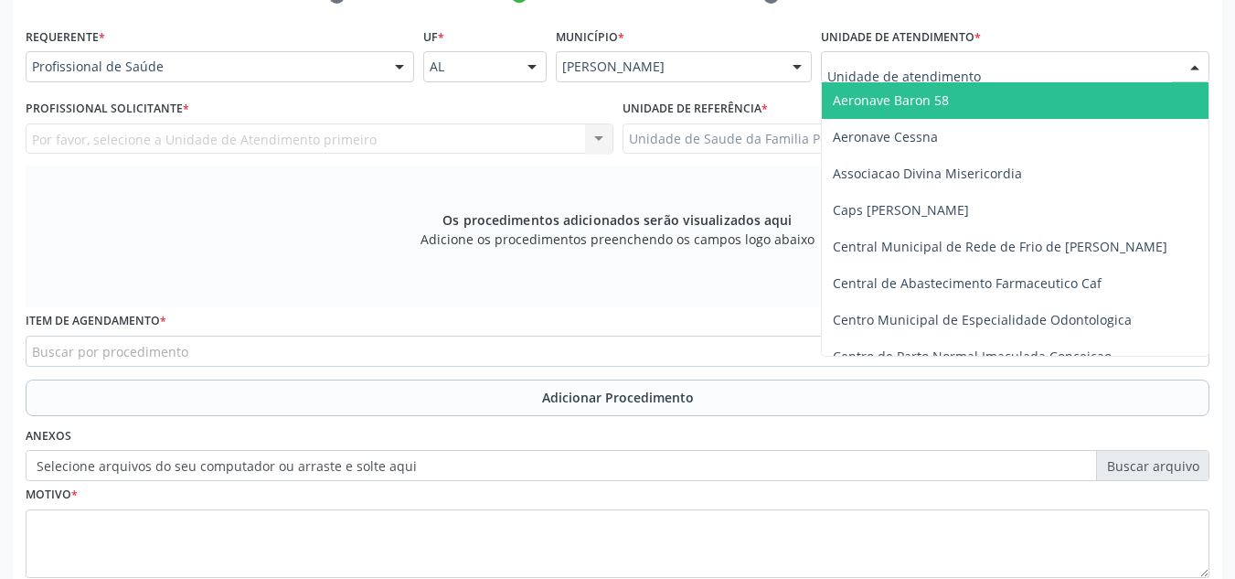
click at [1037, 69] on div at bounding box center [1015, 66] width 388 height 31
type input "PO"
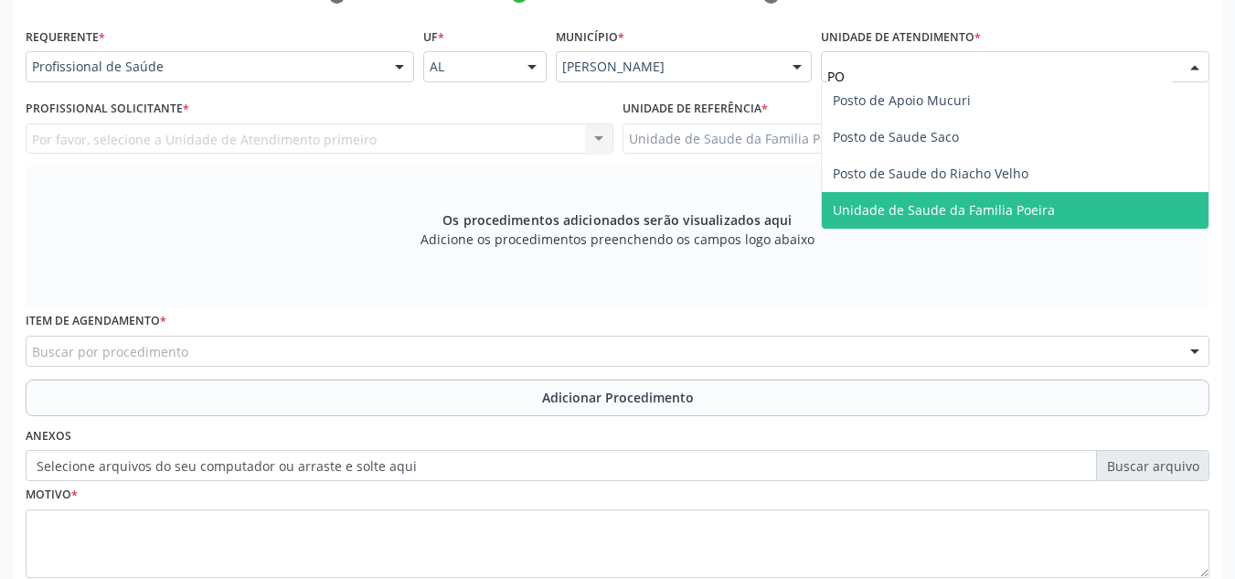
click at [1014, 228] on span "Unidade de Saude da Familia Poeira" at bounding box center [1015, 210] width 387 height 37
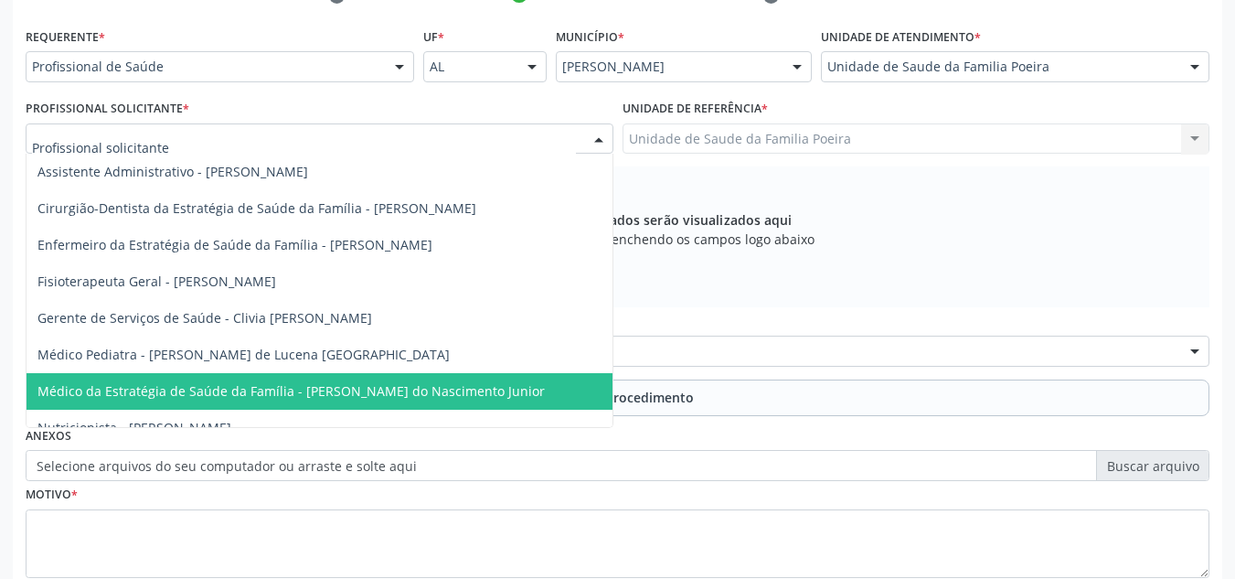
click at [193, 391] on span "Médico da Estratégia de Saúde da Família - [PERSON_NAME] do Nascimento Junior" at bounding box center [290, 390] width 507 height 17
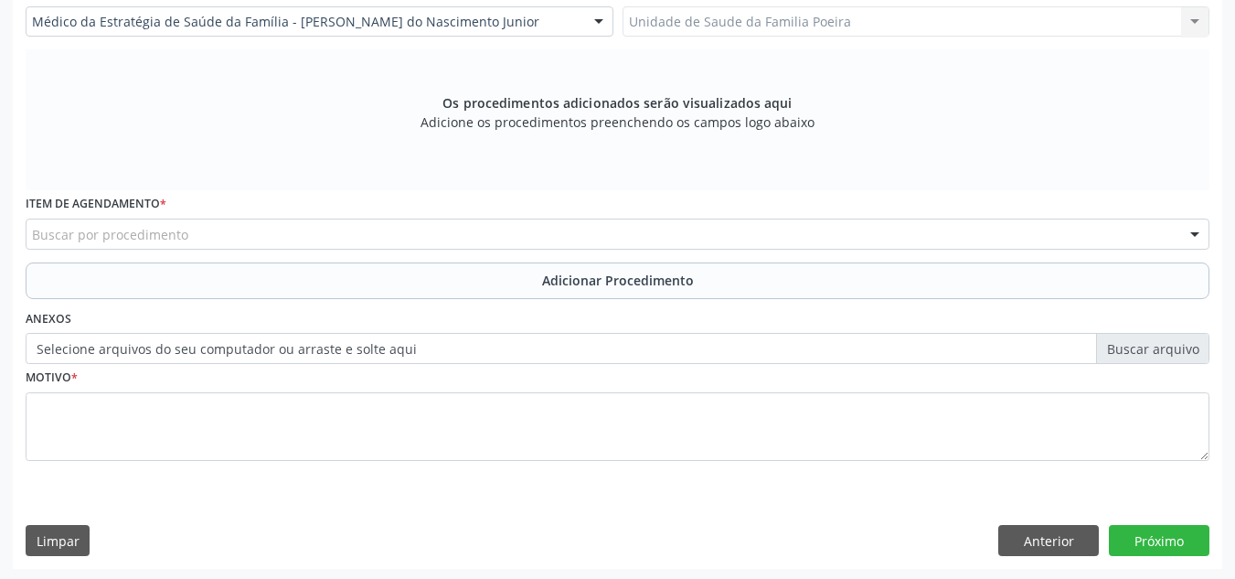
scroll to position [519, 0]
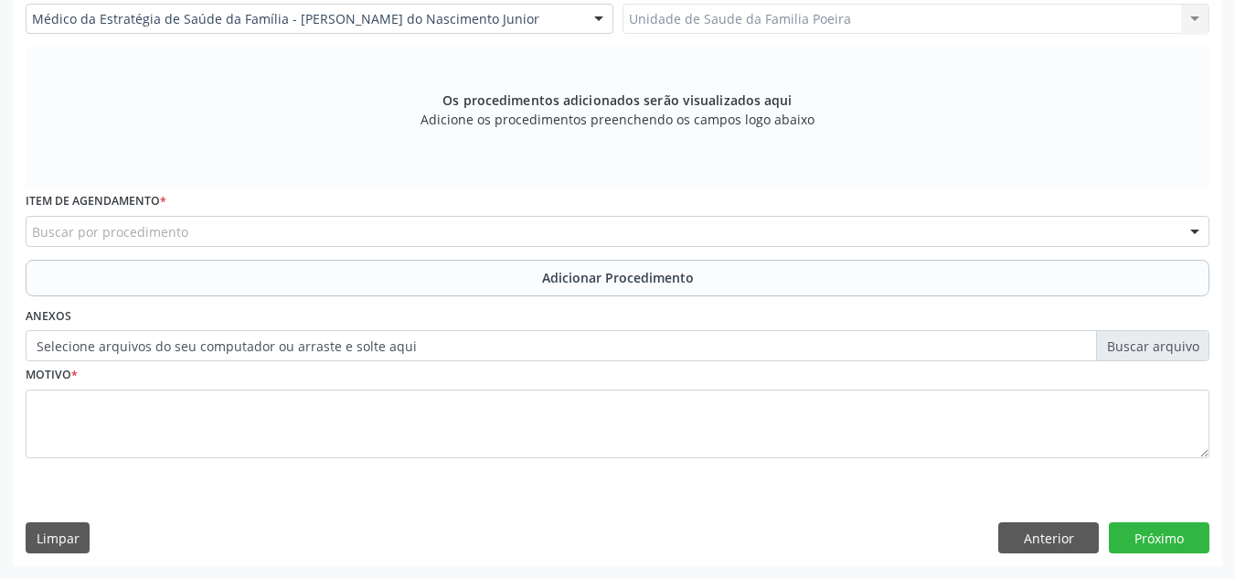
click at [143, 219] on div "Buscar por procedimento" at bounding box center [618, 231] width 1184 height 31
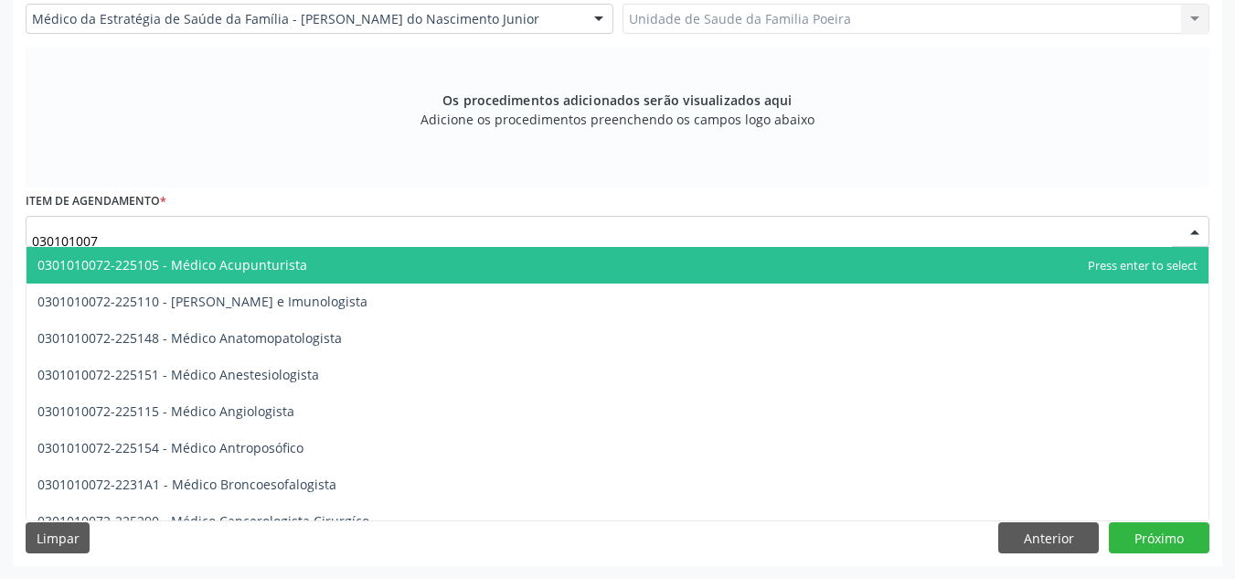
type input "0301010072"
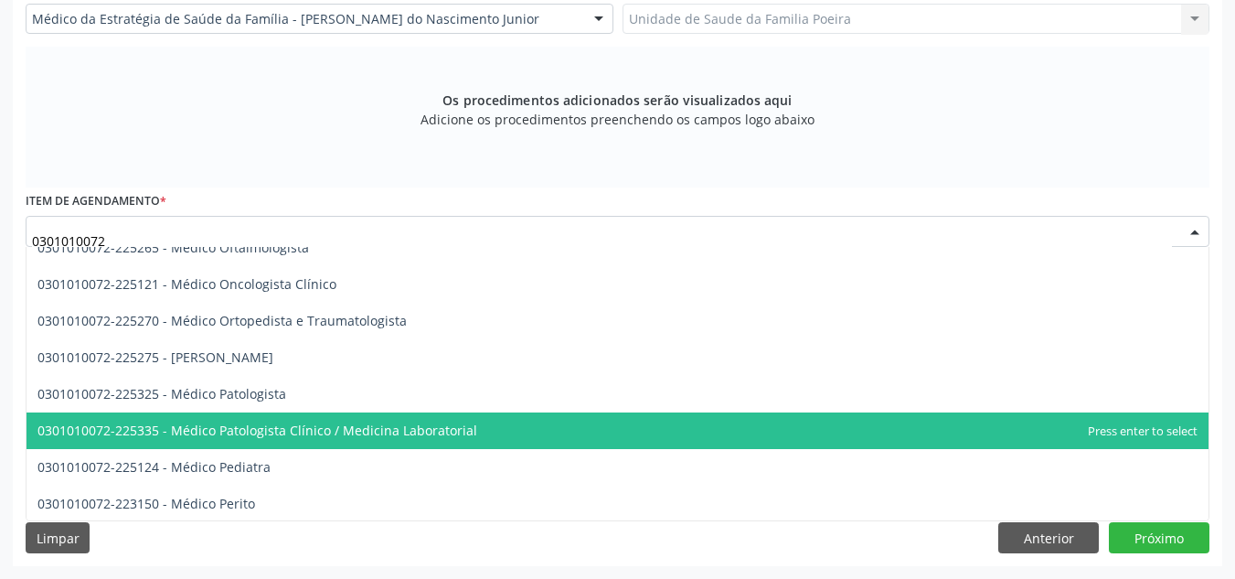
scroll to position [1554, 0]
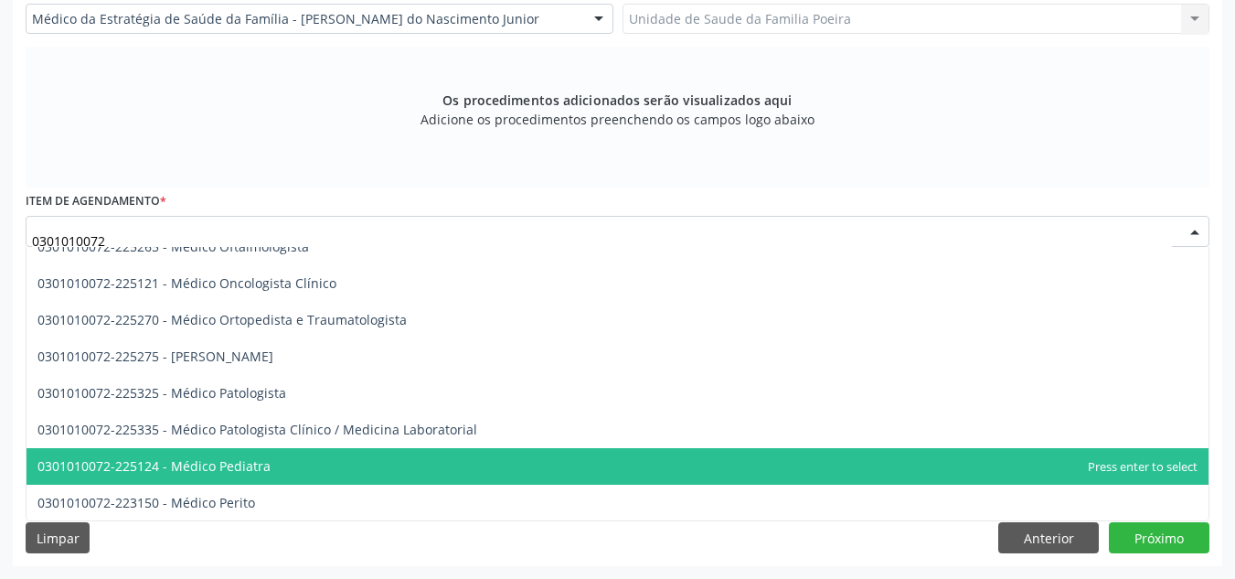
click at [305, 464] on span "0301010072-225124 - Médico Pediatra" at bounding box center [618, 466] width 1182 height 37
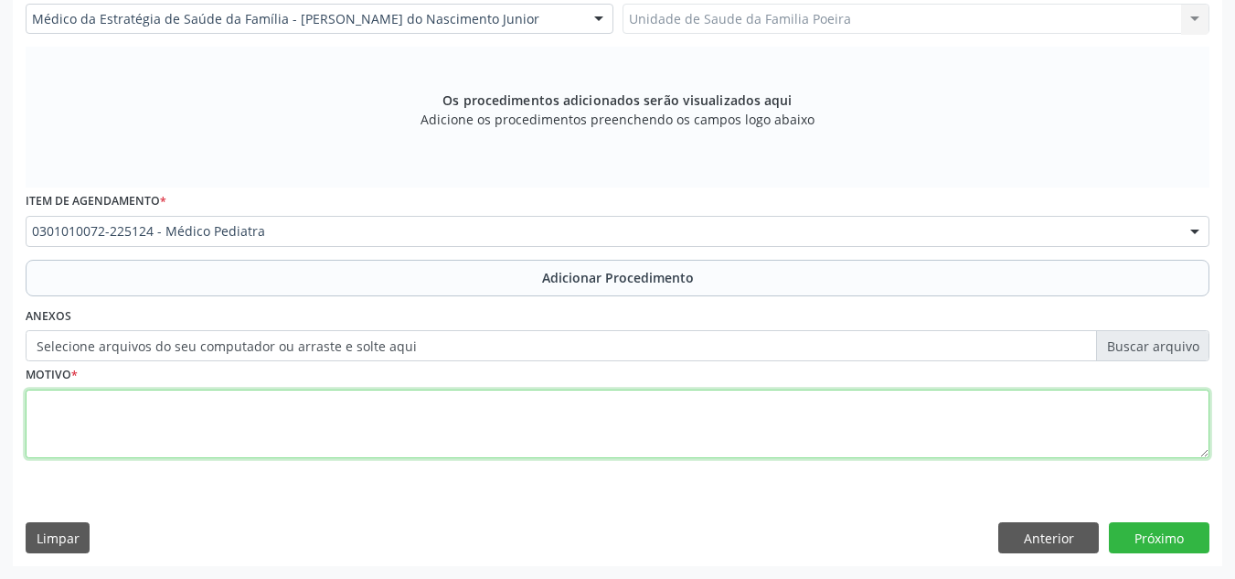
click at [284, 437] on textarea at bounding box center [618, 423] width 1184 height 69
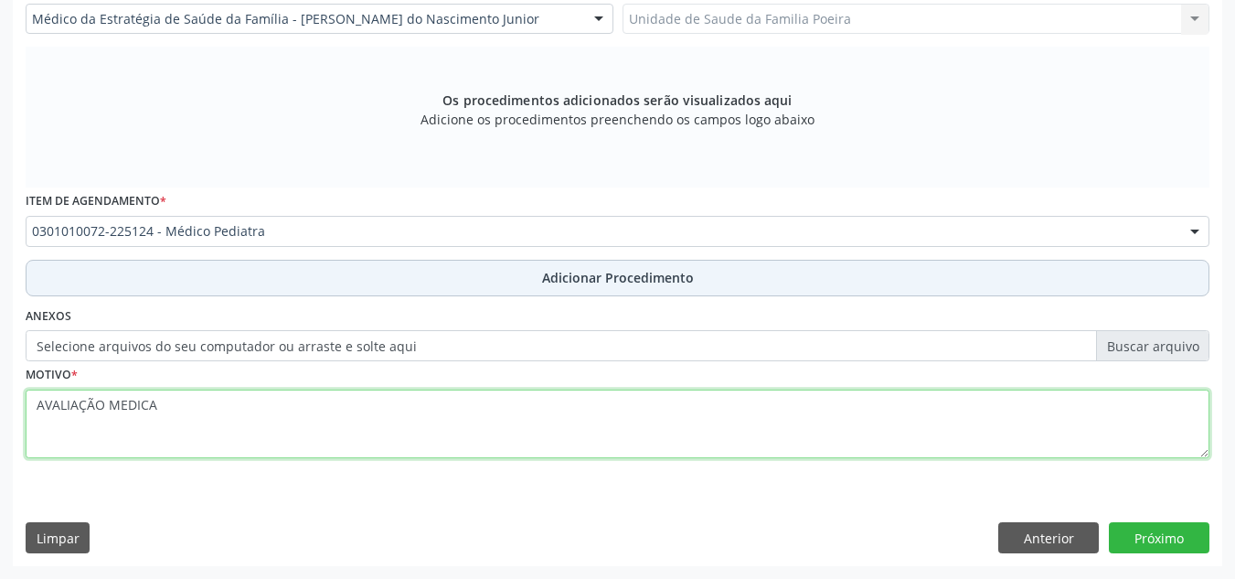
type textarea "AVALIAÇÃO MEDICA"
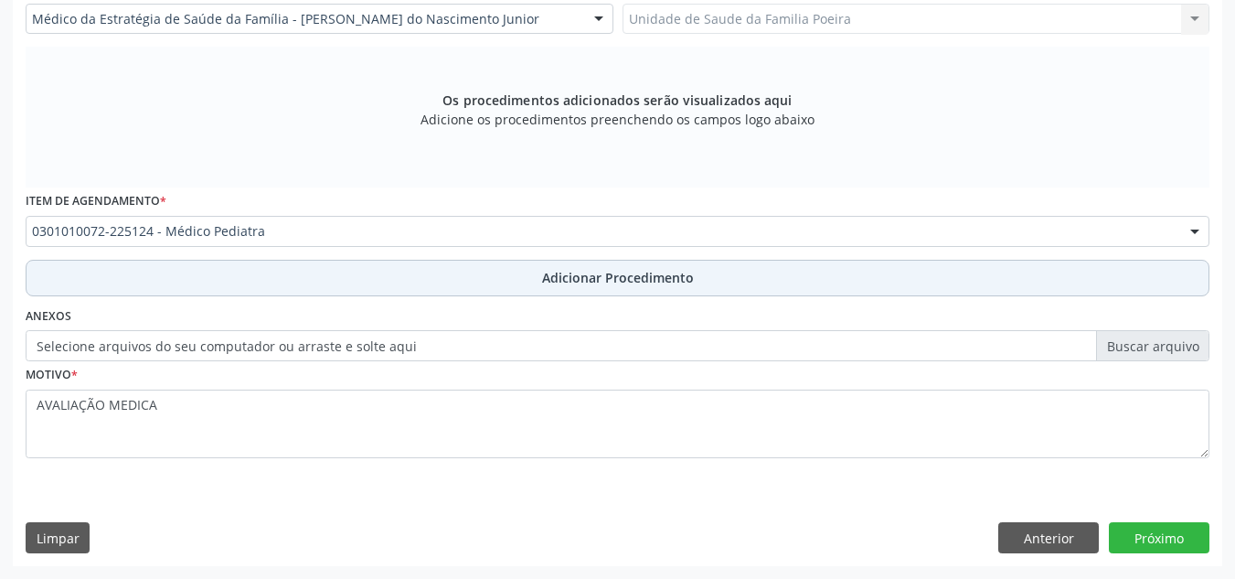
click at [537, 277] on button "Adicionar Procedimento" at bounding box center [618, 278] width 1184 height 37
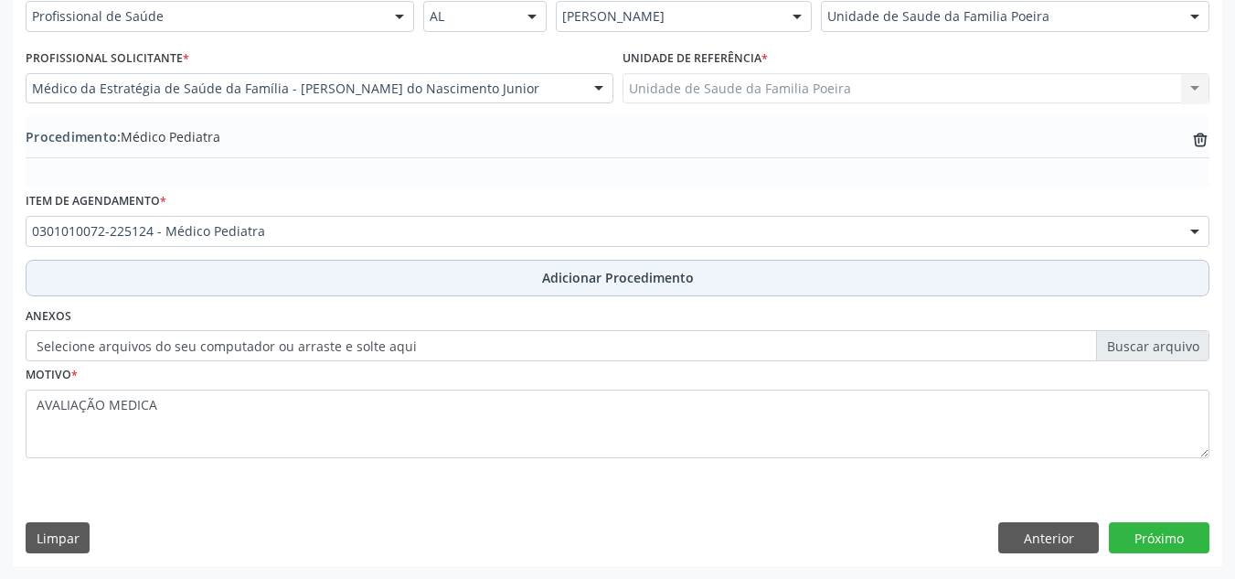
scroll to position [450, 0]
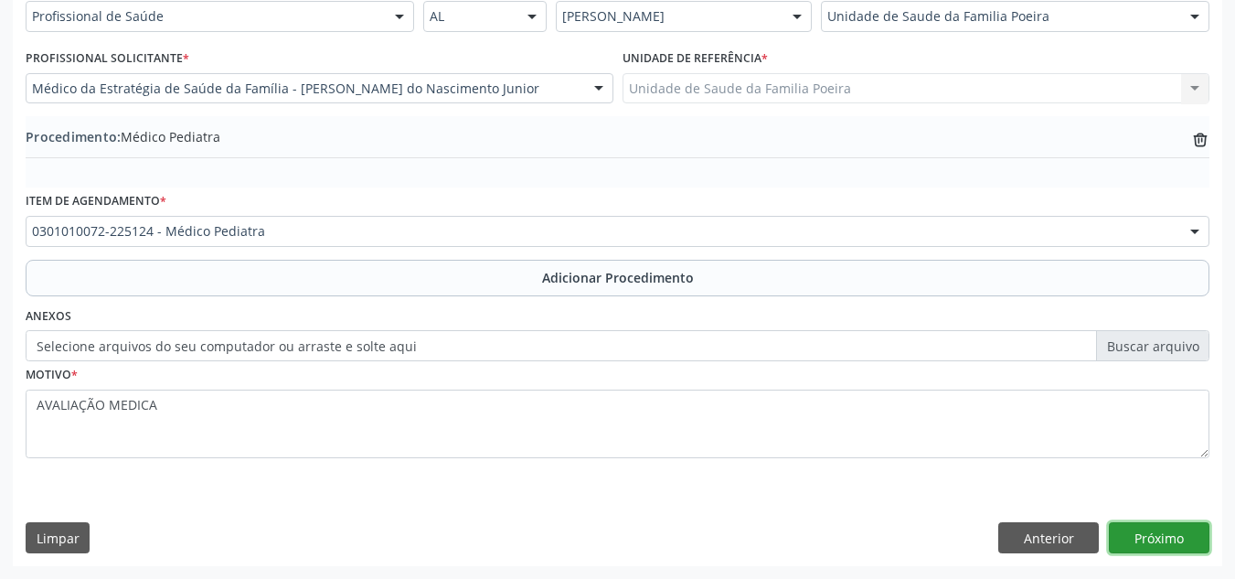
click at [1187, 537] on button "Próximo" at bounding box center [1159, 537] width 101 height 31
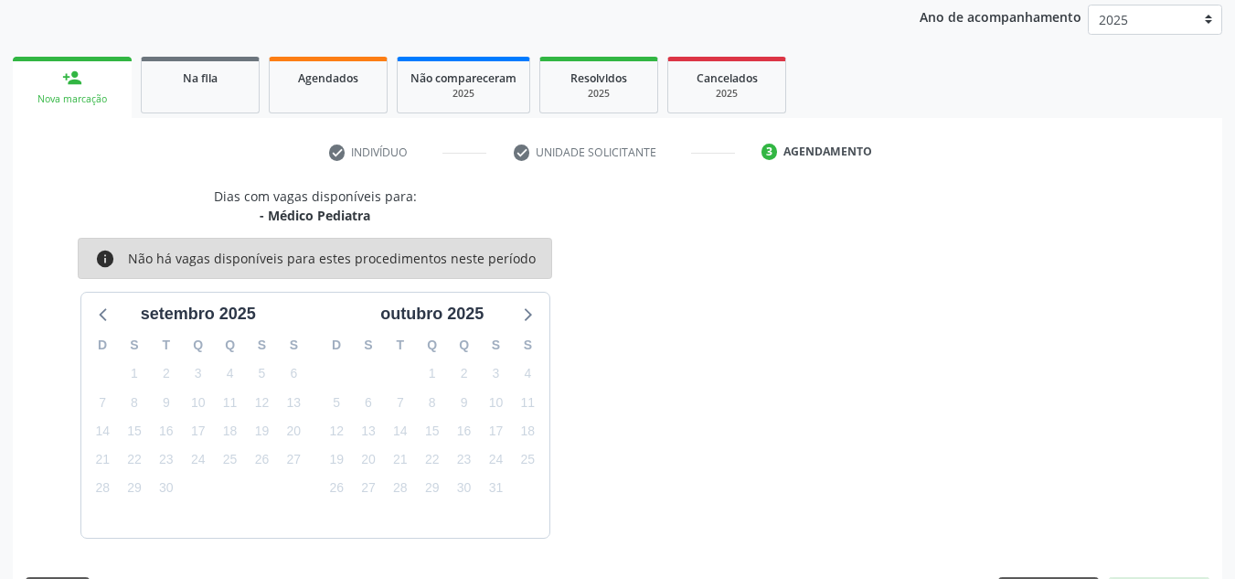
scroll to position [296, 0]
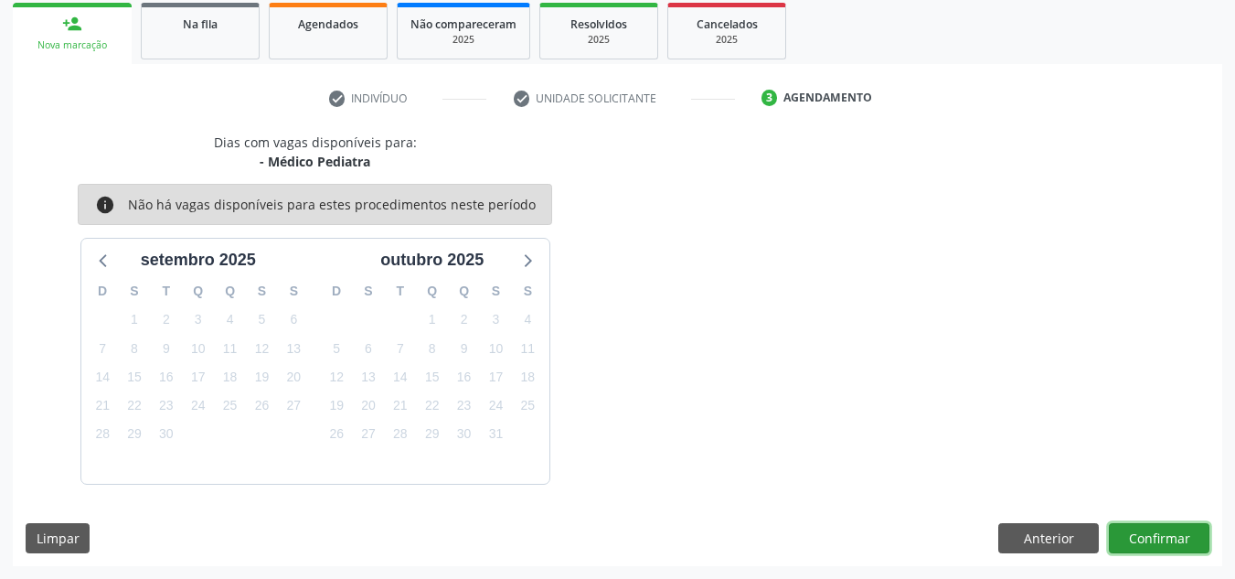
click at [1187, 537] on button "Confirmar" at bounding box center [1159, 538] width 101 height 31
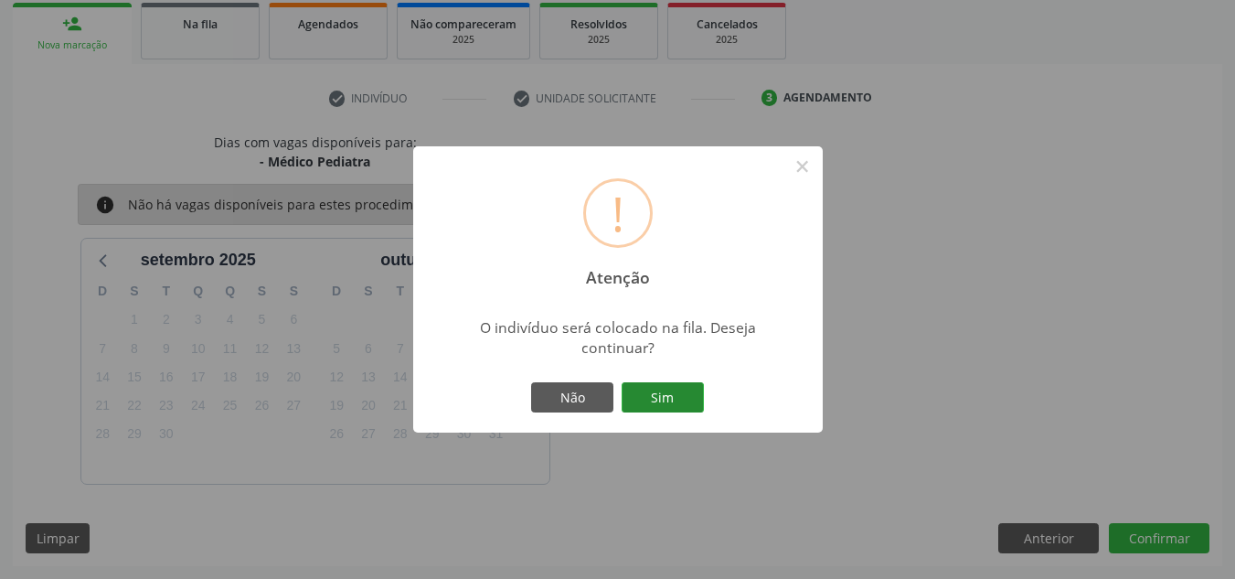
click at [664, 398] on button "Sim" at bounding box center [663, 397] width 82 height 31
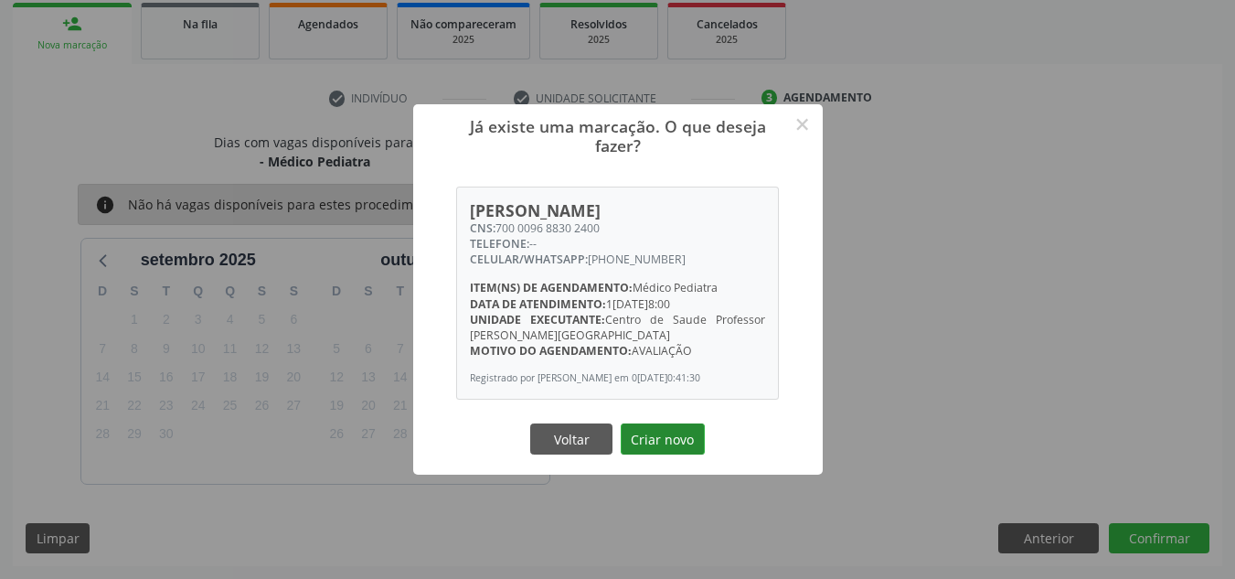
click at [662, 441] on button "Criar novo" at bounding box center [663, 438] width 84 height 31
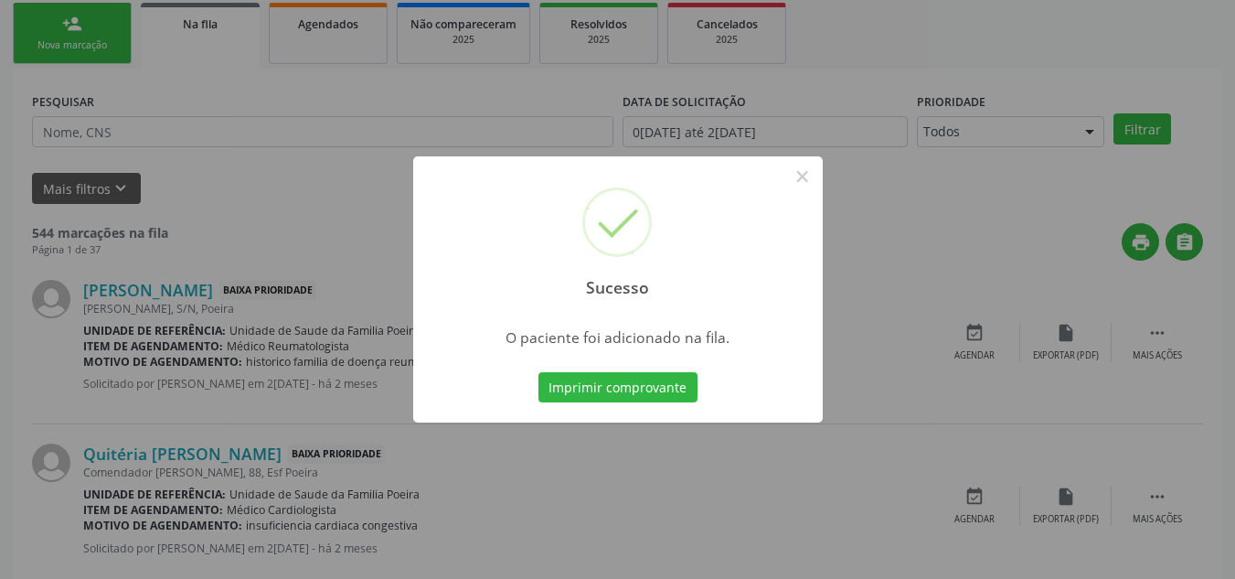
scroll to position [50, 0]
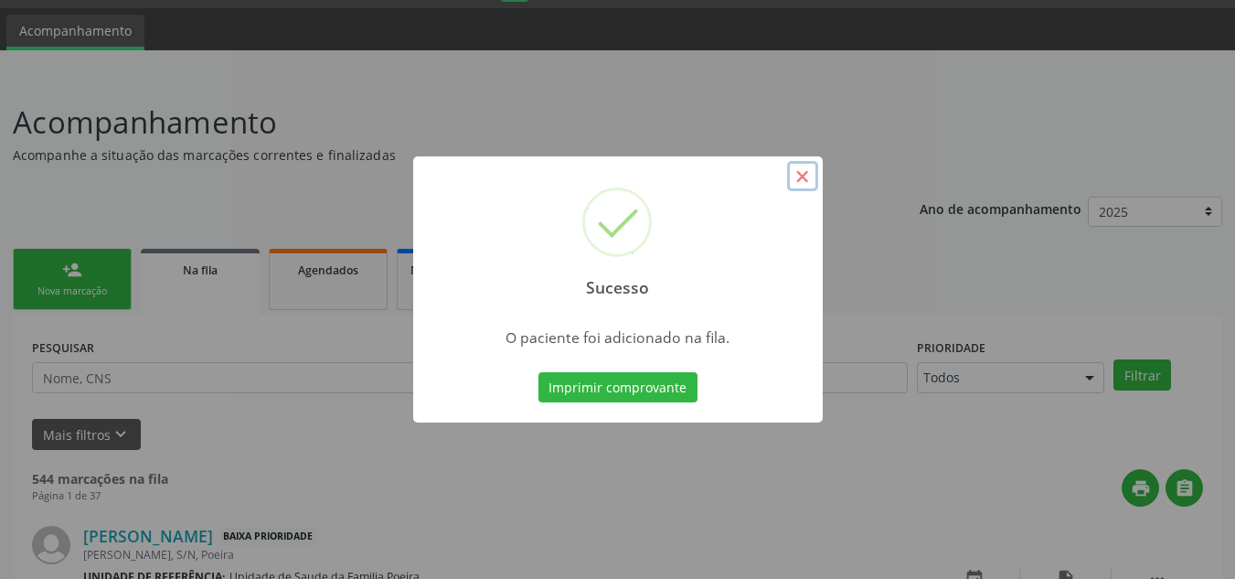
click at [796, 170] on button "×" at bounding box center [802, 176] width 31 height 31
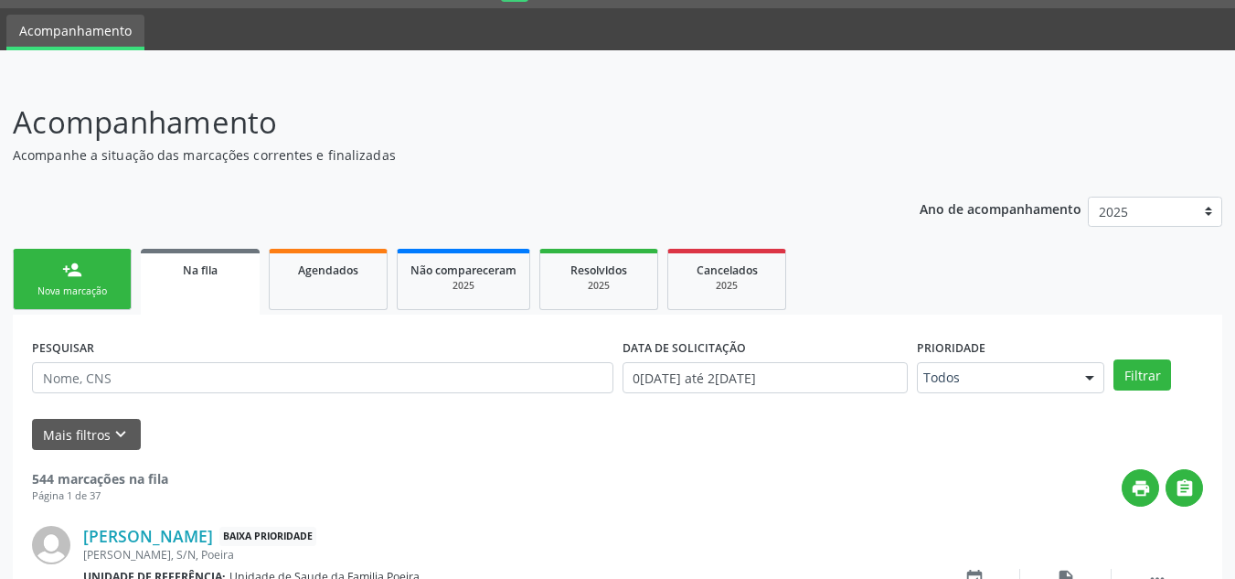
click at [71, 277] on div "person_add" at bounding box center [72, 270] width 20 height 20
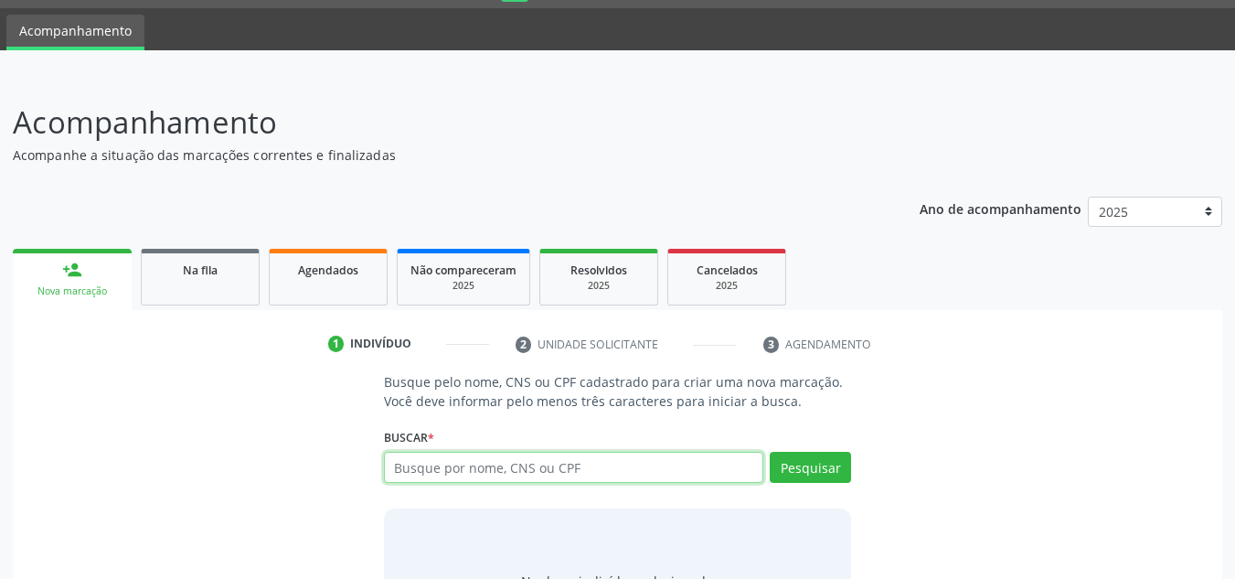
click at [455, 469] on input "text" at bounding box center [574, 467] width 380 height 31
type input "705002219633158"
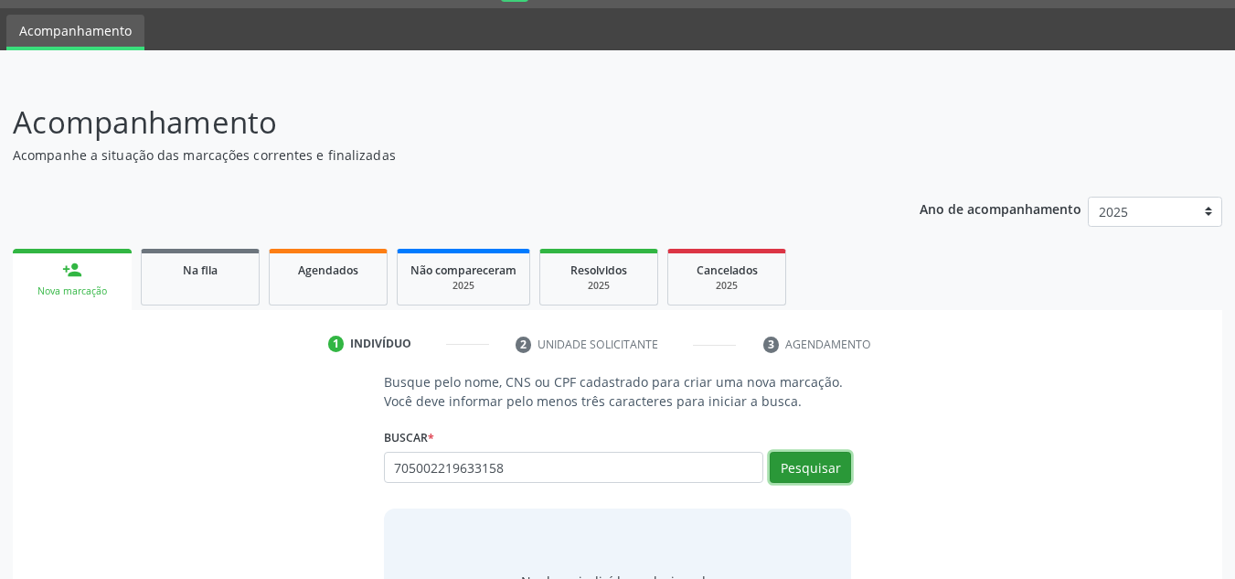
click at [800, 457] on button "Pesquisar" at bounding box center [810, 467] width 81 height 31
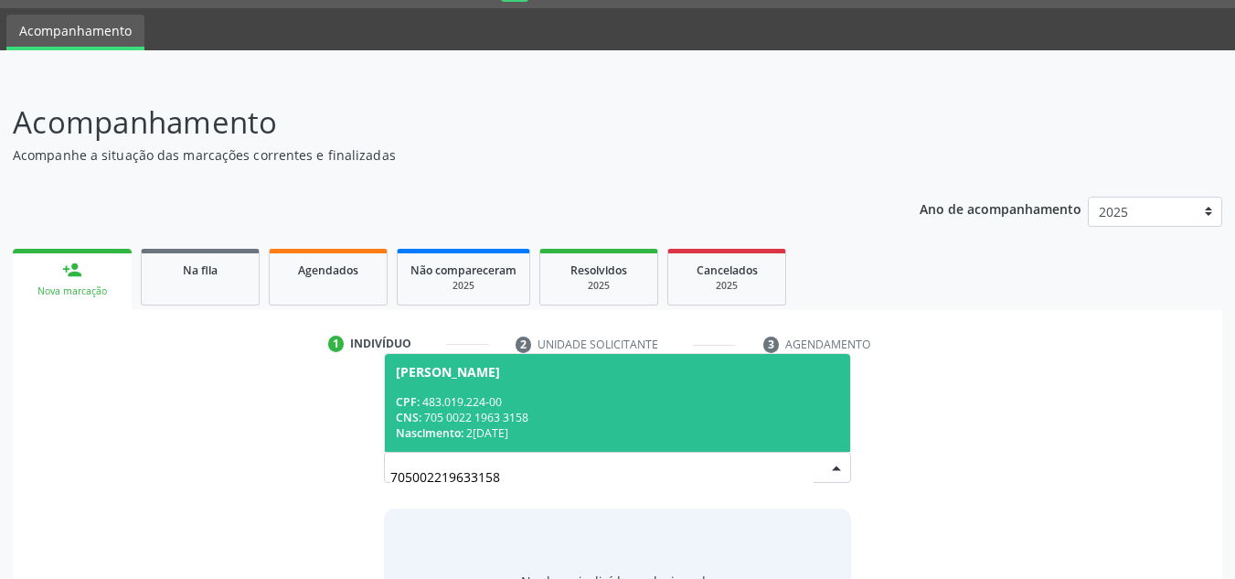
click at [527, 395] on div "CPF: 483.019.224-00" at bounding box center [618, 402] width 444 height 16
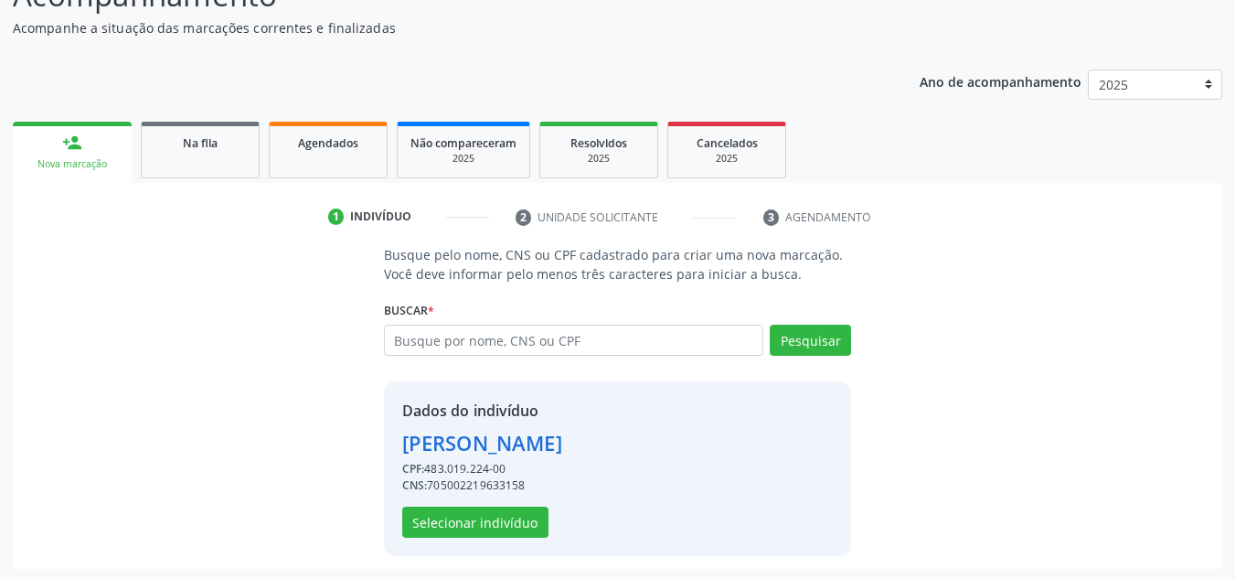
scroll to position [180, 0]
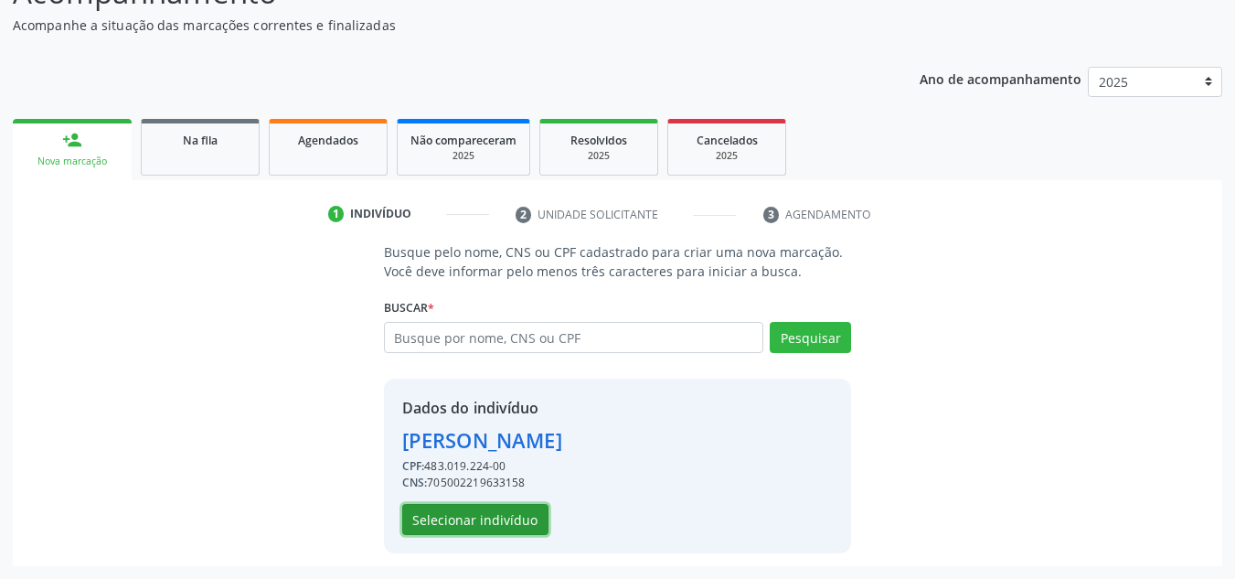
click at [488, 512] on button "Selecionar indivíduo" at bounding box center [475, 519] width 146 height 31
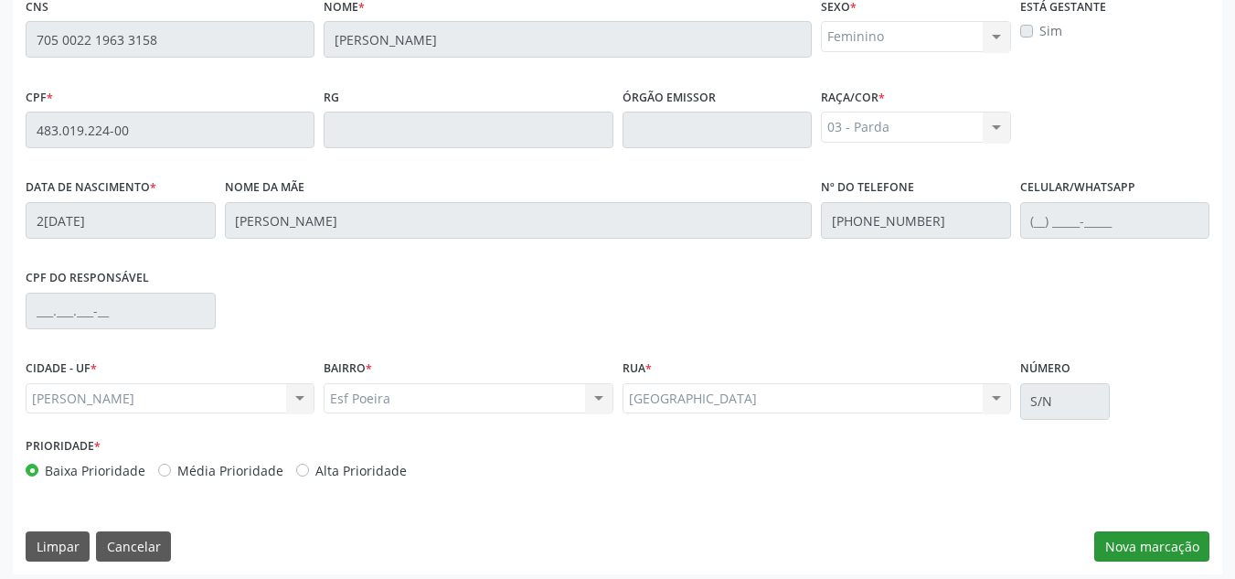
scroll to position [491, 0]
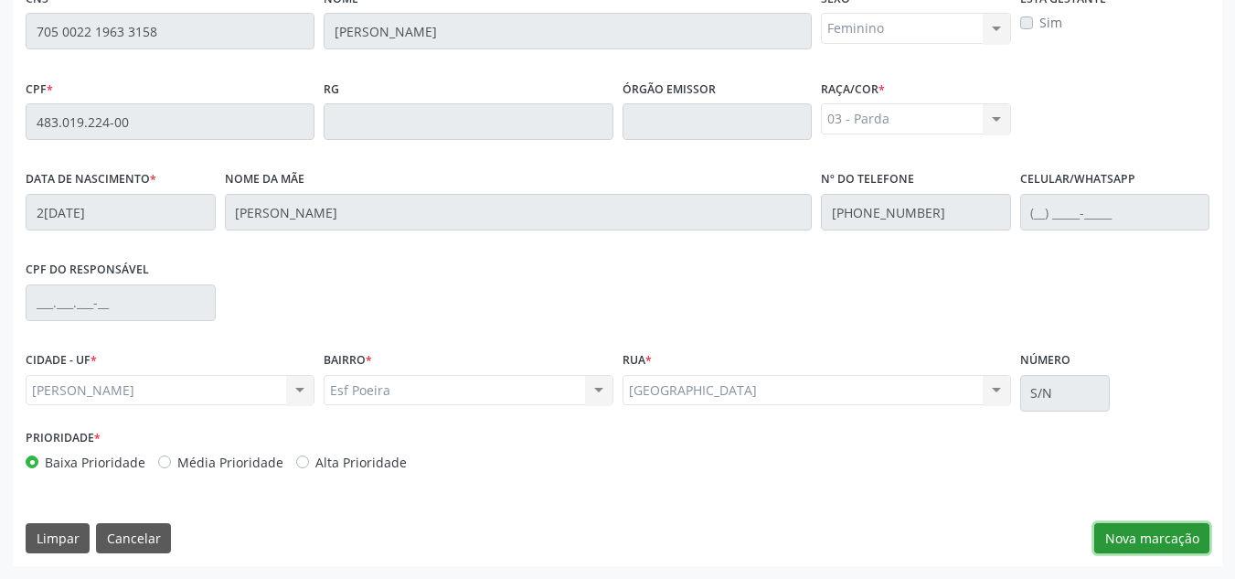
click at [1130, 530] on button "Nova marcação" at bounding box center [1151, 538] width 115 height 31
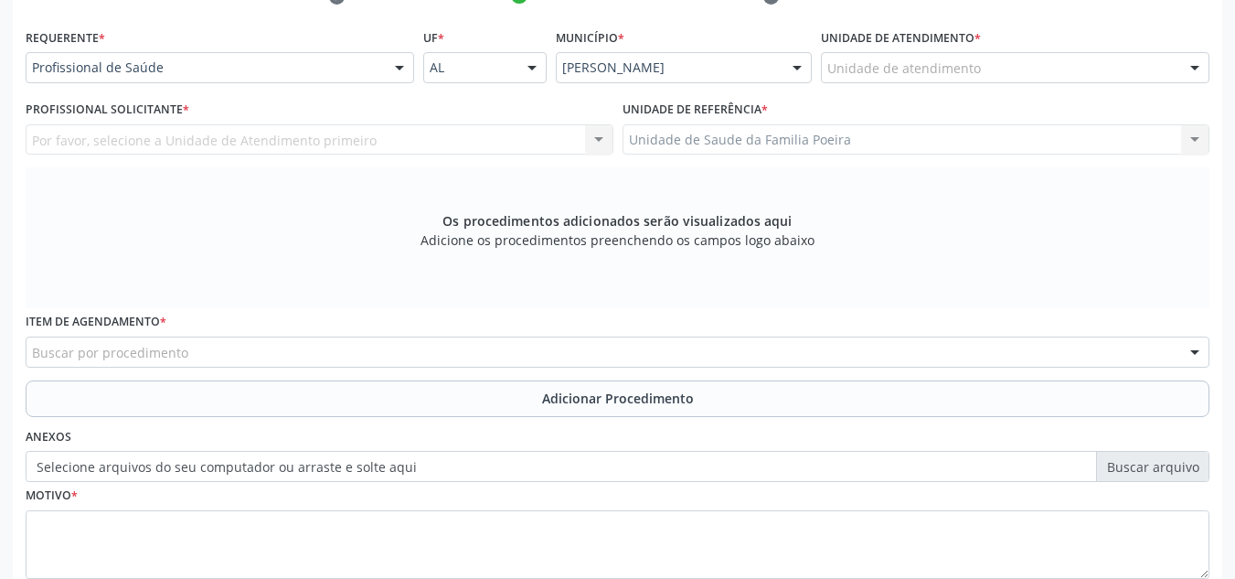
scroll to position [308, 0]
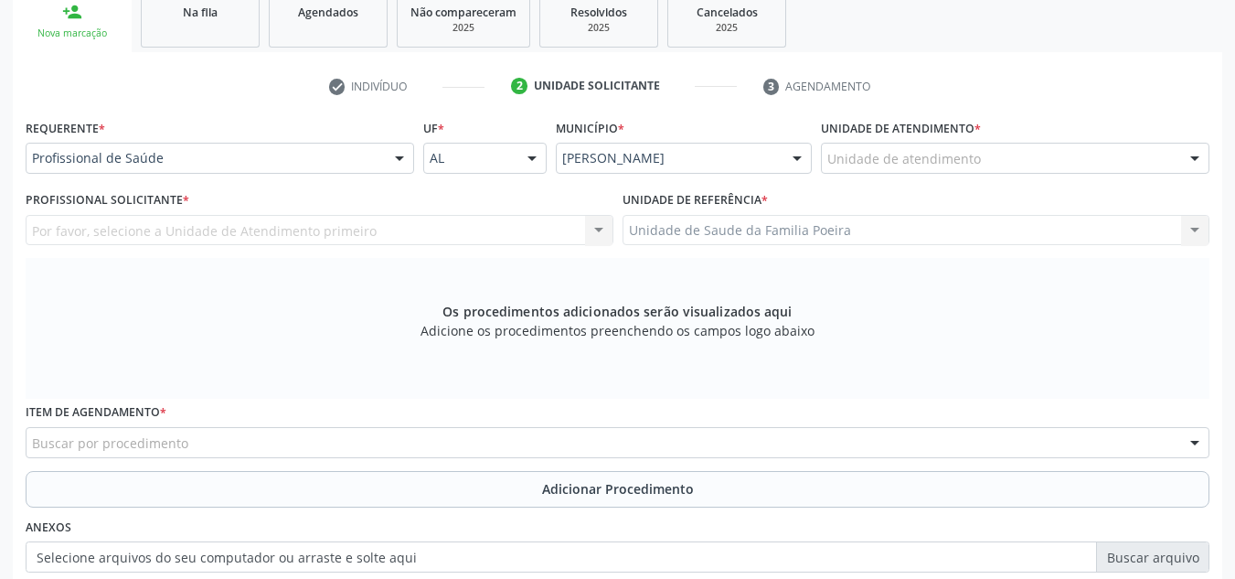
click at [1163, 173] on div "Unidade de atendimento Aeronave Baron 58 Aeronave Cessna Associacao Divina Mise…" at bounding box center [1015, 158] width 388 height 31
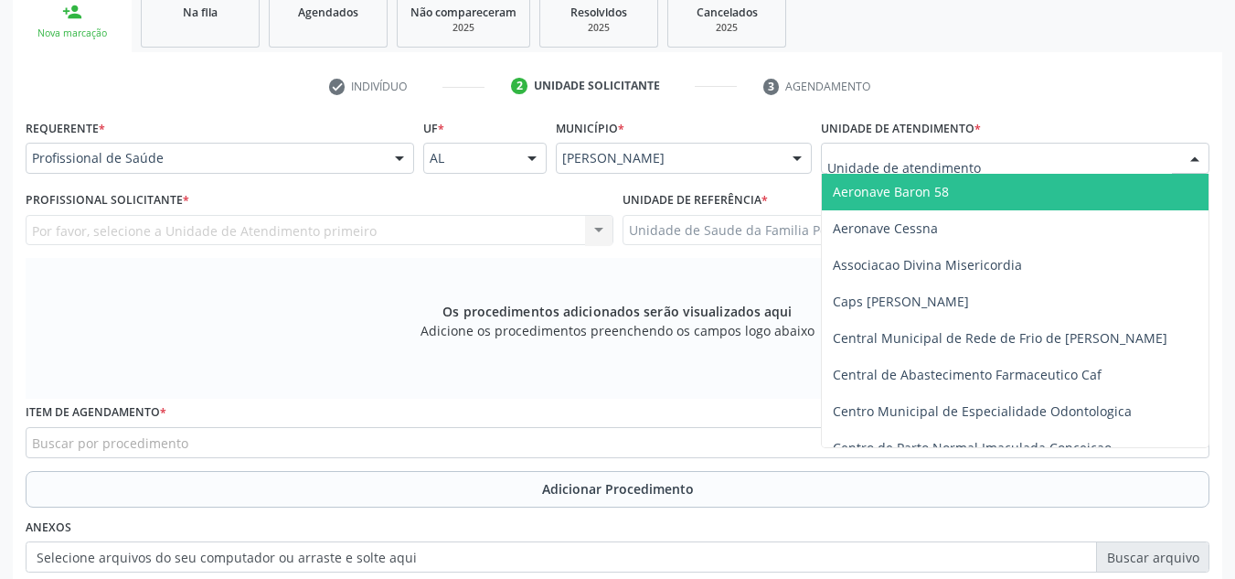
type input "O"
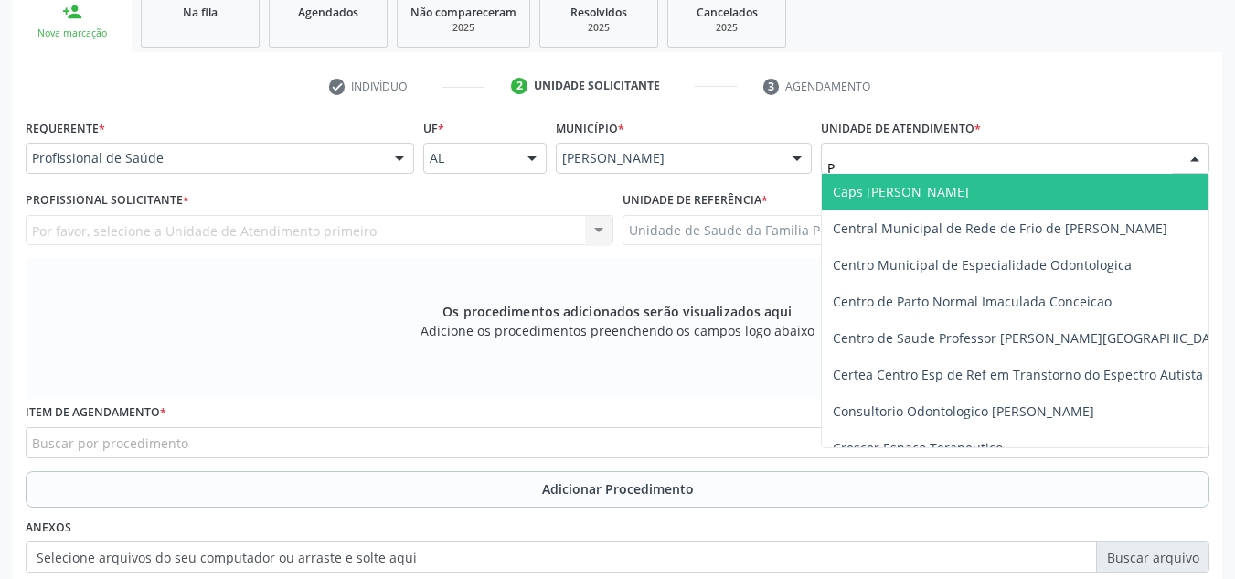
type input "PO"
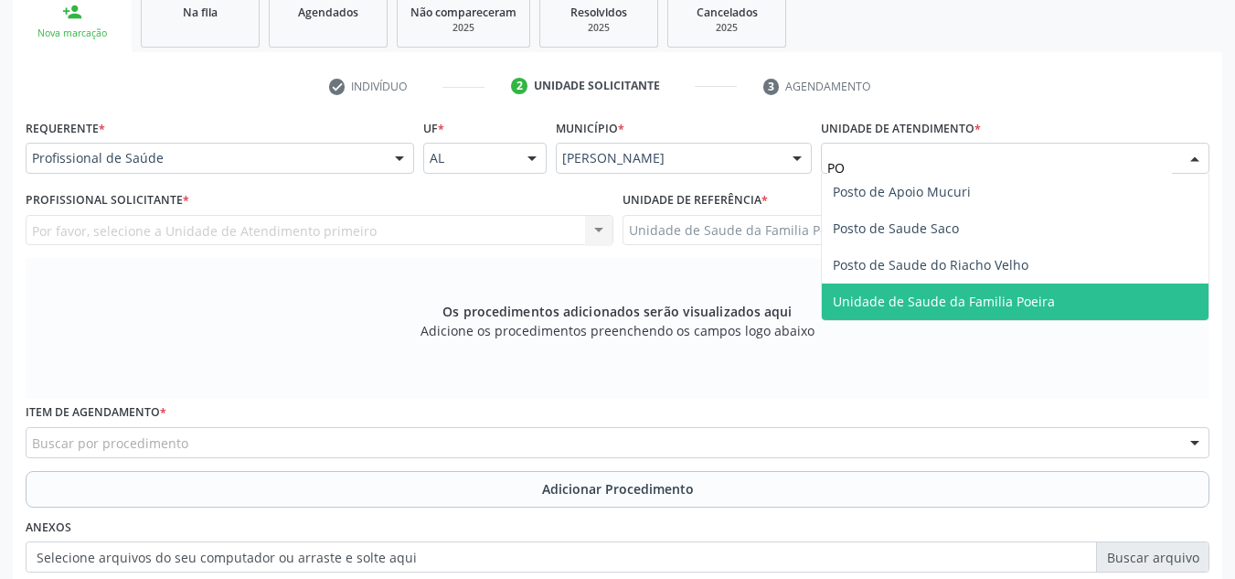
click at [1083, 295] on span "Unidade de Saude da Familia Poeira" at bounding box center [1015, 301] width 387 height 37
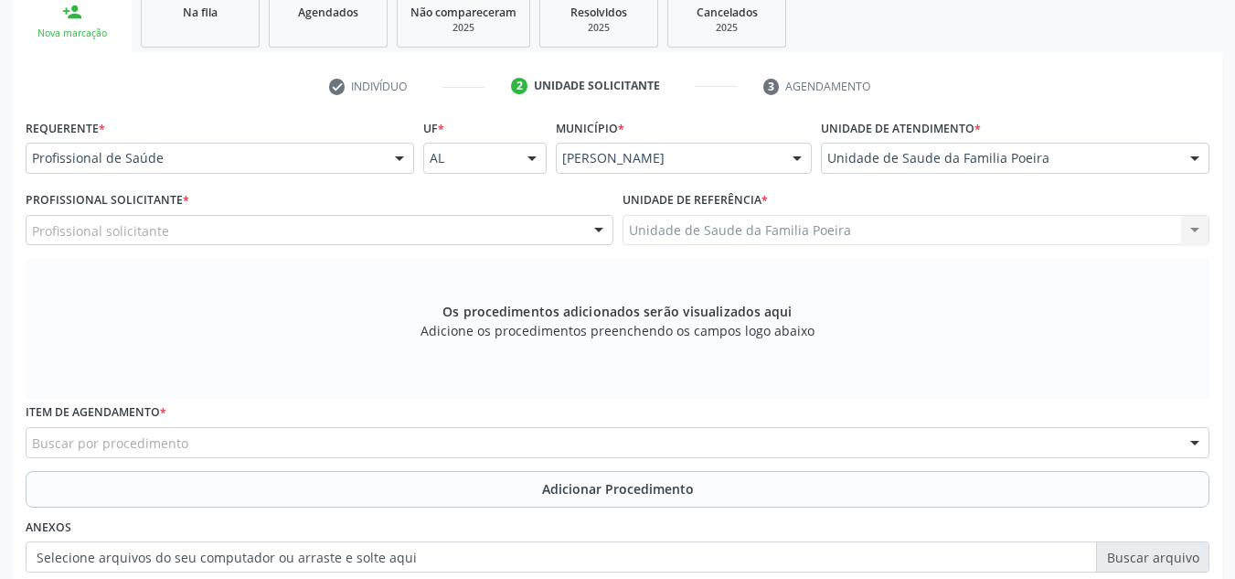
click at [512, 232] on div "Profissional solicitante" at bounding box center [320, 230] width 588 height 31
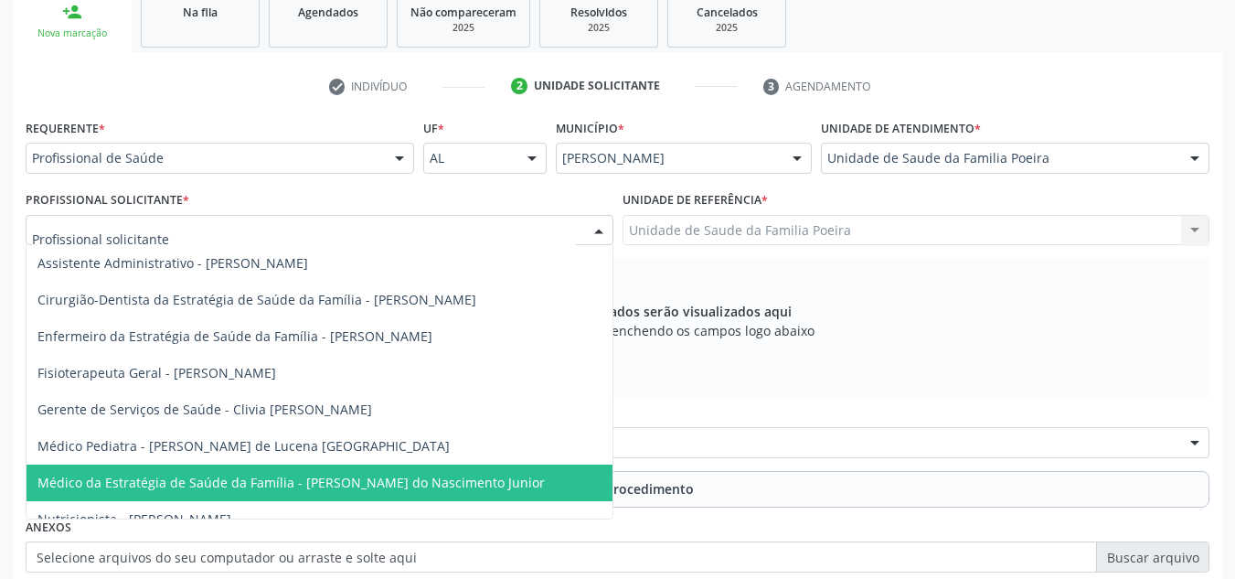
click at [490, 476] on span "Médico da Estratégia de Saúde da Família - [PERSON_NAME] do Nascimento Junior" at bounding box center [290, 482] width 507 height 17
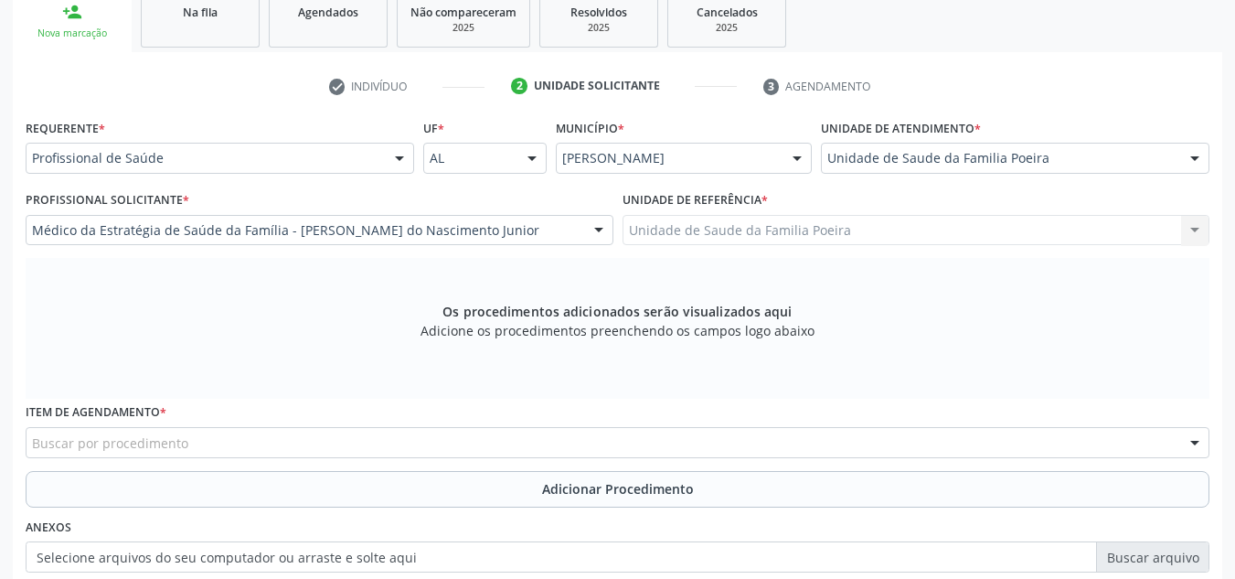
click at [396, 438] on div "Buscar por procedimento" at bounding box center [618, 442] width 1184 height 31
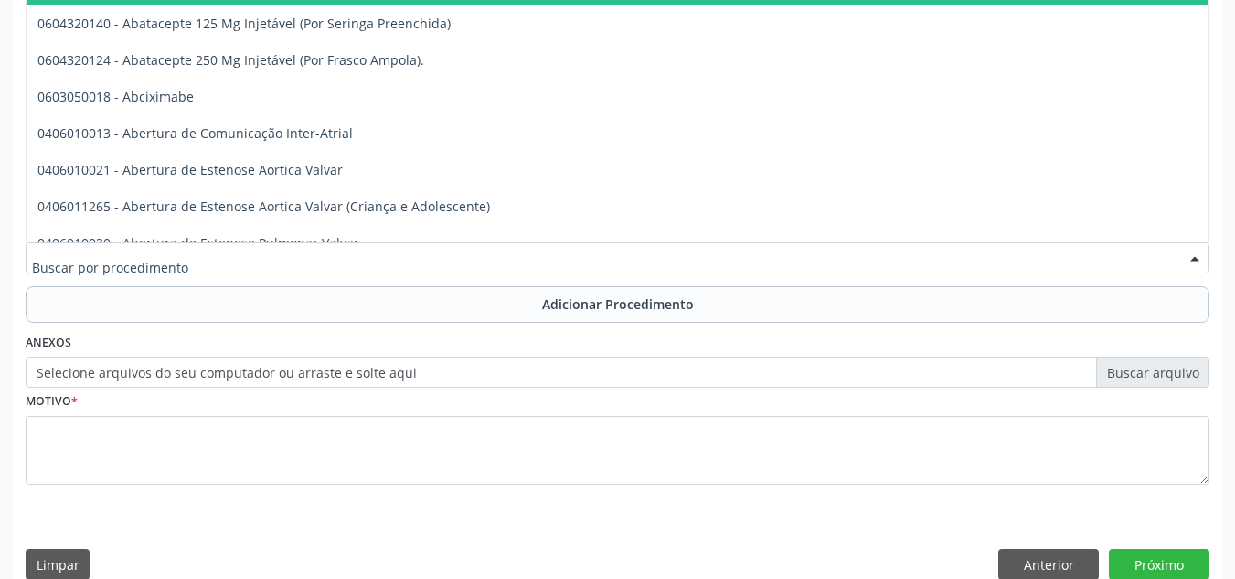
scroll to position [519, 0]
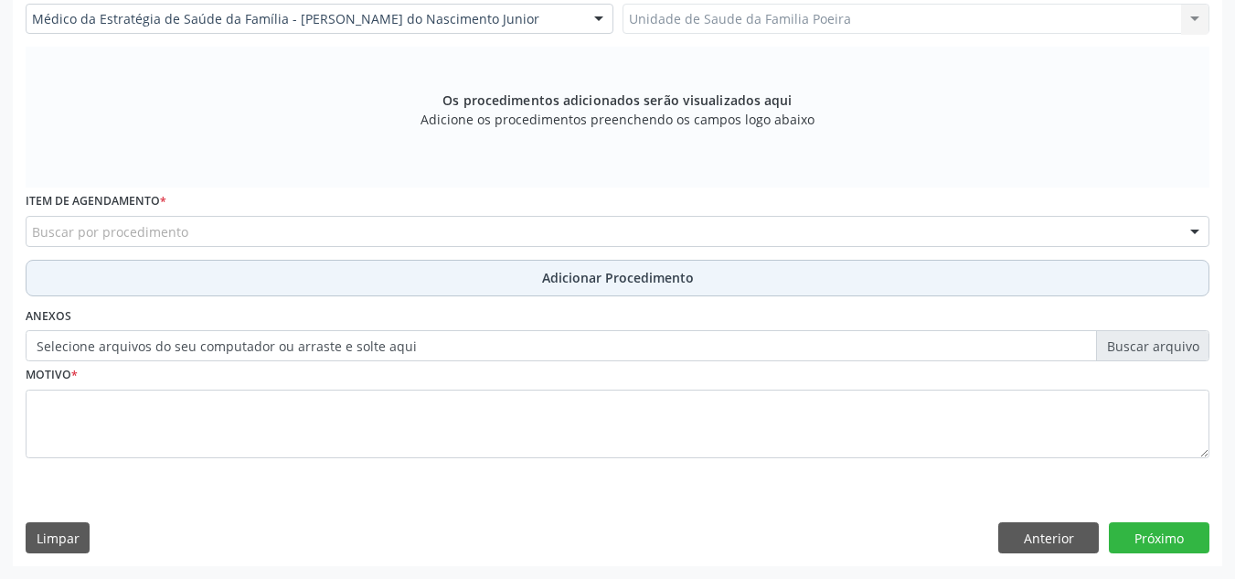
click at [298, 292] on button "Adicionar Procedimento" at bounding box center [618, 278] width 1184 height 37
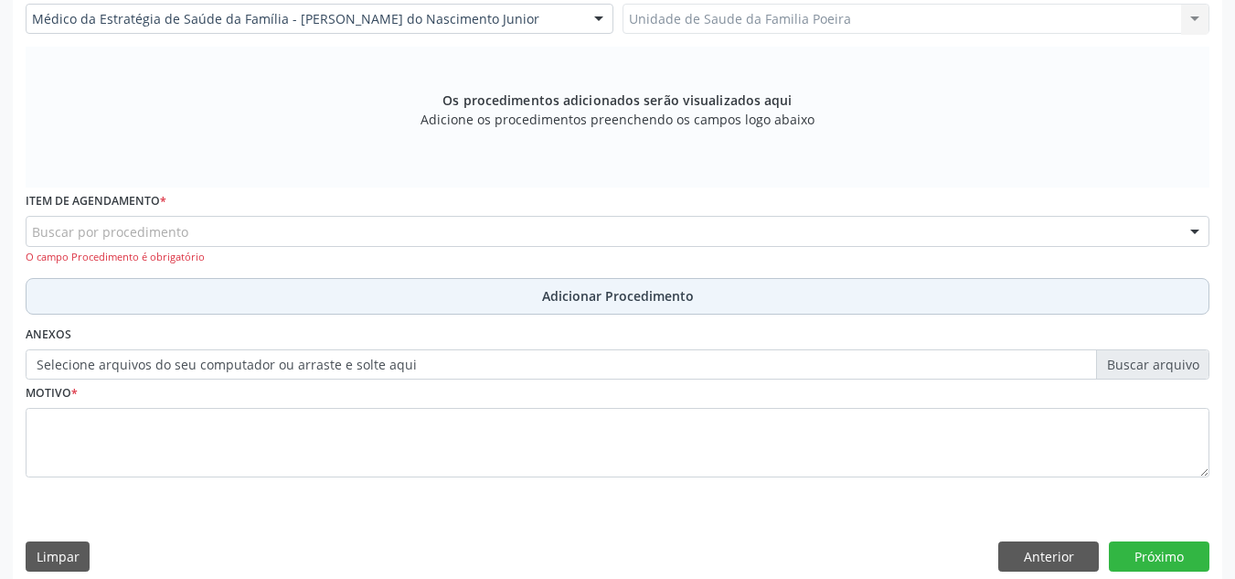
click at [298, 292] on button "Adicionar Procedimento" at bounding box center [618, 296] width 1184 height 37
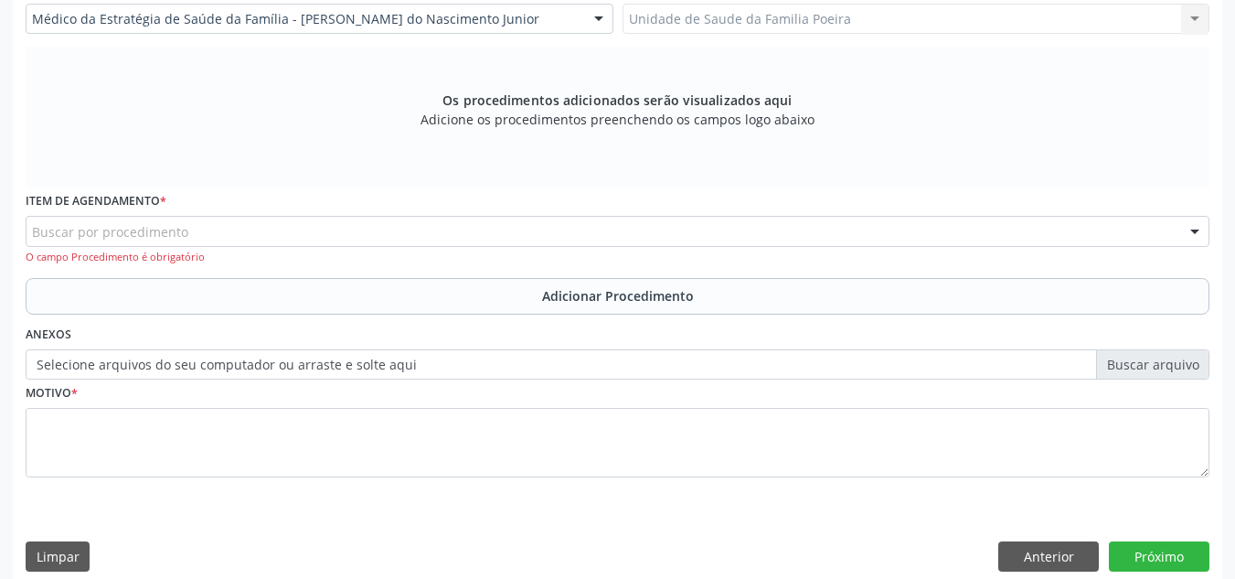
click at [299, 243] on div "Buscar por procedimento" at bounding box center [618, 231] width 1184 height 31
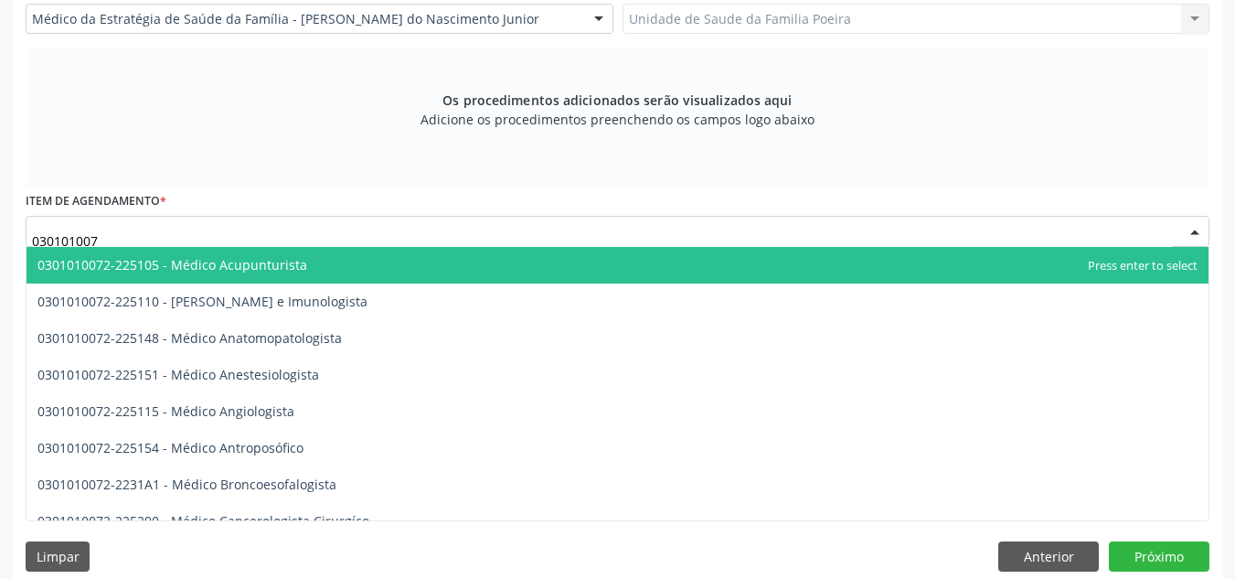
type input "0301010072"
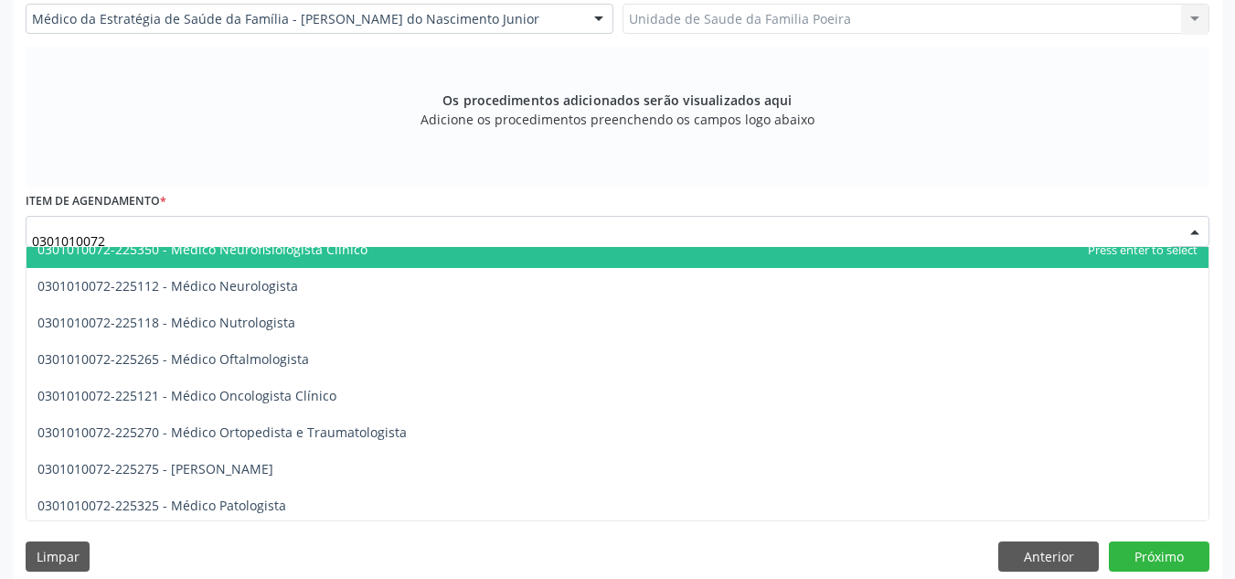
scroll to position [1463, 0]
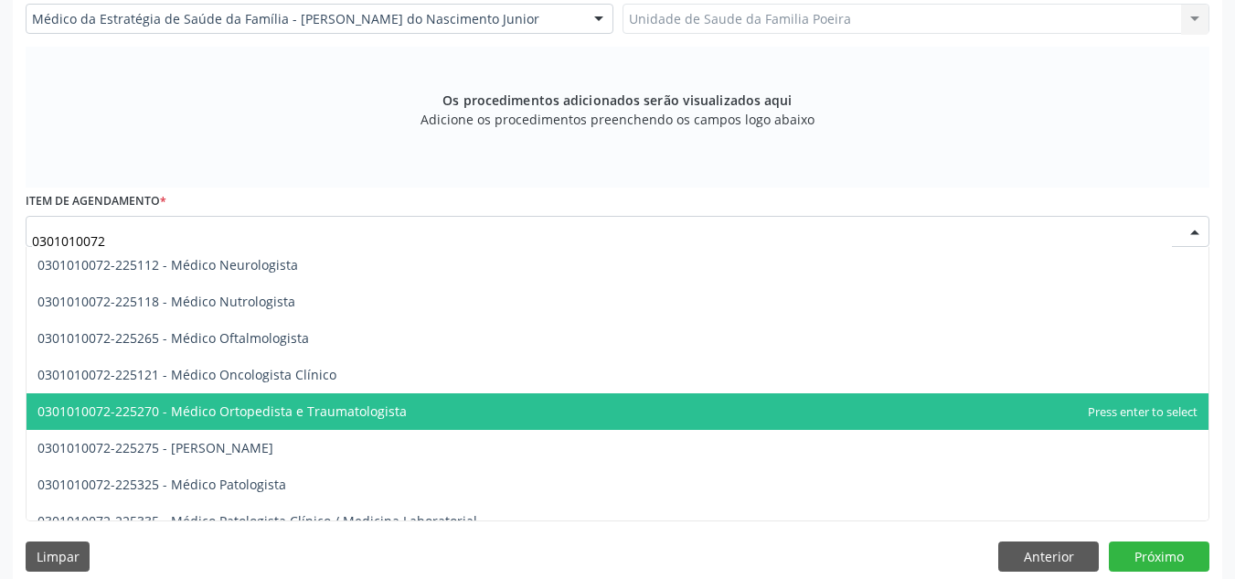
click at [352, 408] on span "0301010072-225270 - Médico Ortopedista e Traumatologista" at bounding box center [221, 410] width 369 height 17
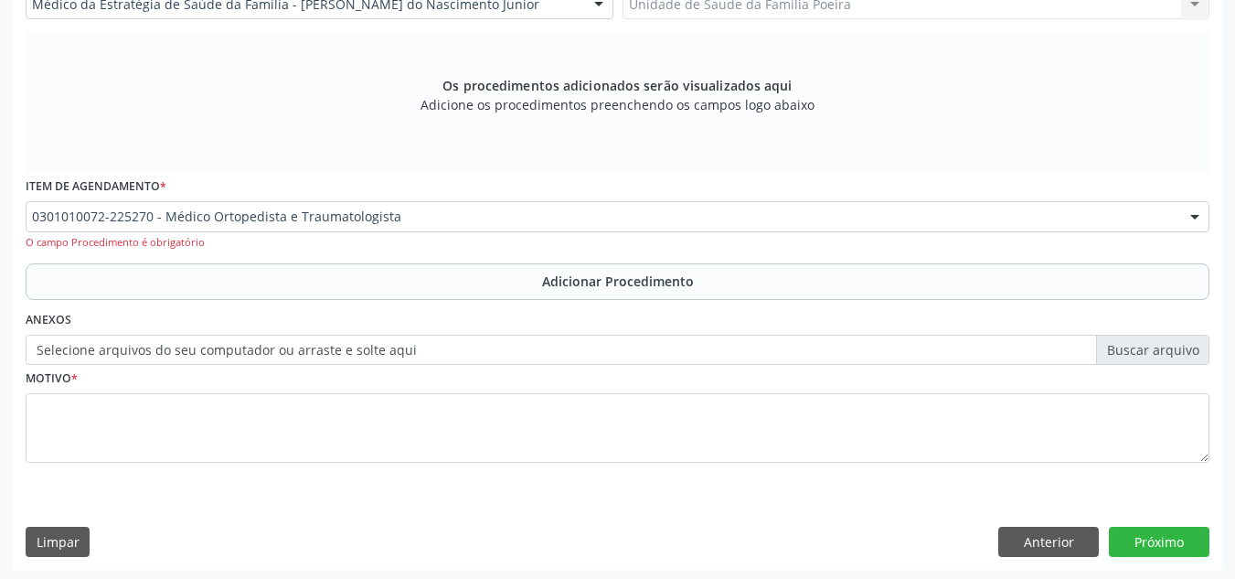
scroll to position [537, 0]
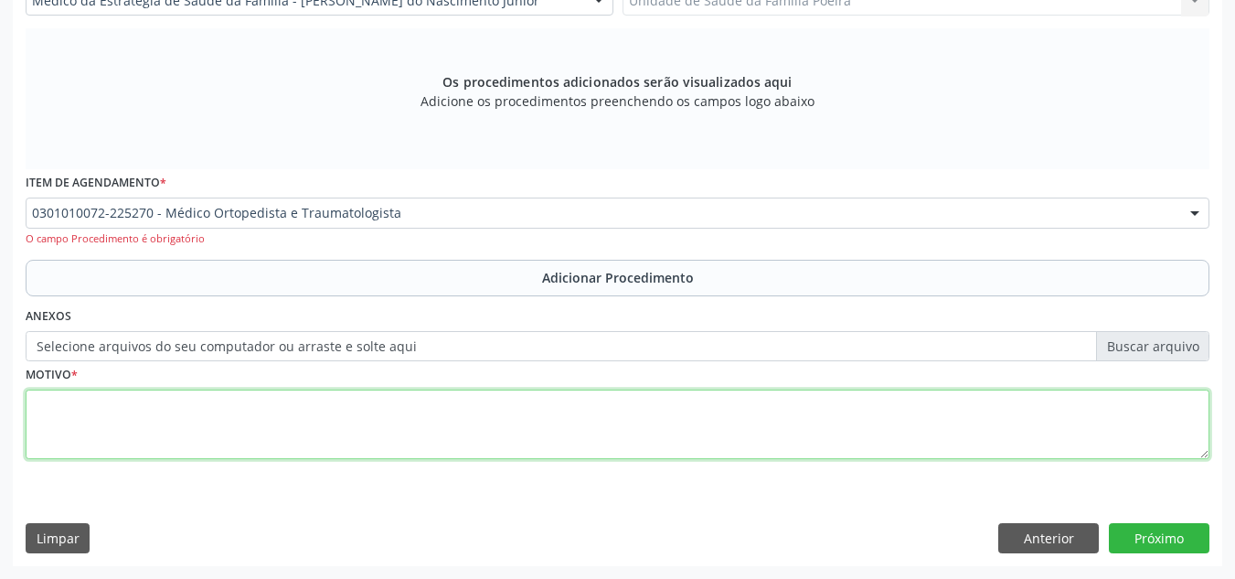
click at [353, 429] on textarea at bounding box center [618, 423] width 1184 height 69
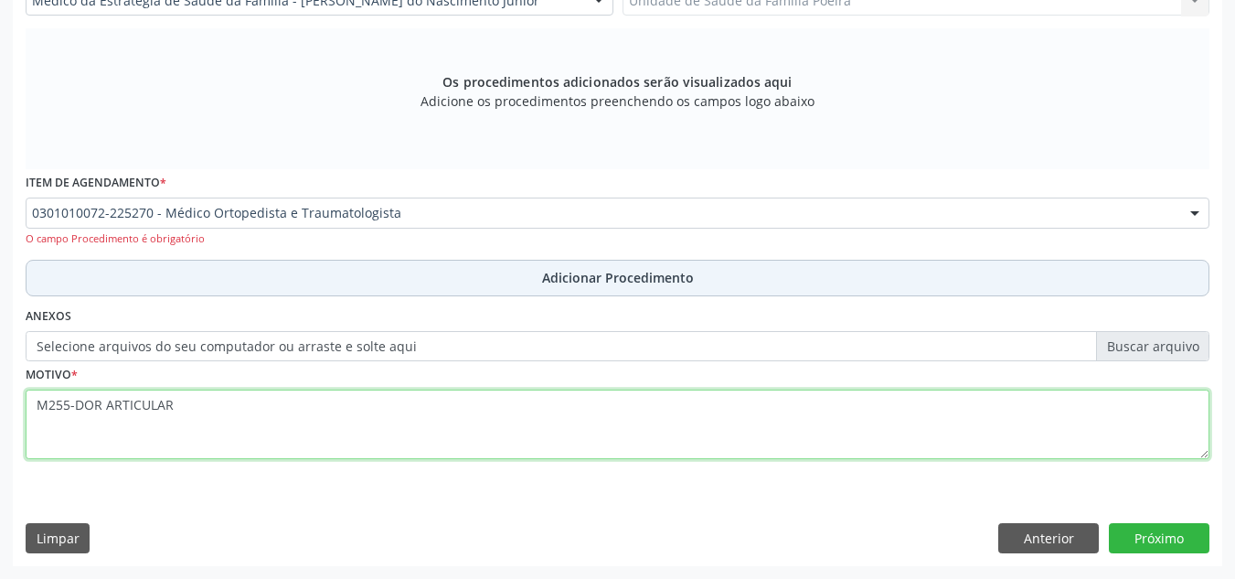
type textarea "M255-DOR ARTICULAR"
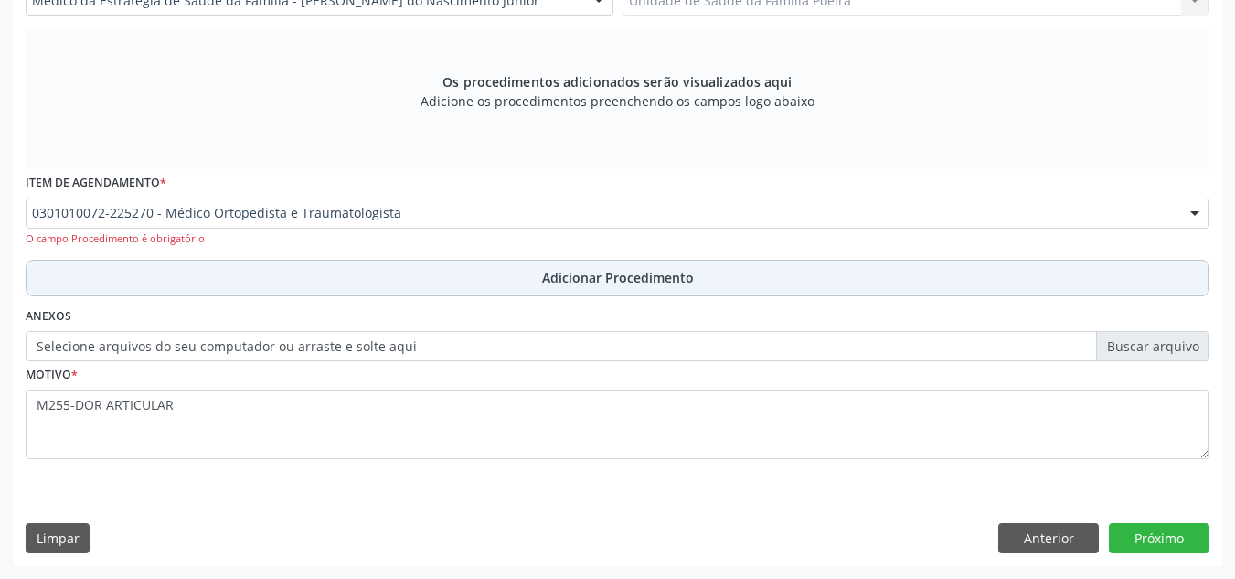
click at [637, 287] on span "Adicionar Procedimento" at bounding box center [618, 277] width 152 height 19
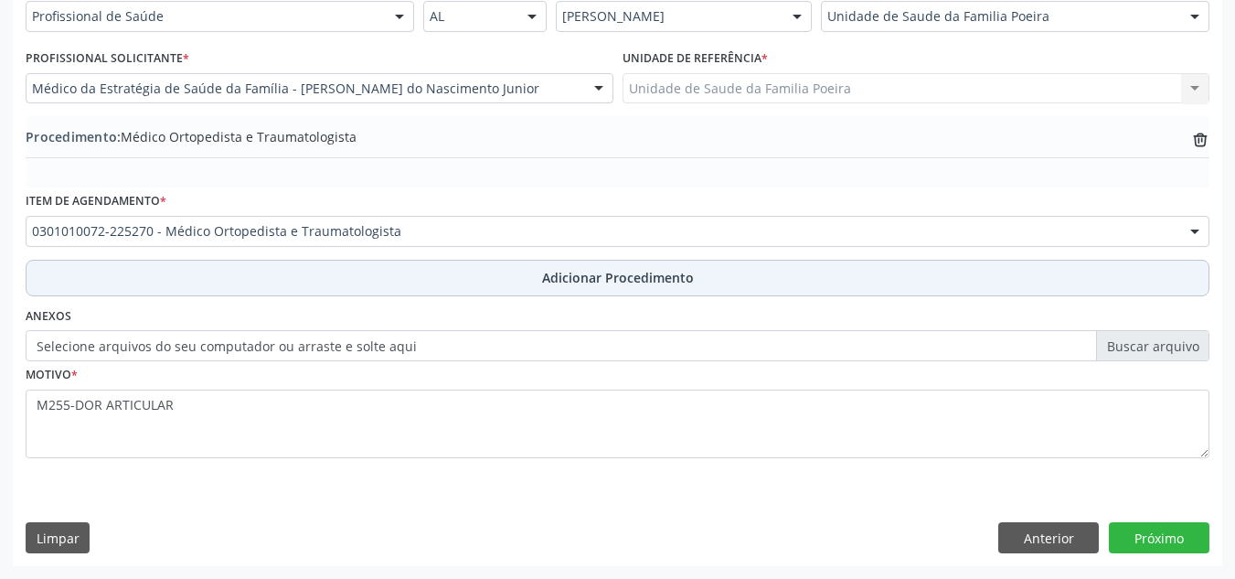
scroll to position [450, 0]
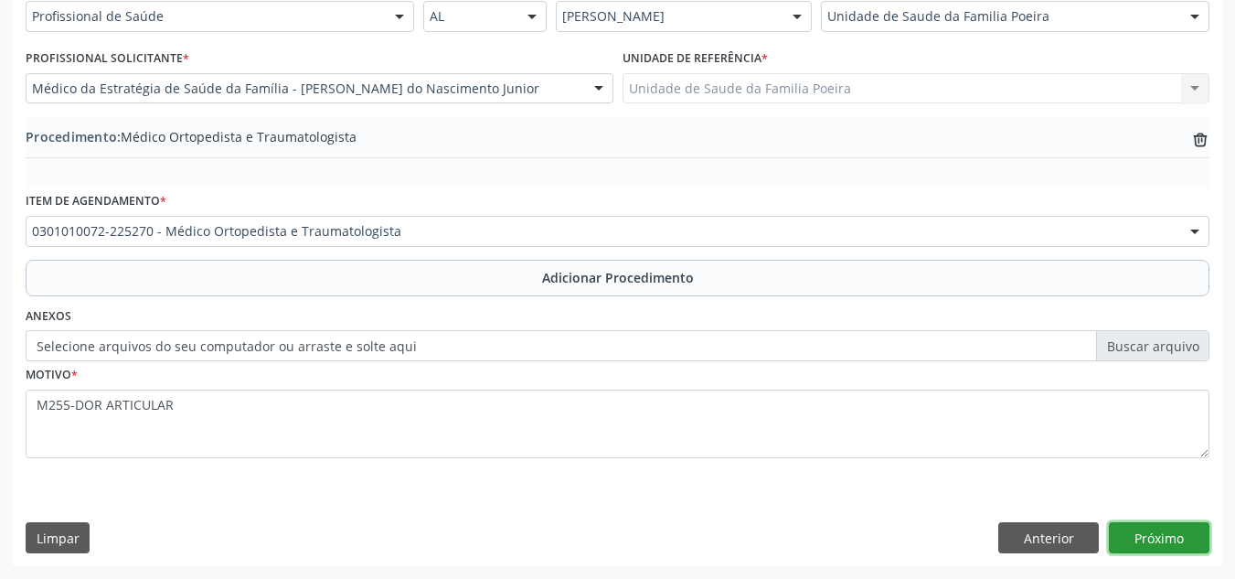
click at [1149, 543] on button "Próximo" at bounding box center [1159, 537] width 101 height 31
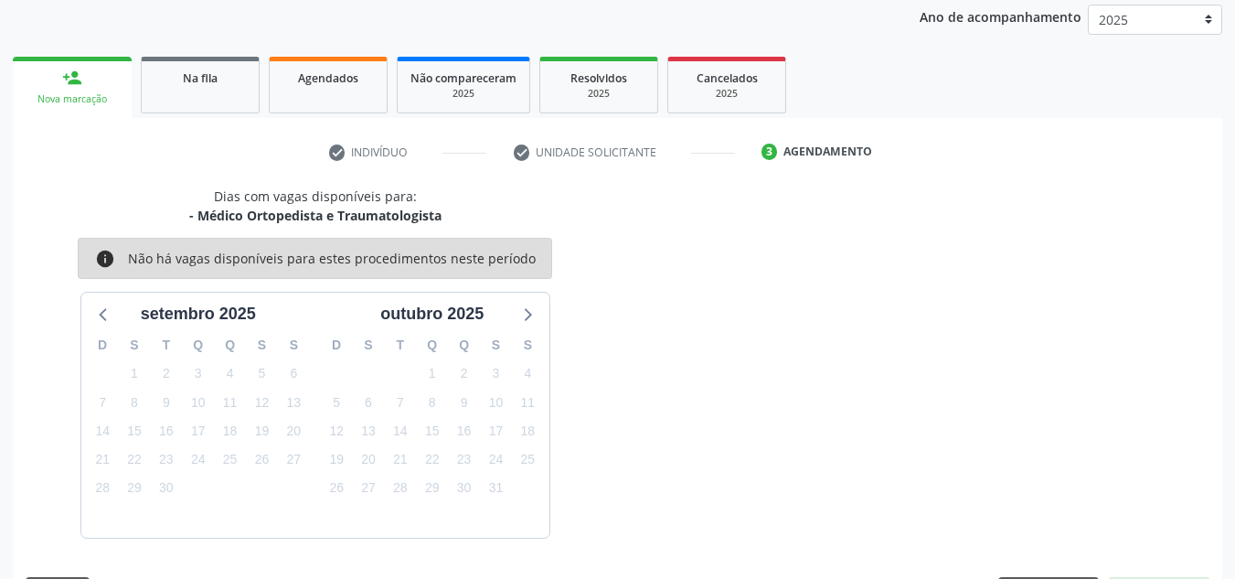
scroll to position [296, 0]
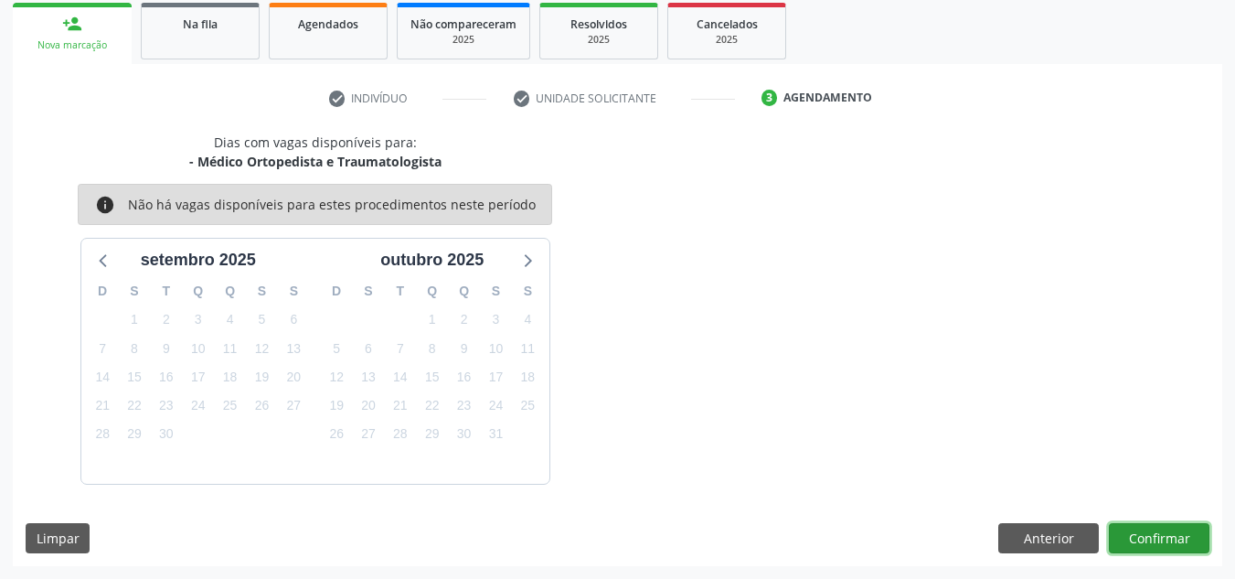
click at [1149, 540] on button "Confirmar" at bounding box center [1159, 538] width 101 height 31
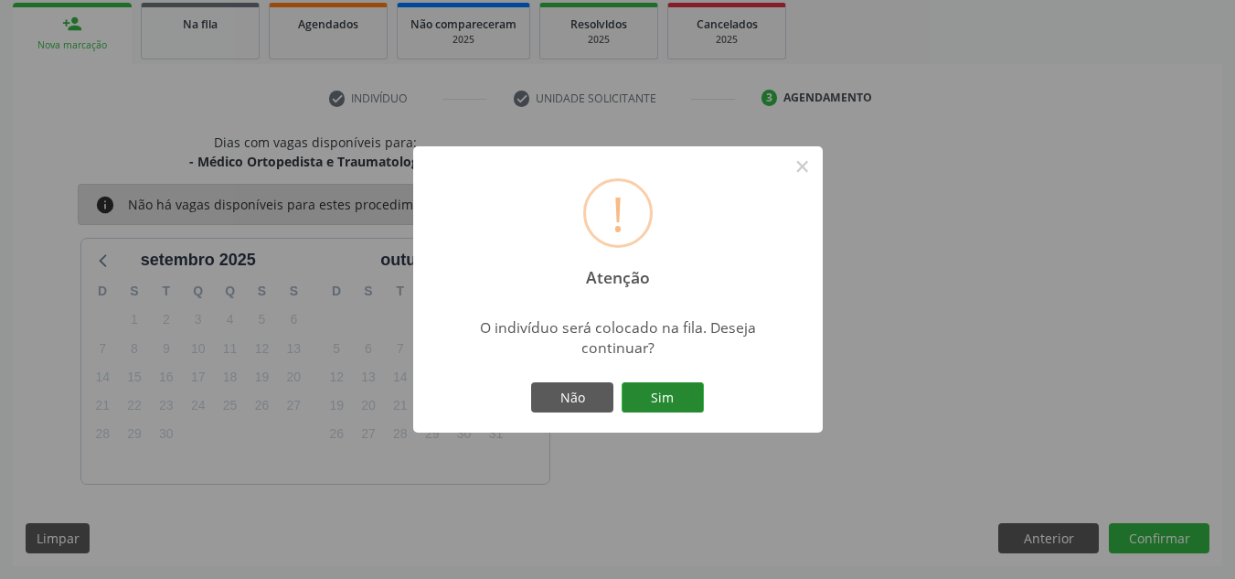
click at [666, 393] on button "Sim" at bounding box center [663, 397] width 82 height 31
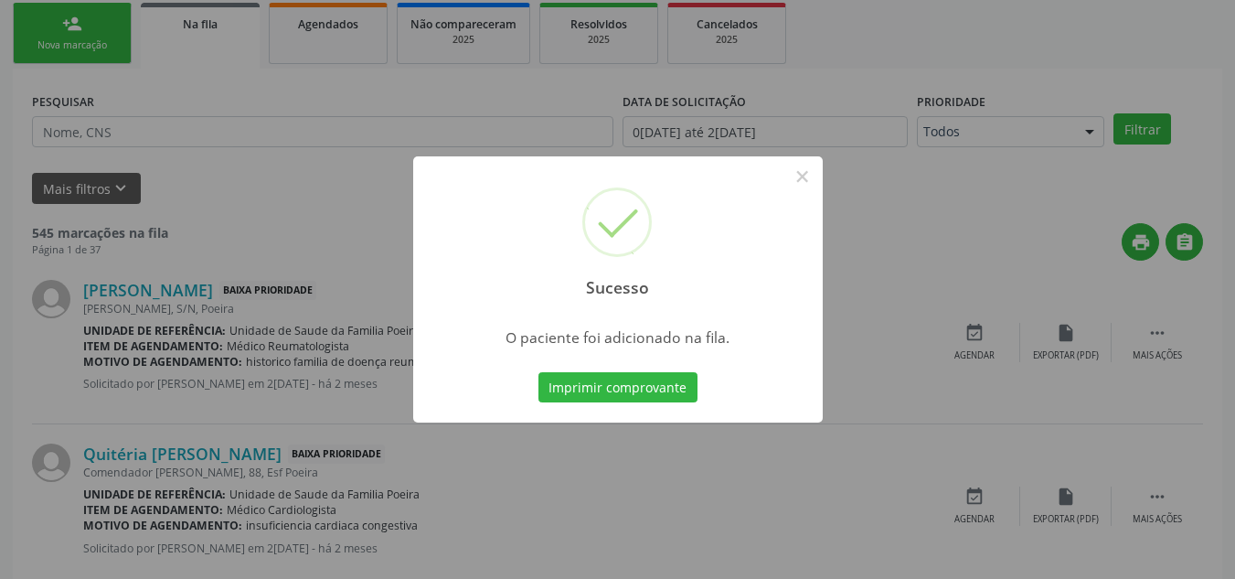
scroll to position [50, 0]
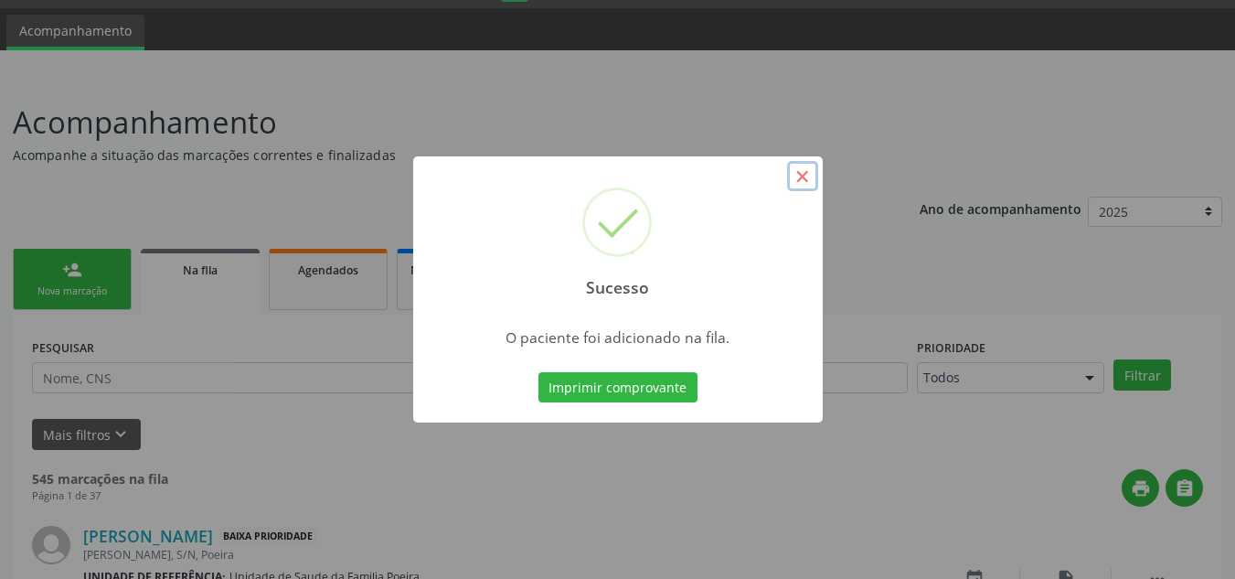
click at [800, 180] on button "×" at bounding box center [802, 176] width 31 height 31
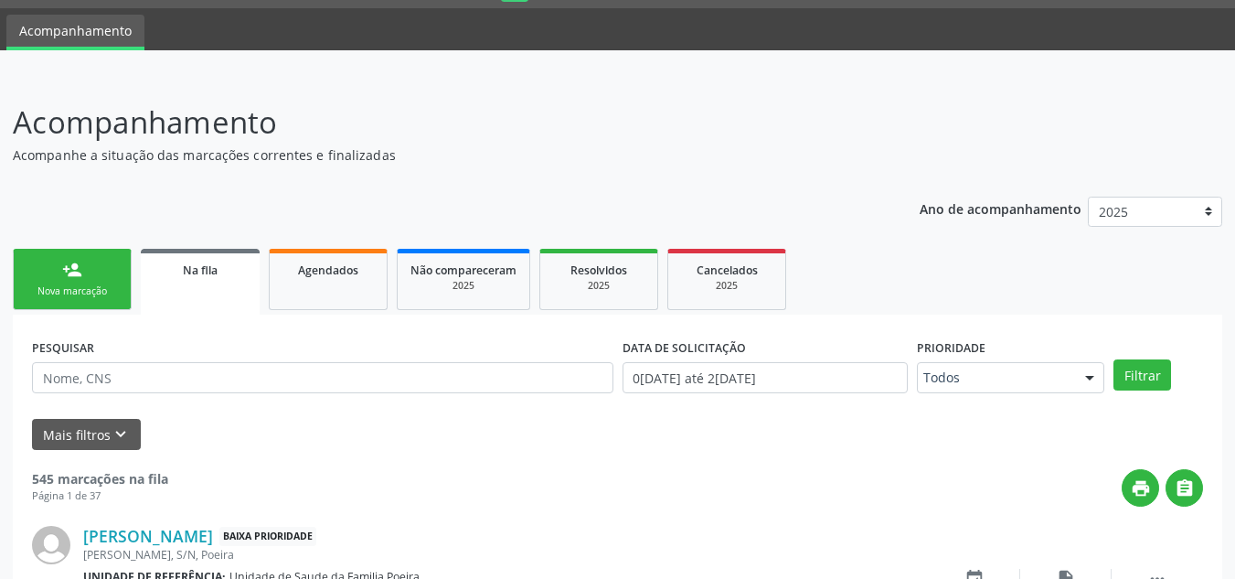
click at [72, 287] on div "Nova marcação" at bounding box center [72, 291] width 91 height 14
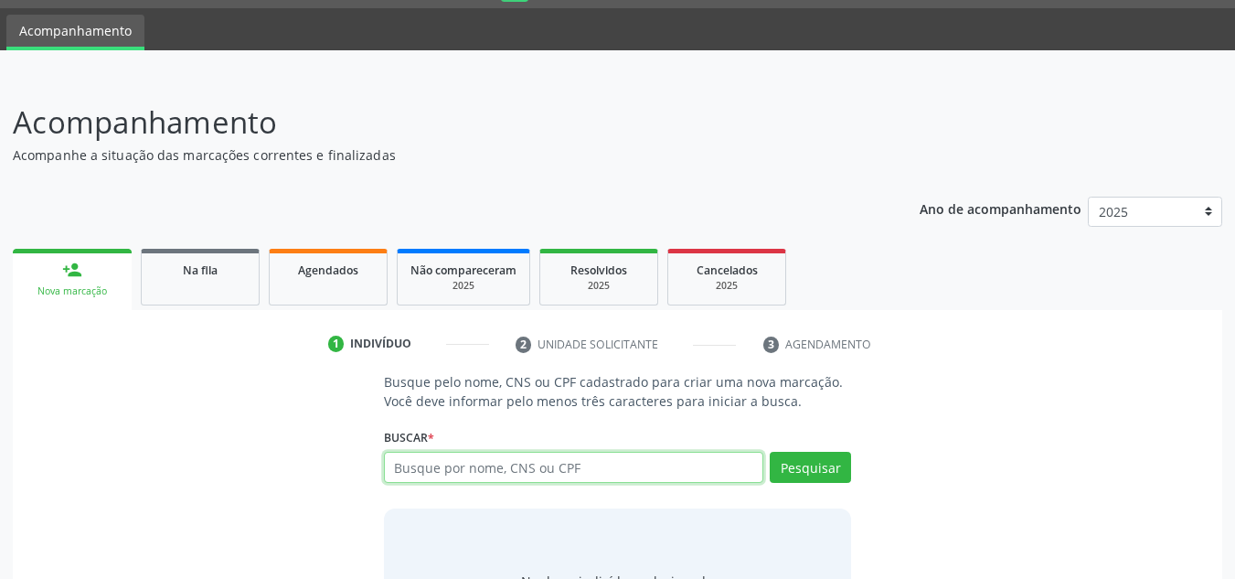
click at [444, 469] on input "text" at bounding box center [574, 467] width 380 height 31
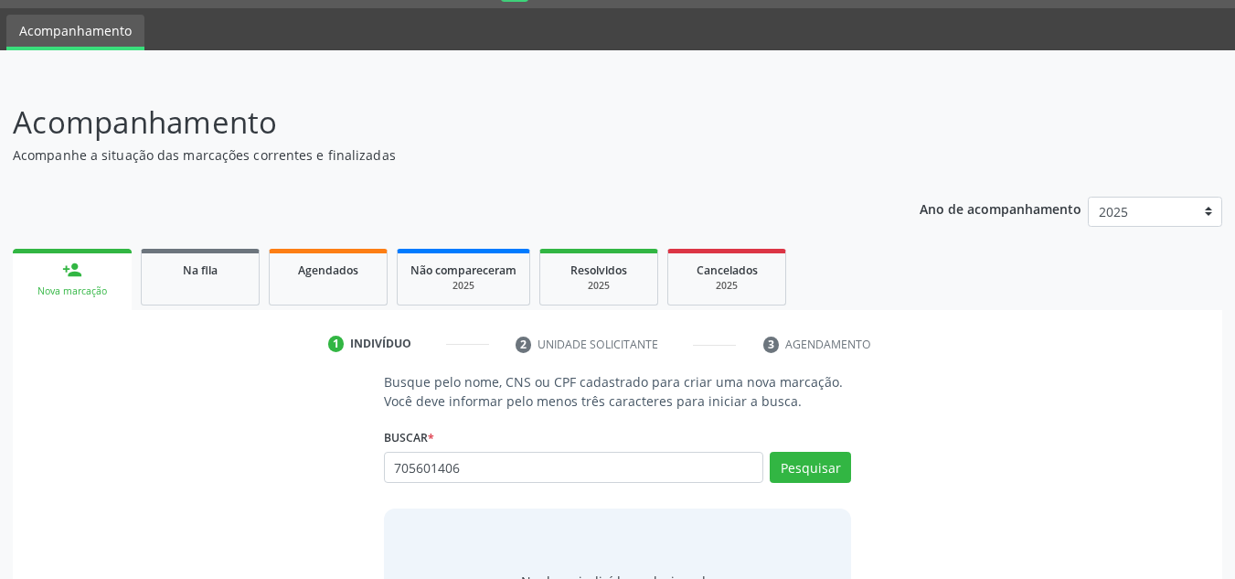
click at [524, 555] on div "Nenhum indivíduo selecionado" at bounding box center [618, 581] width 468 height 146
click at [496, 466] on input "705601406" at bounding box center [574, 467] width 380 height 31
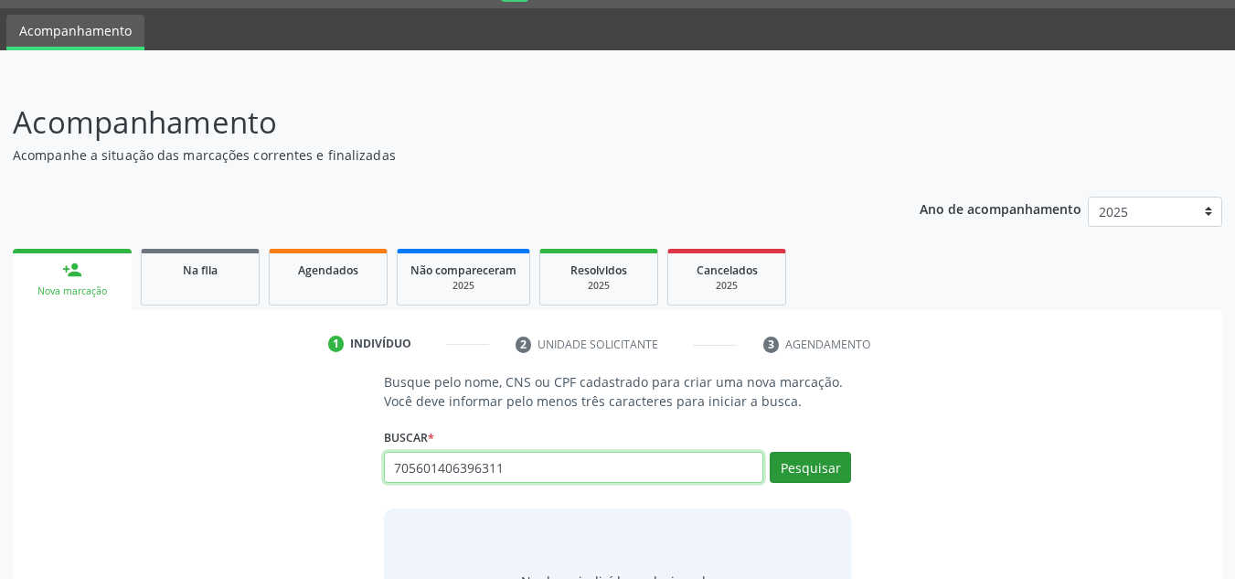
type input "705601406396311"
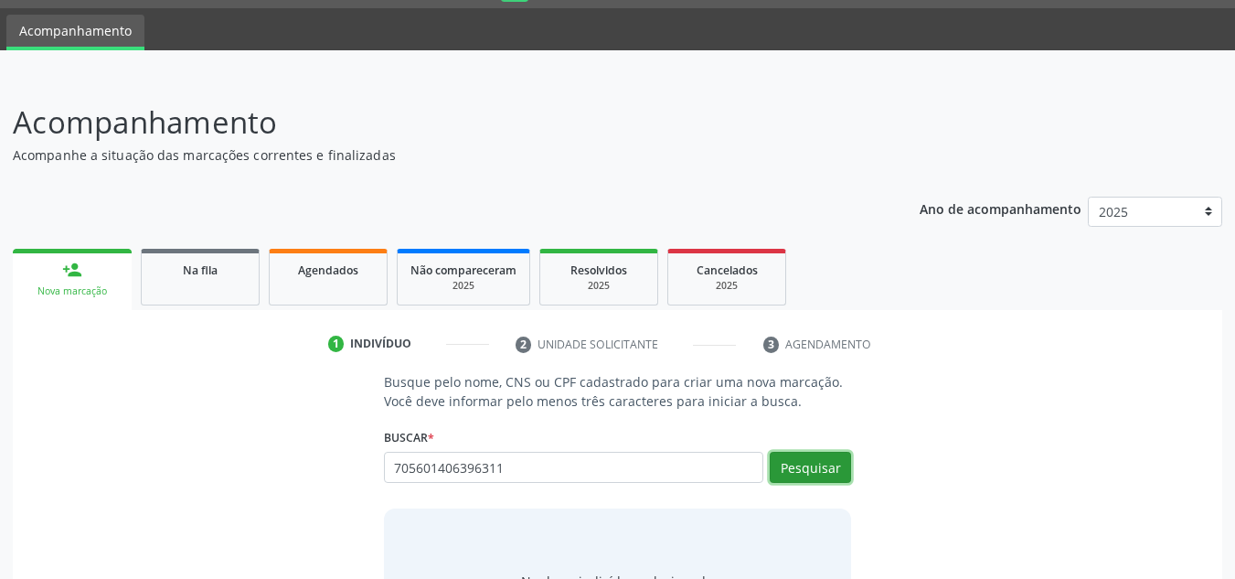
click at [792, 469] on button "Pesquisar" at bounding box center [810, 467] width 81 height 31
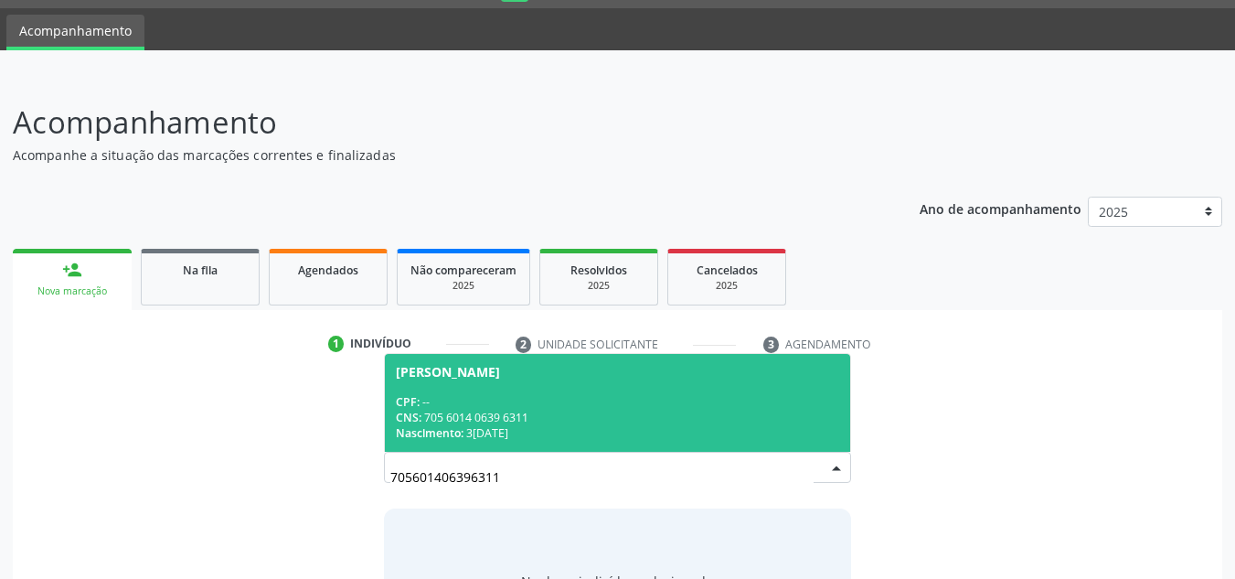
drag, startPoint x: 505, startPoint y: 404, endPoint x: 514, endPoint y: 410, distance: 11.2
click at [514, 410] on div "CPF: -- CNS: 705 6014 0639 6311 Nascimento: 3[DATE]" at bounding box center [618, 417] width 444 height 47
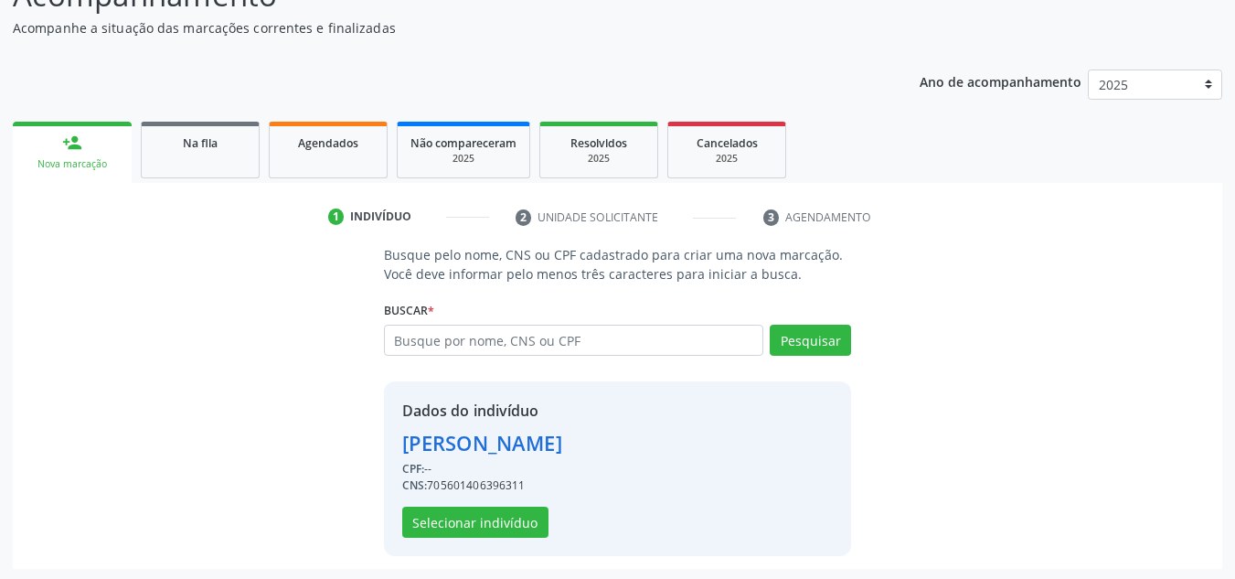
scroll to position [180, 0]
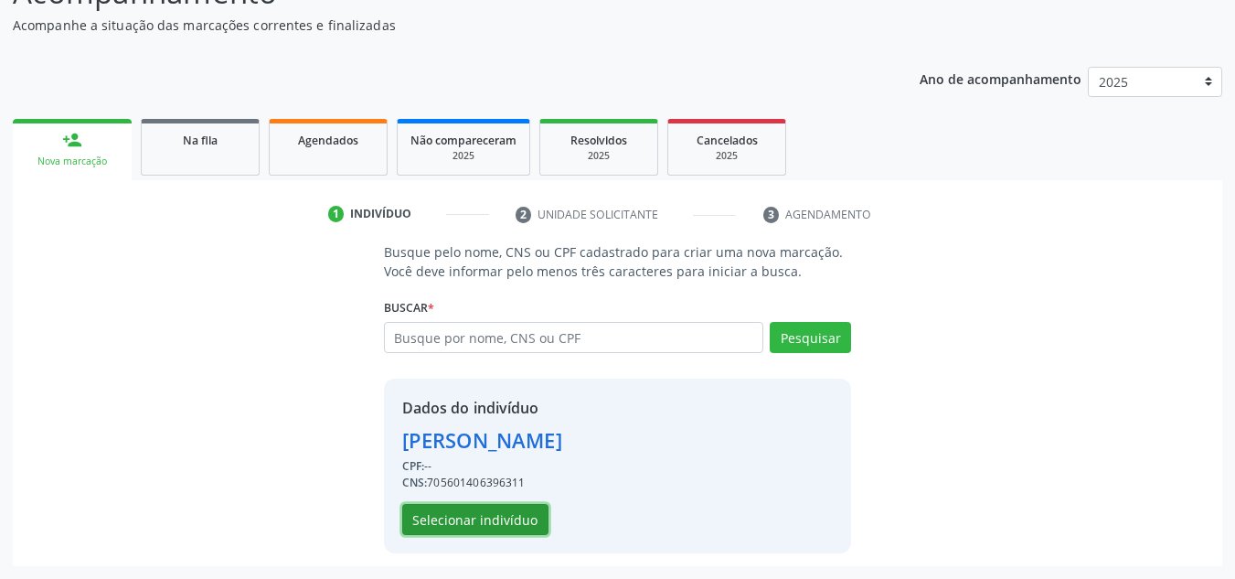
click at [500, 525] on button "Selecionar indivíduo" at bounding box center [475, 519] width 146 height 31
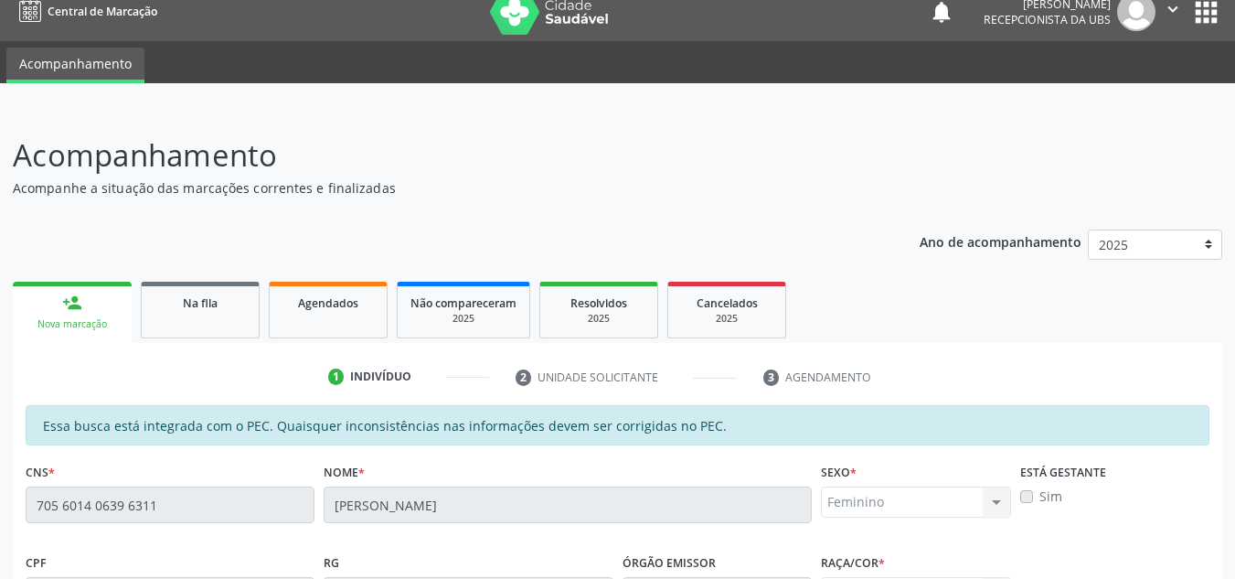
scroll to position [0, 0]
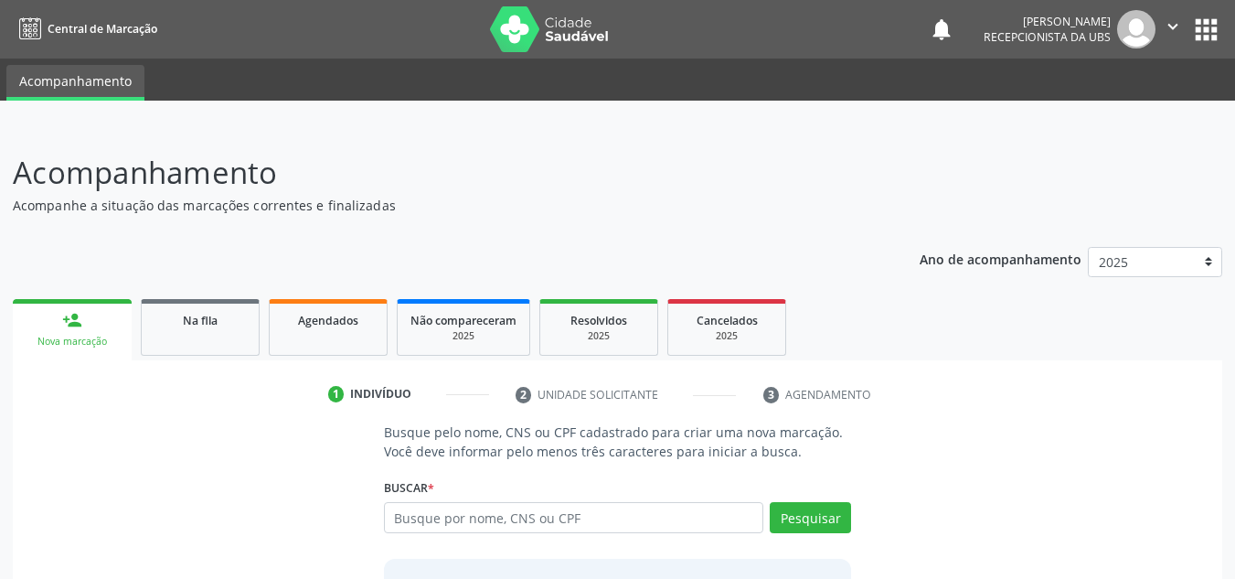
scroll to position [91, 0]
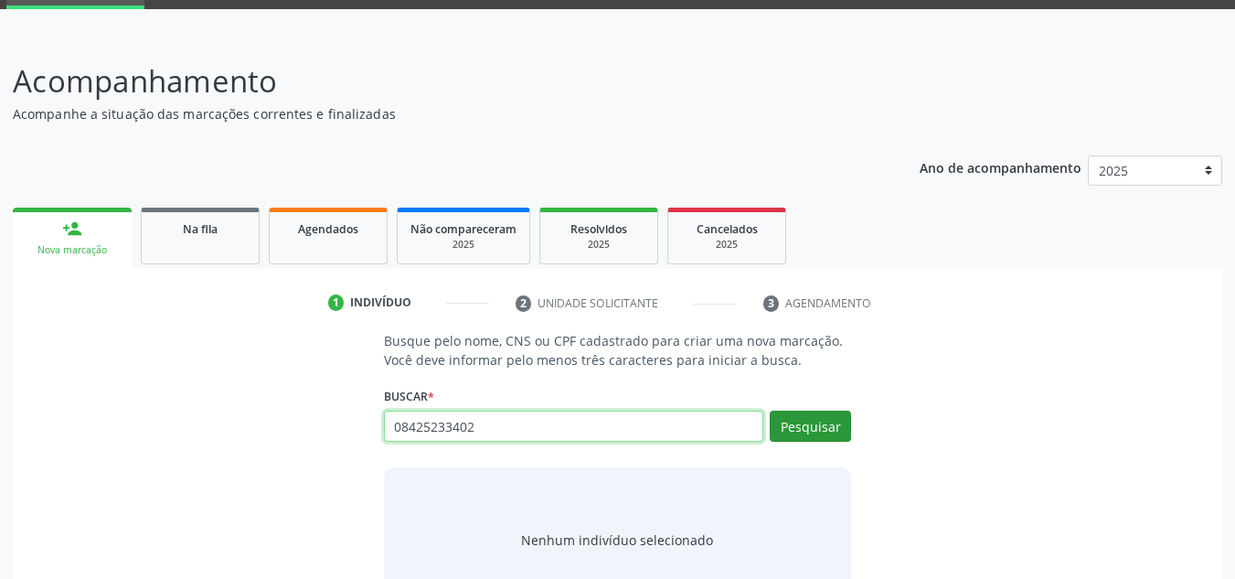
type input "08425233402"
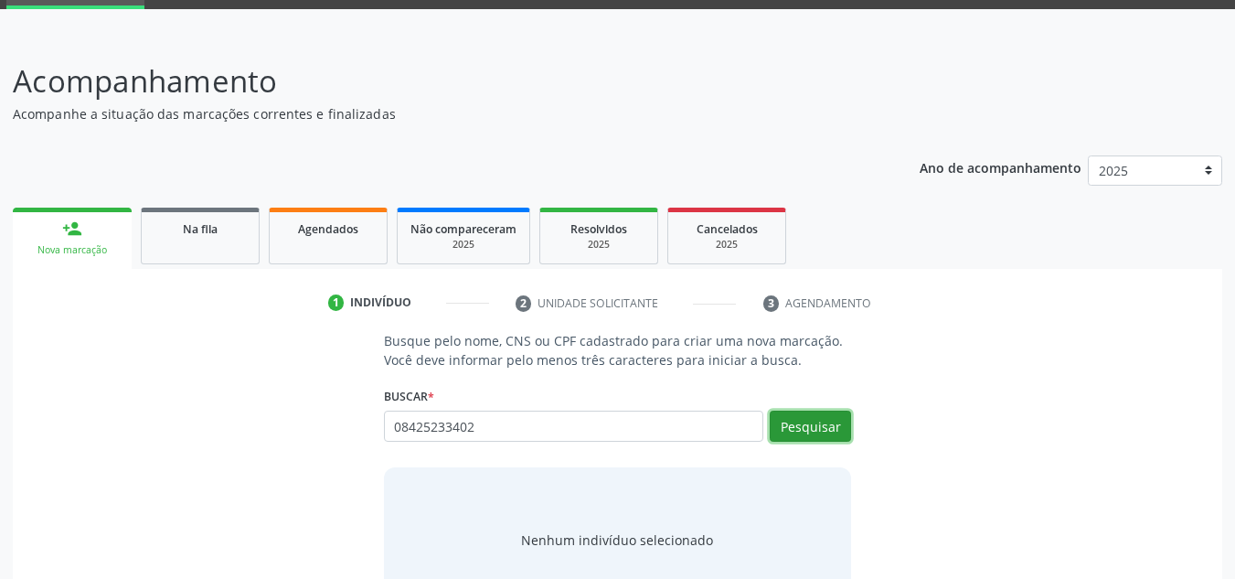
click at [823, 419] on button "Pesquisar" at bounding box center [810, 425] width 81 height 31
type input "08425233402"
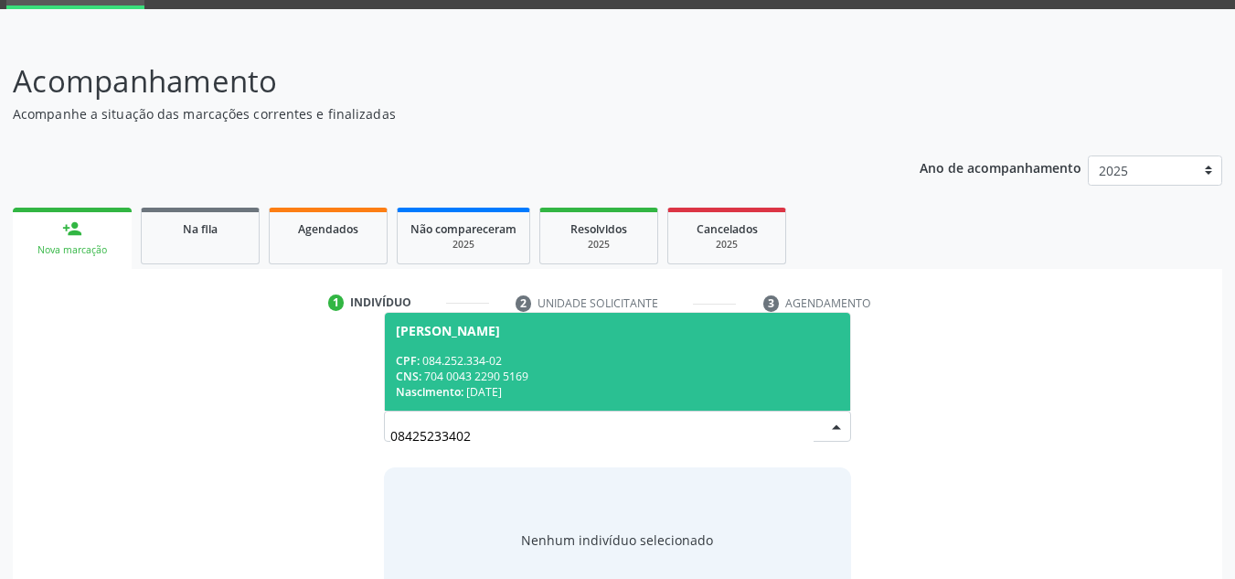
click at [509, 361] on div "CPF: 084.252.334-02" at bounding box center [618, 361] width 444 height 16
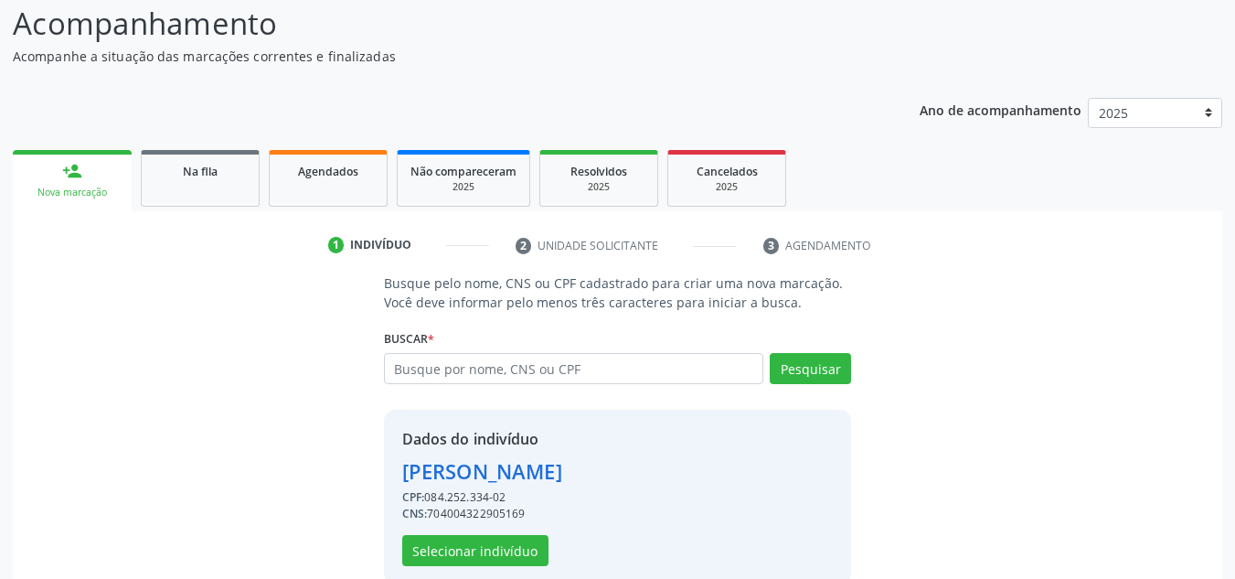
scroll to position [180, 0]
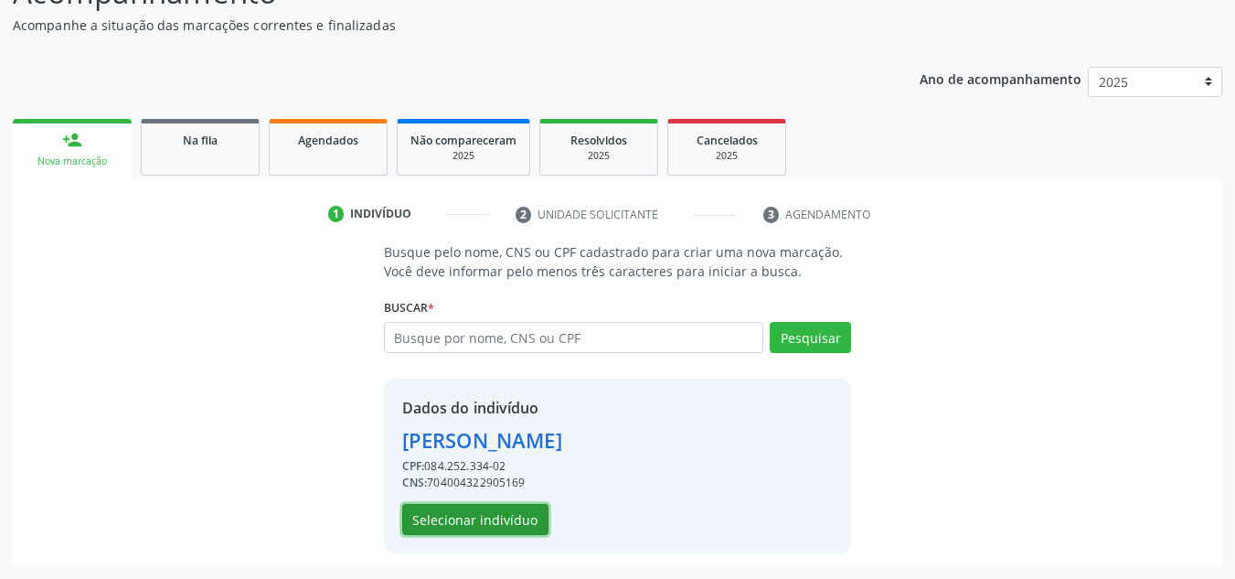
click at [469, 524] on button "Selecionar indivíduo" at bounding box center [475, 519] width 146 height 31
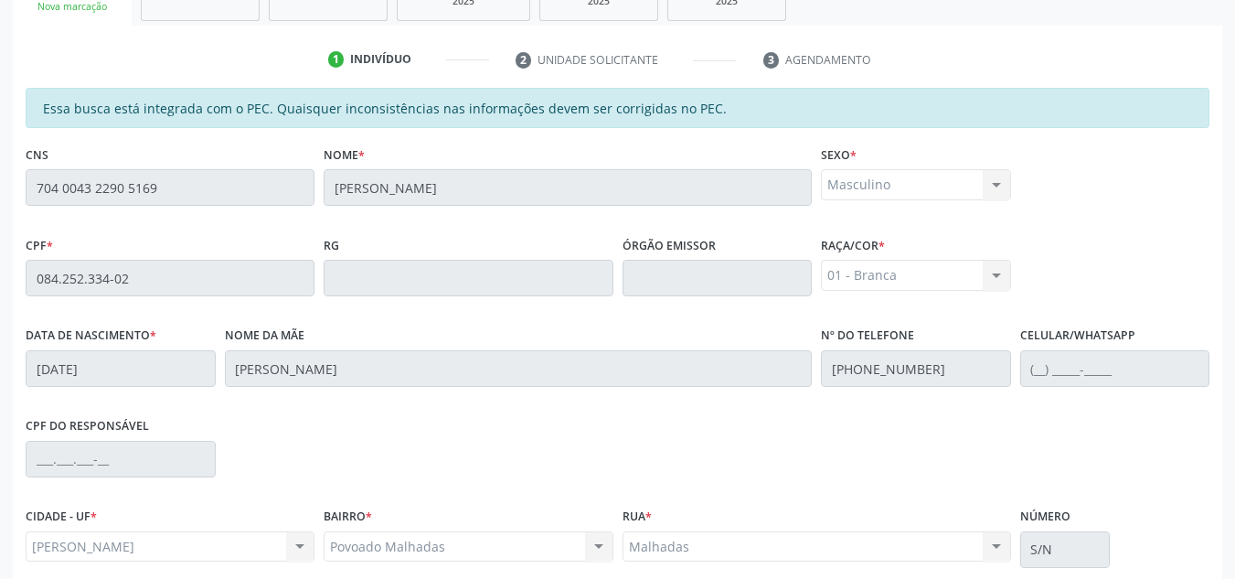
scroll to position [491, 0]
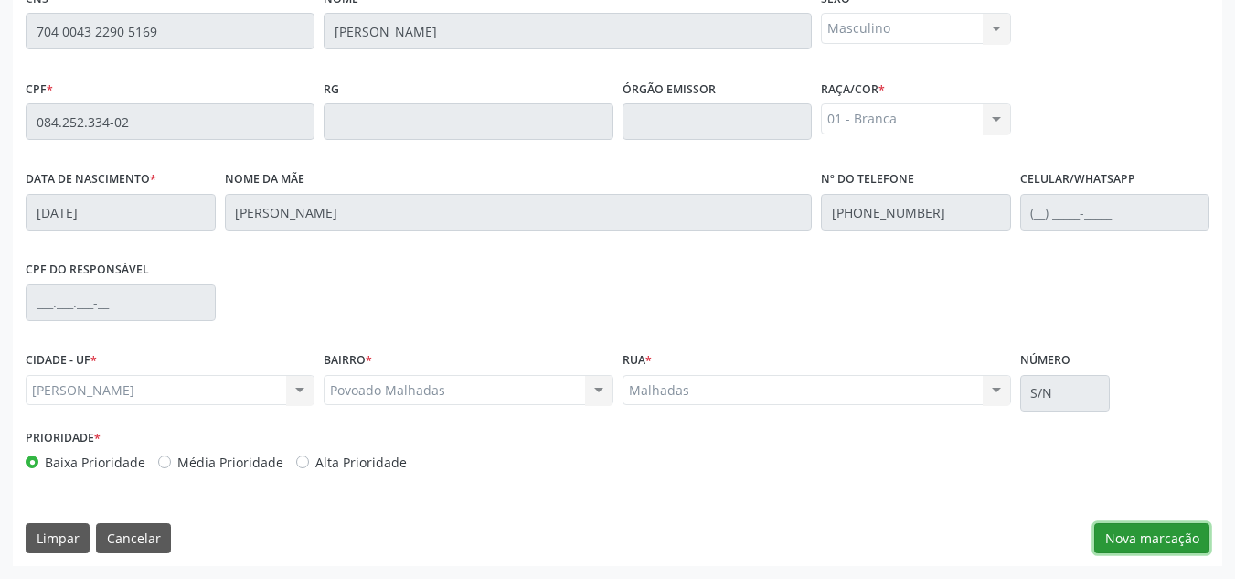
click at [1155, 539] on button "Nova marcação" at bounding box center [1151, 538] width 115 height 31
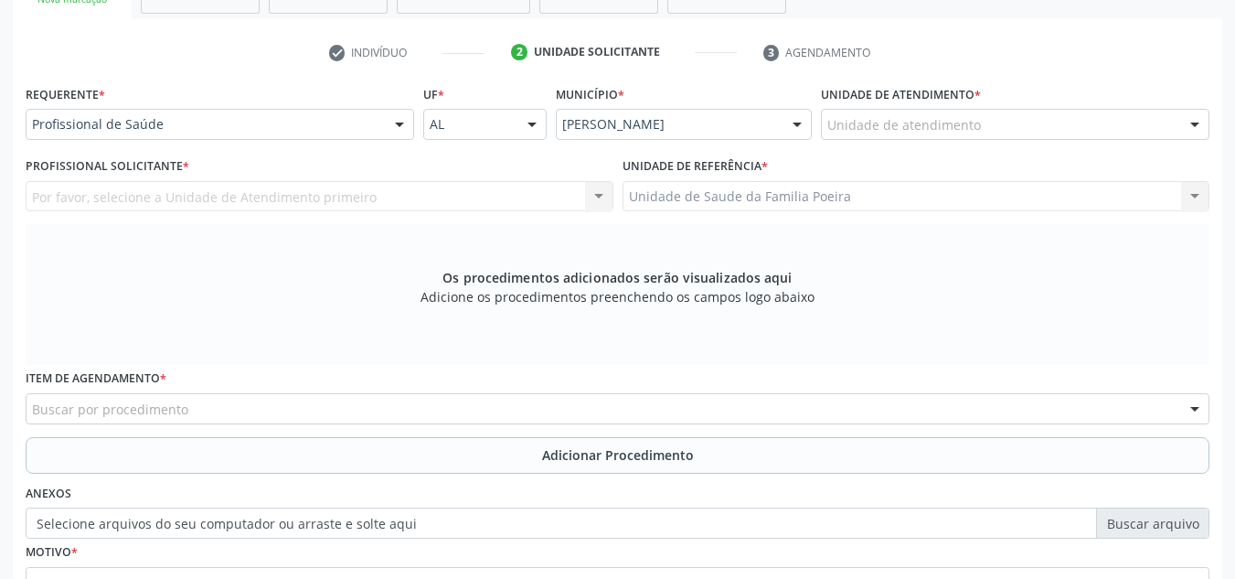
scroll to position [308, 0]
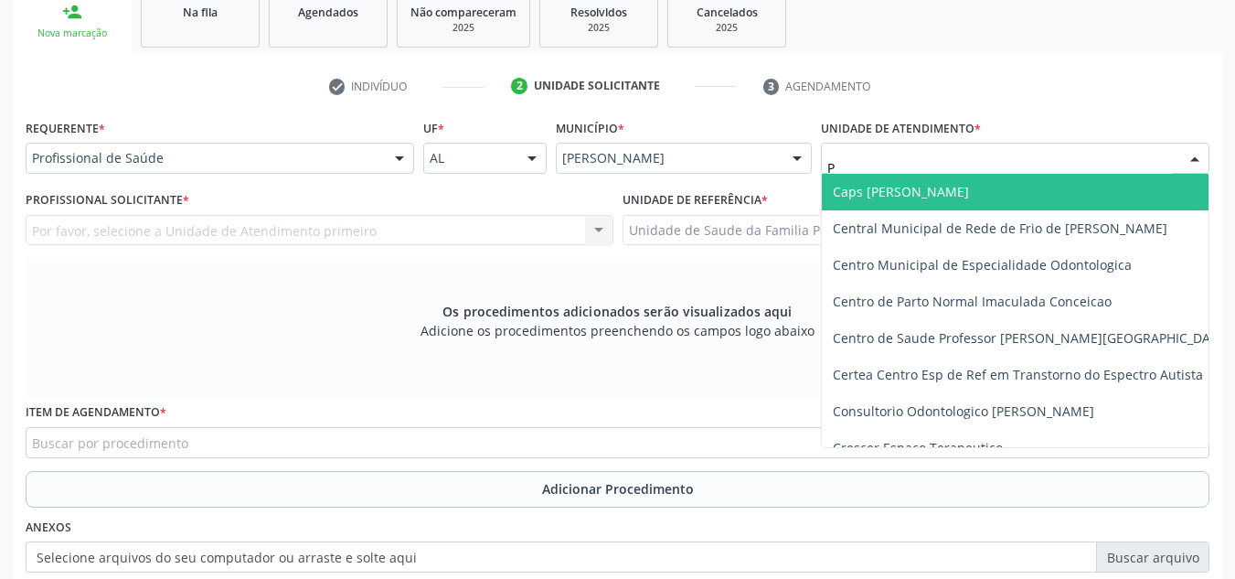
type input "PO"
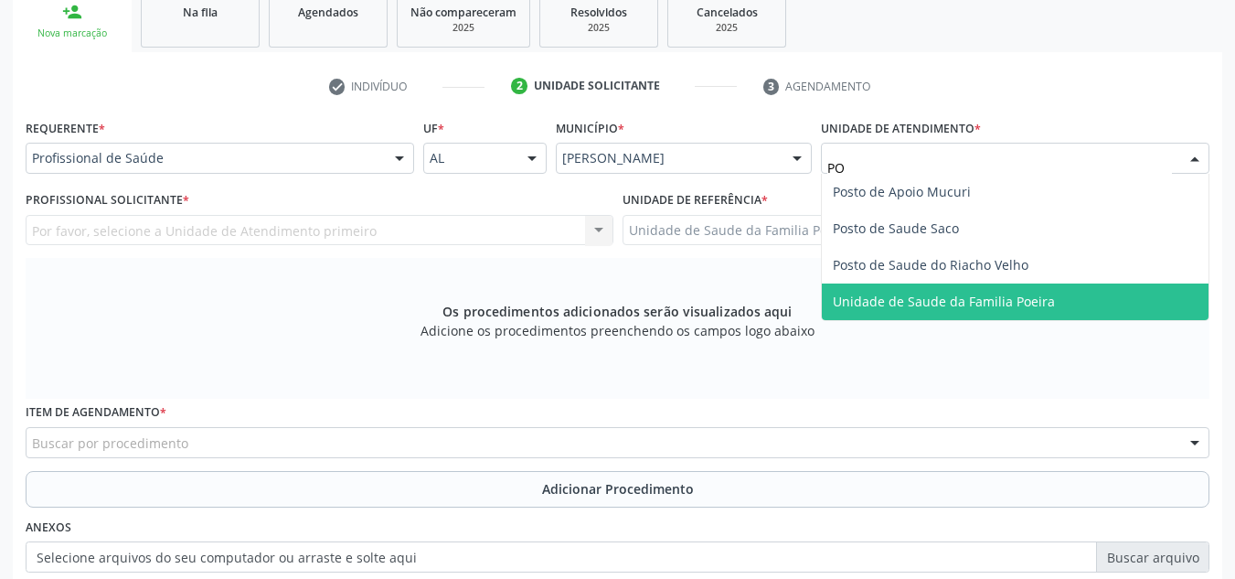
click at [962, 302] on span "Unidade de Saude da Familia Poeira" at bounding box center [944, 301] width 222 height 17
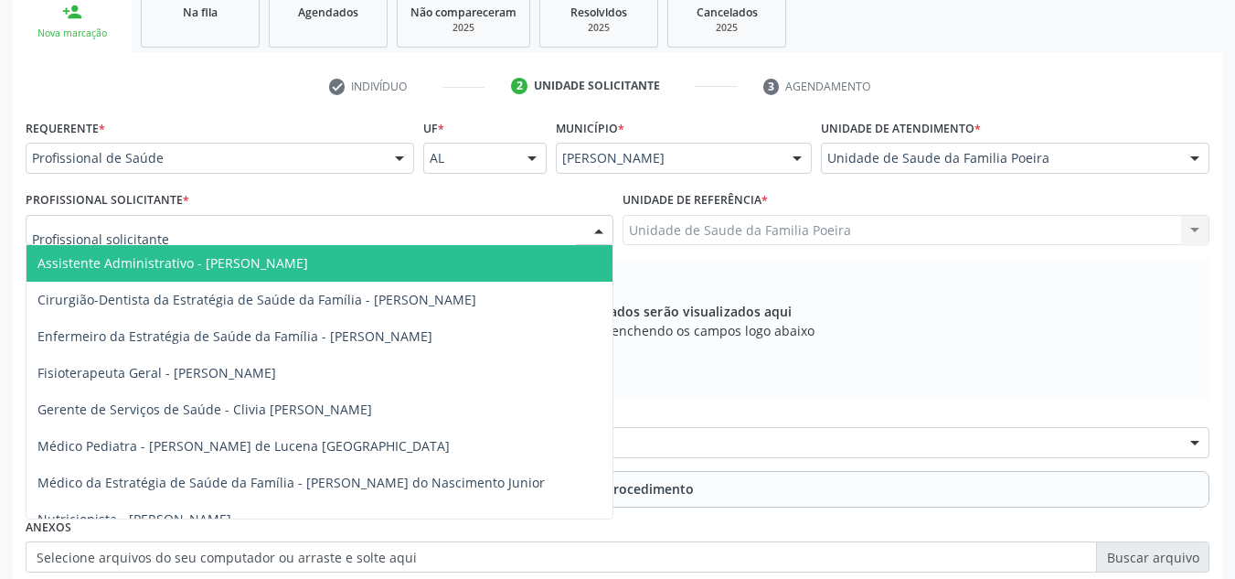
click at [353, 230] on div at bounding box center [320, 230] width 588 height 31
